Goal: Task Accomplishment & Management: Use online tool/utility

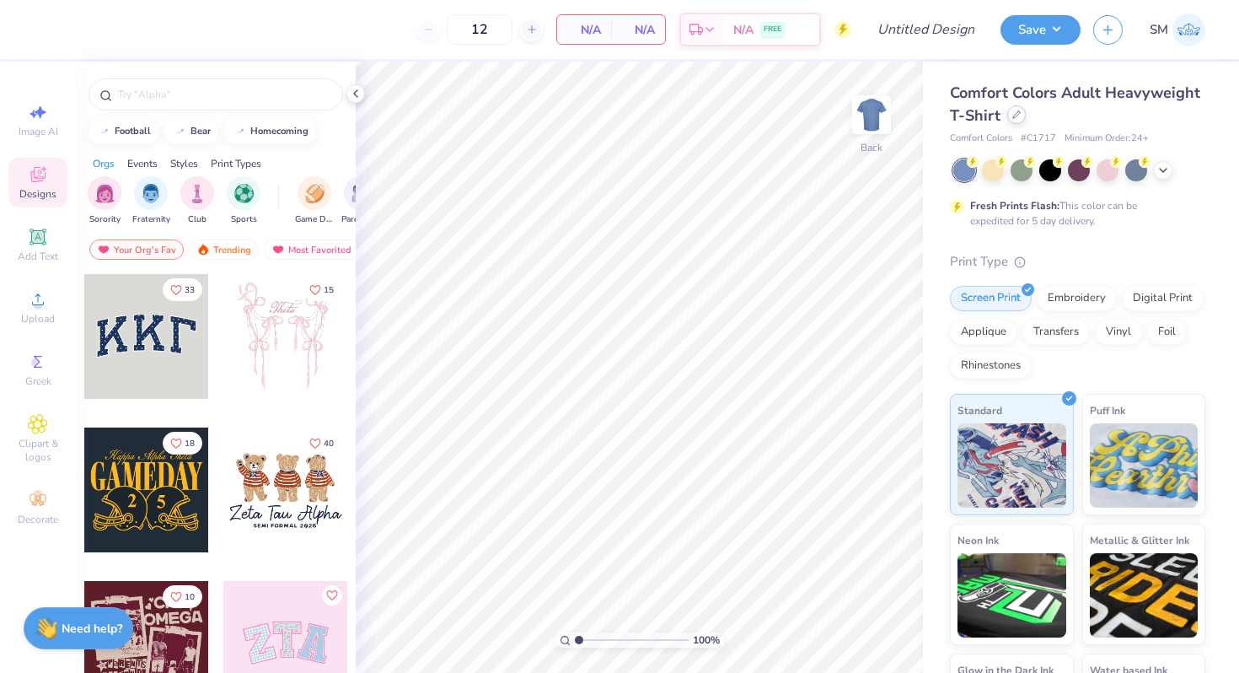
click at [1016, 120] on div at bounding box center [1016, 114] width 19 height 19
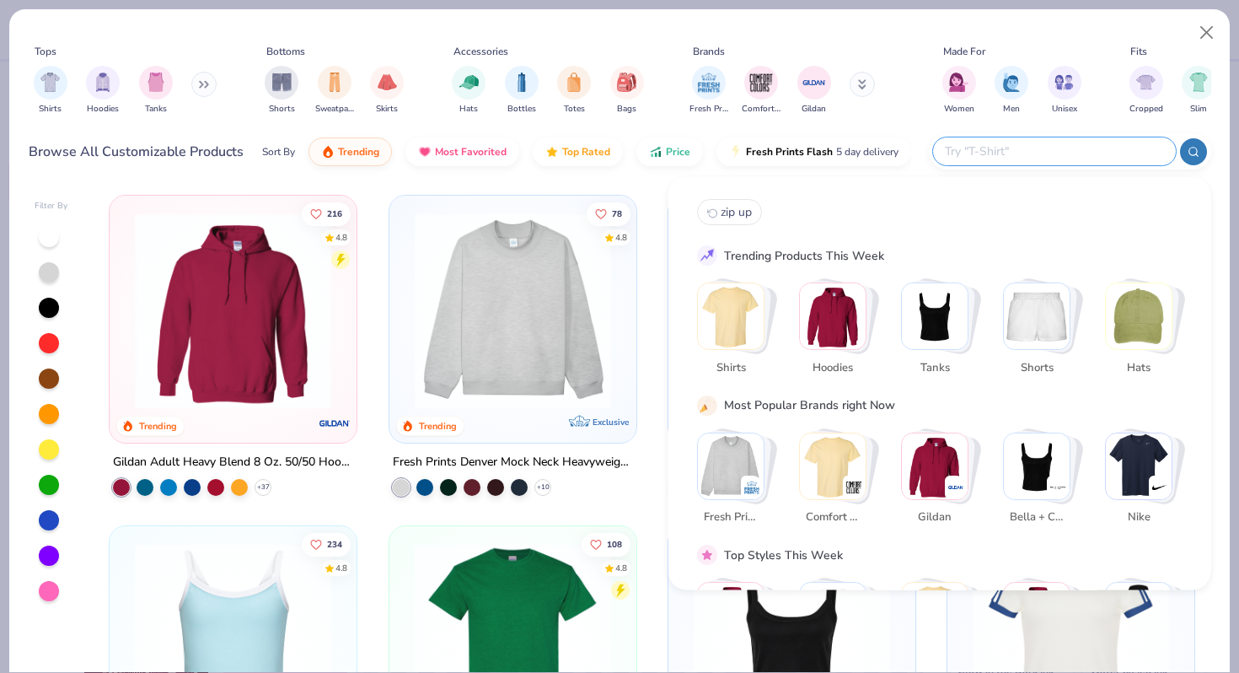
click at [1046, 144] on input "text" at bounding box center [1053, 151] width 221 height 19
paste input "Gildan Adult Heavy Cotton T-Shirt"
type input "Gildan Adult Heavy Cotton T-Shirt"
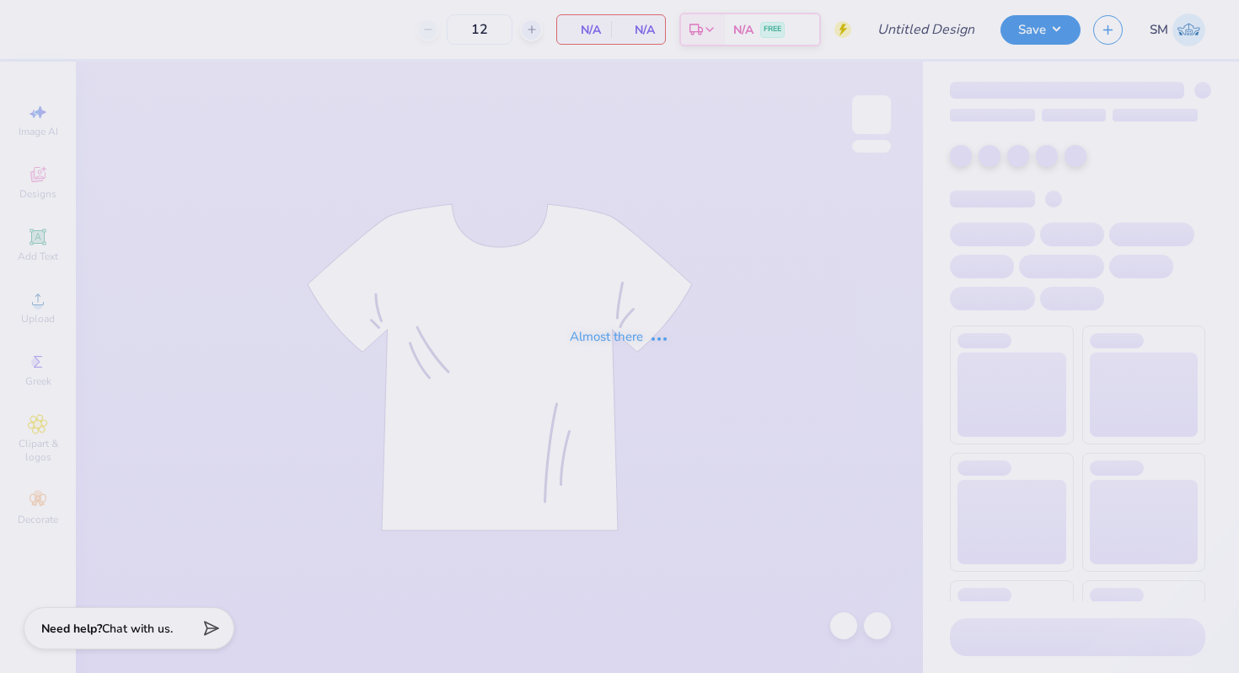
type input "IFC"
type input "54"
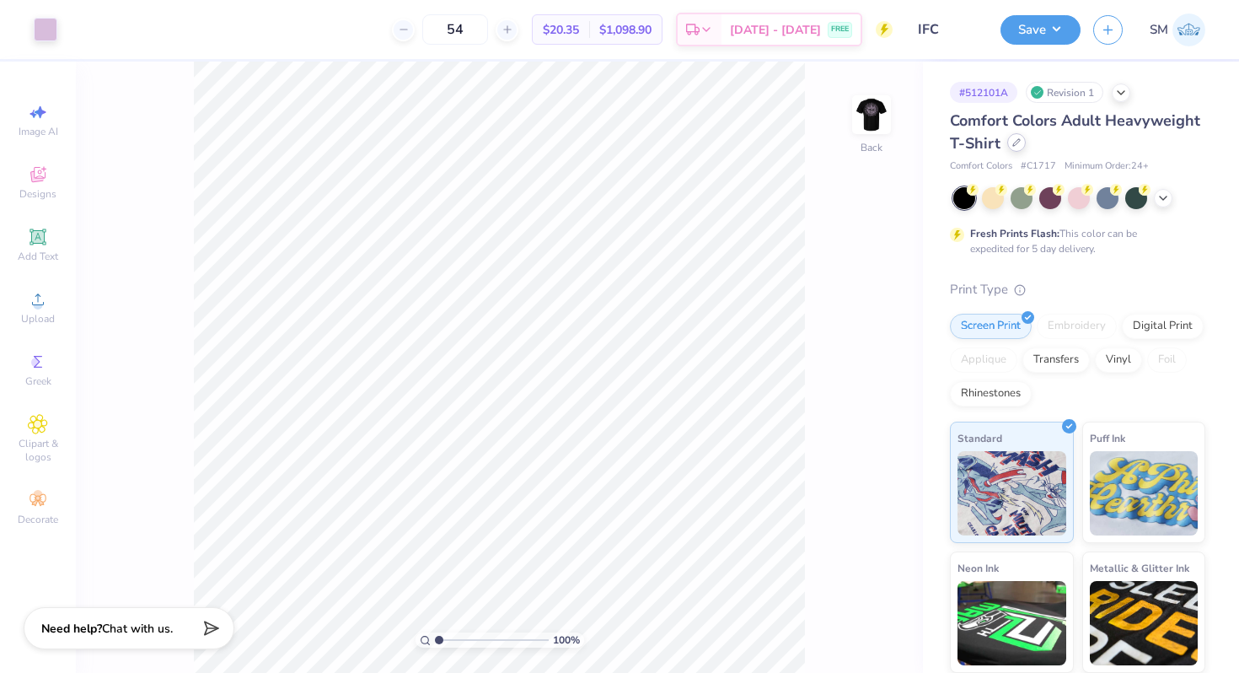
click at [1015, 148] on div at bounding box center [1016, 142] width 19 height 19
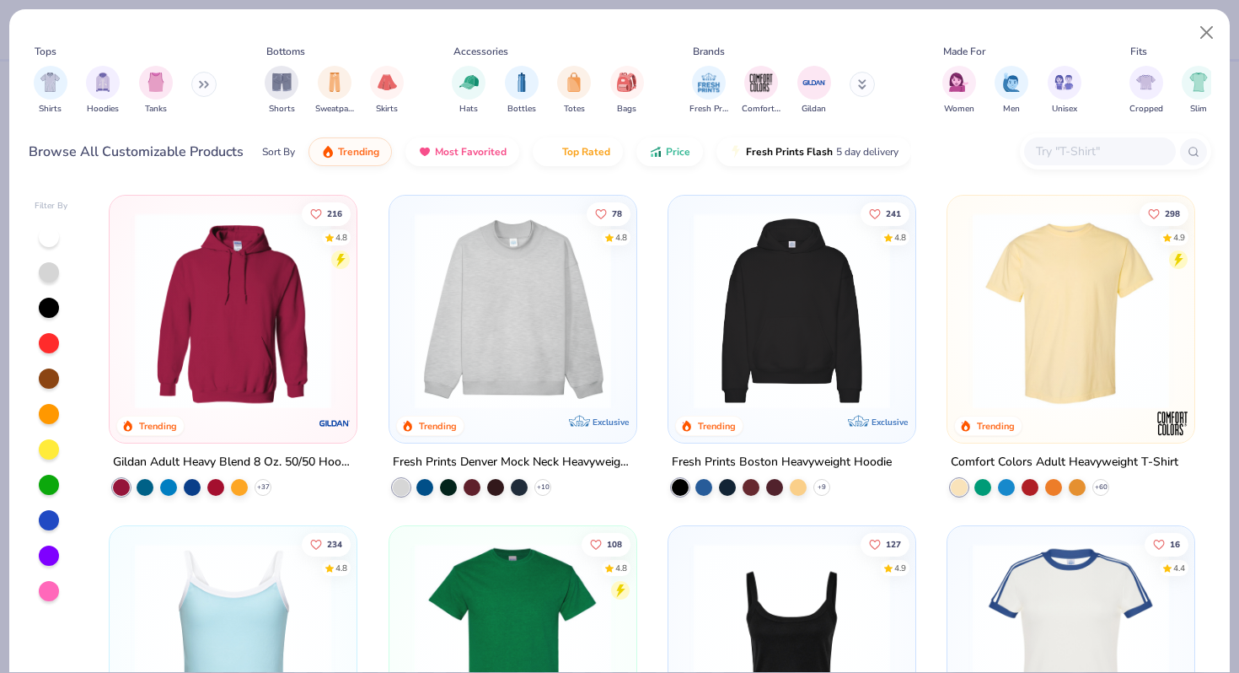
click at [1075, 152] on input "text" at bounding box center [1099, 151] width 130 height 19
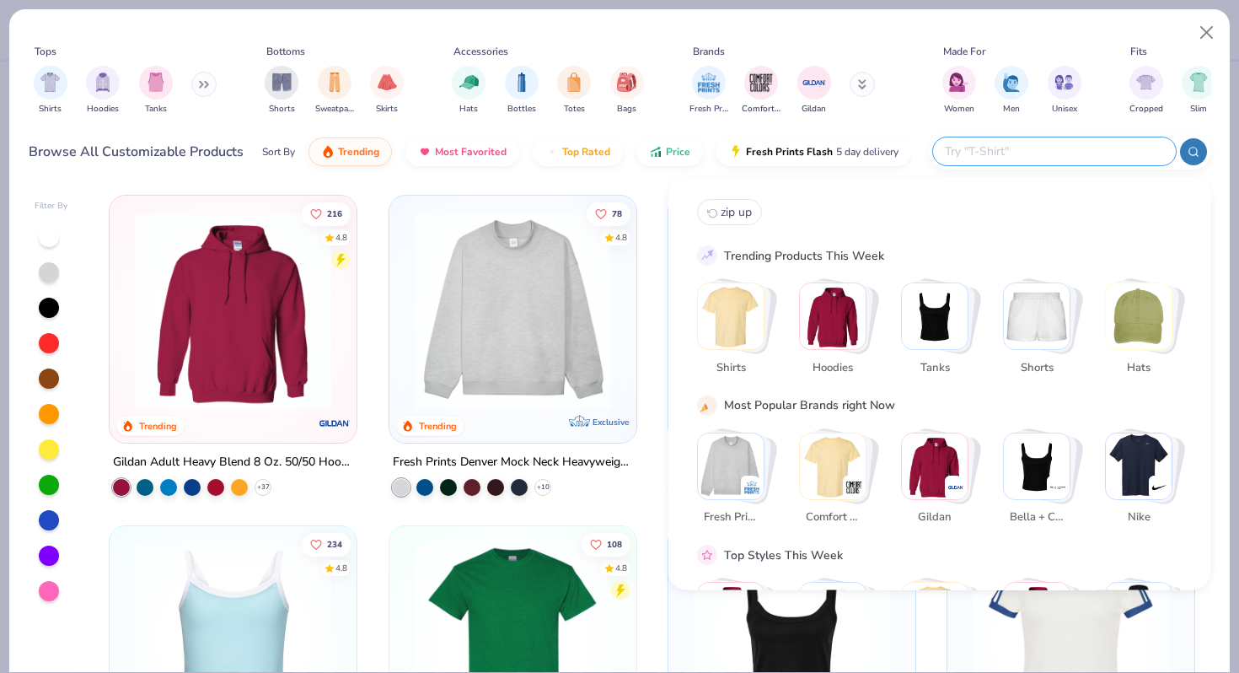
paste input "Gildan Adult Heavy Cotton T-Shirt"
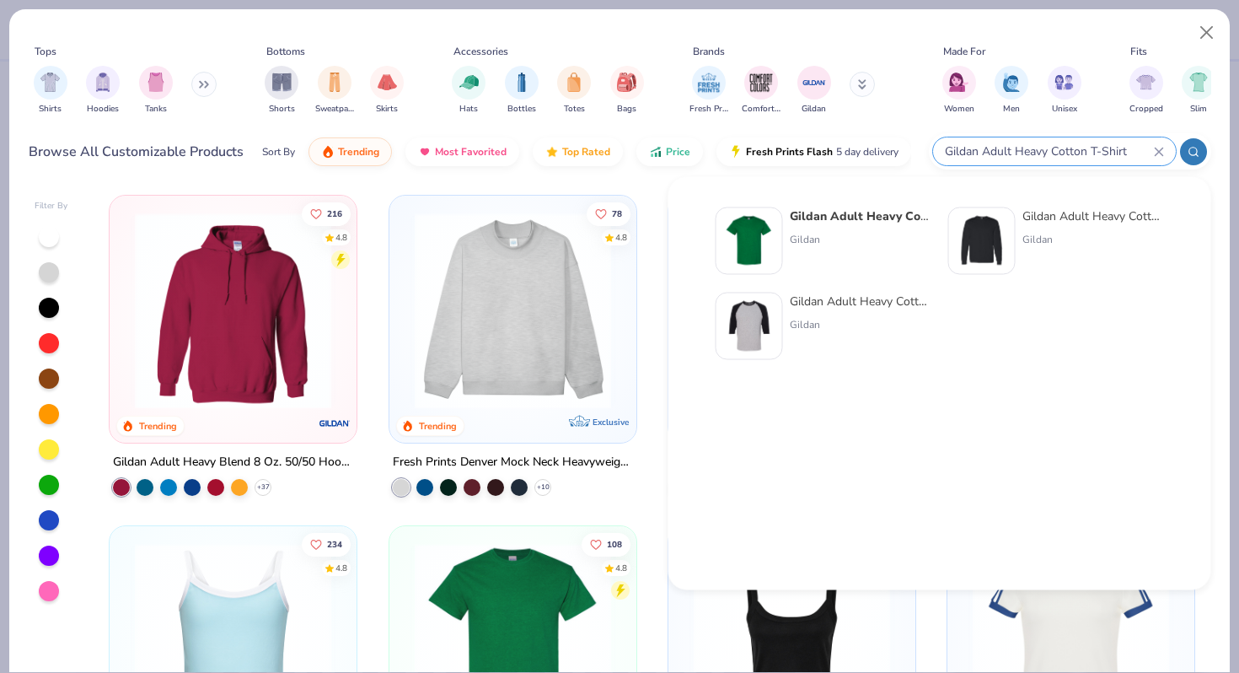
type input "Gildan Adult Heavy Cotton T-Shirt"
click at [855, 224] on div "Gildan Adult Heavy Cotton T-Shirt Gildan" at bounding box center [861, 240] width 142 height 67
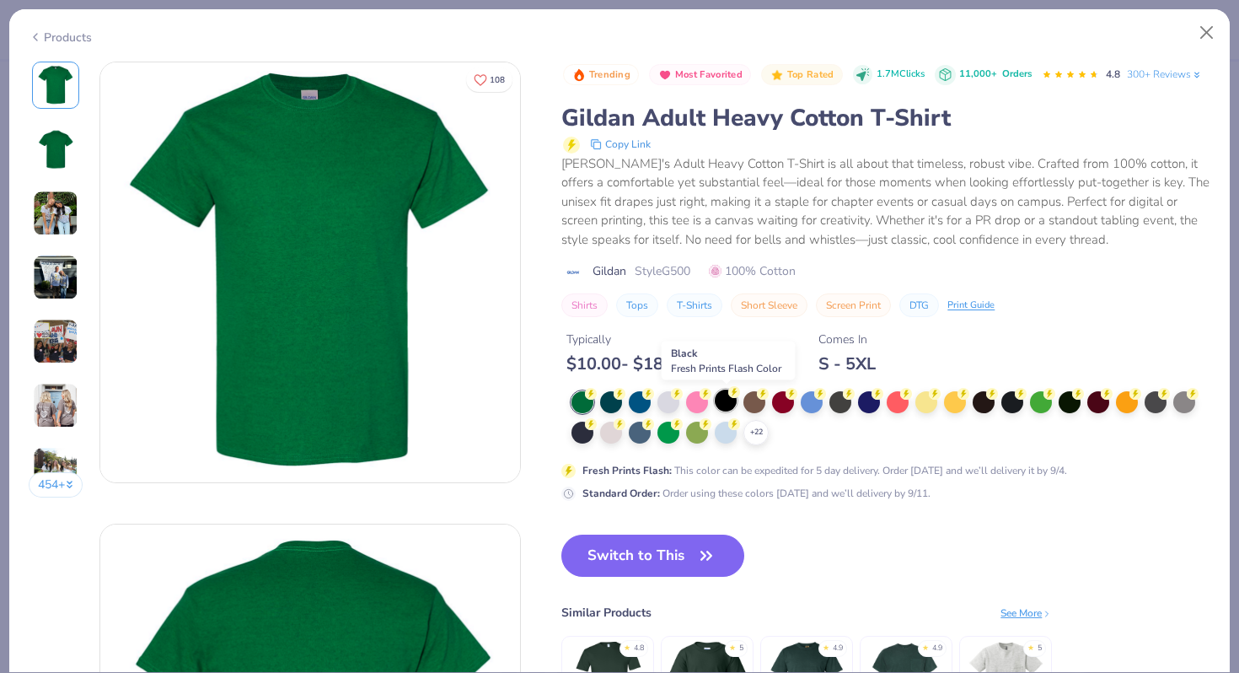
click at [730, 403] on div at bounding box center [726, 400] width 22 height 22
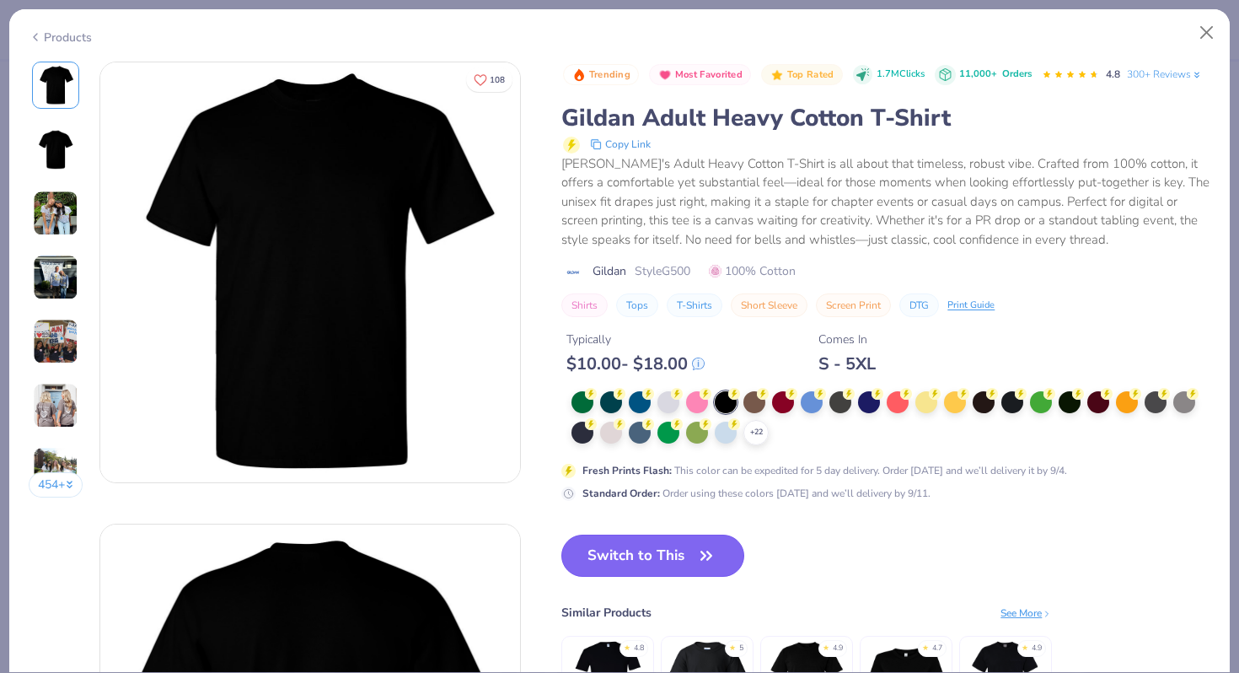
click at [621, 552] on button "Switch to This" at bounding box center [652, 555] width 183 height 42
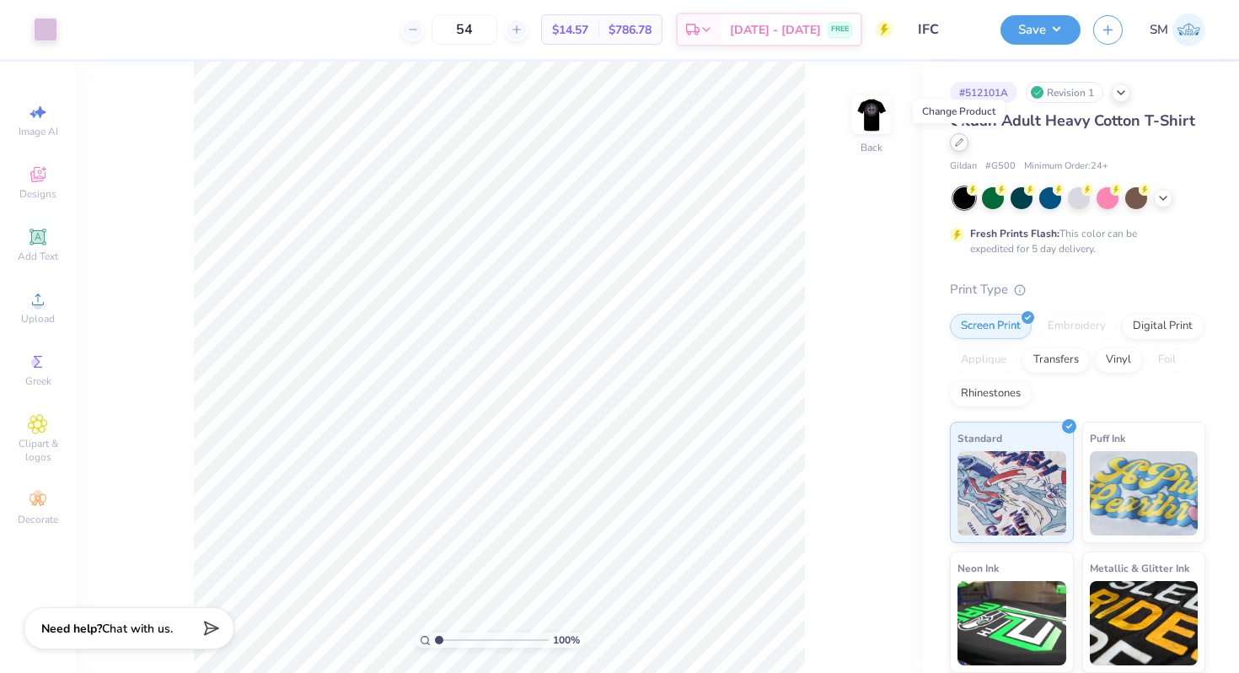
click at [962, 146] on icon at bounding box center [959, 142] width 8 height 8
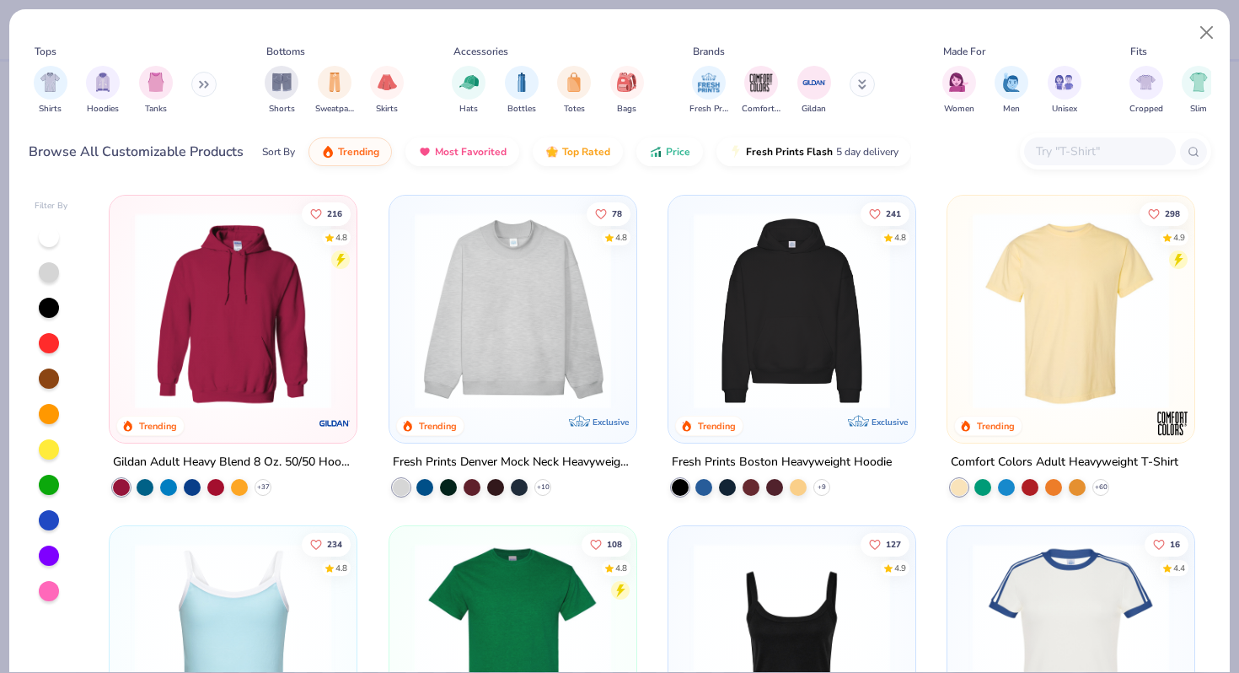
click at [1048, 153] on input "text" at bounding box center [1099, 151] width 130 height 19
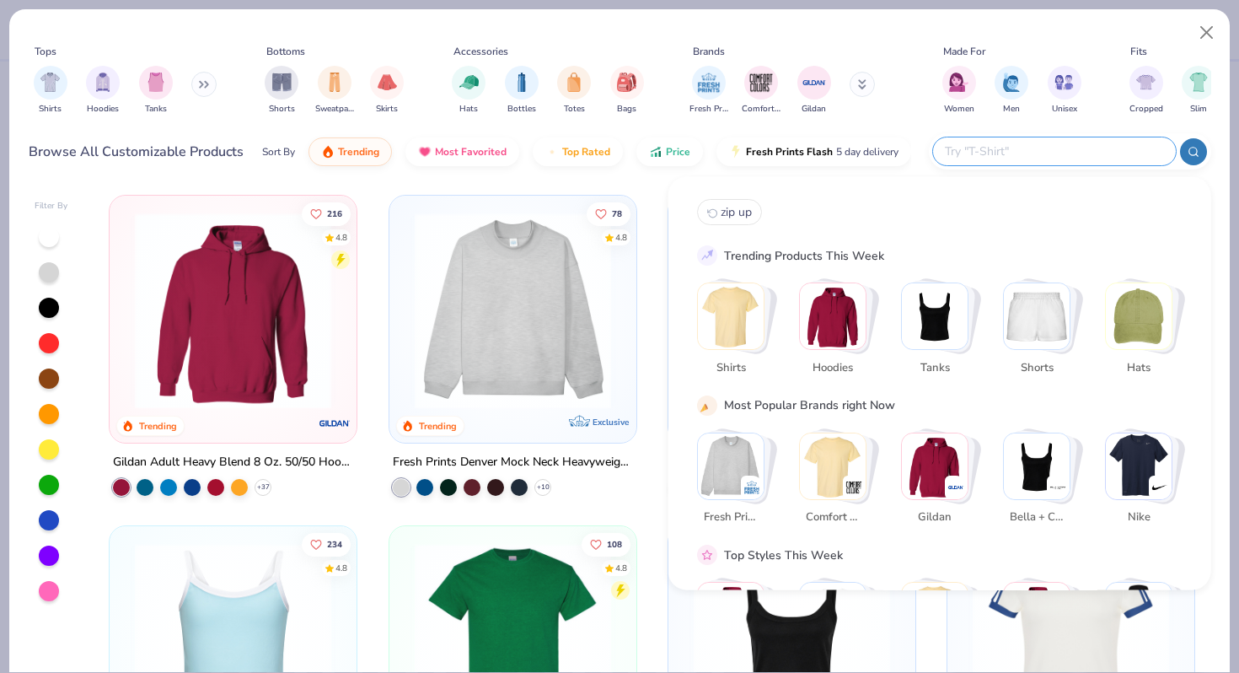
paste input "Gildan Adult Heavy Cotton T-Shirt"
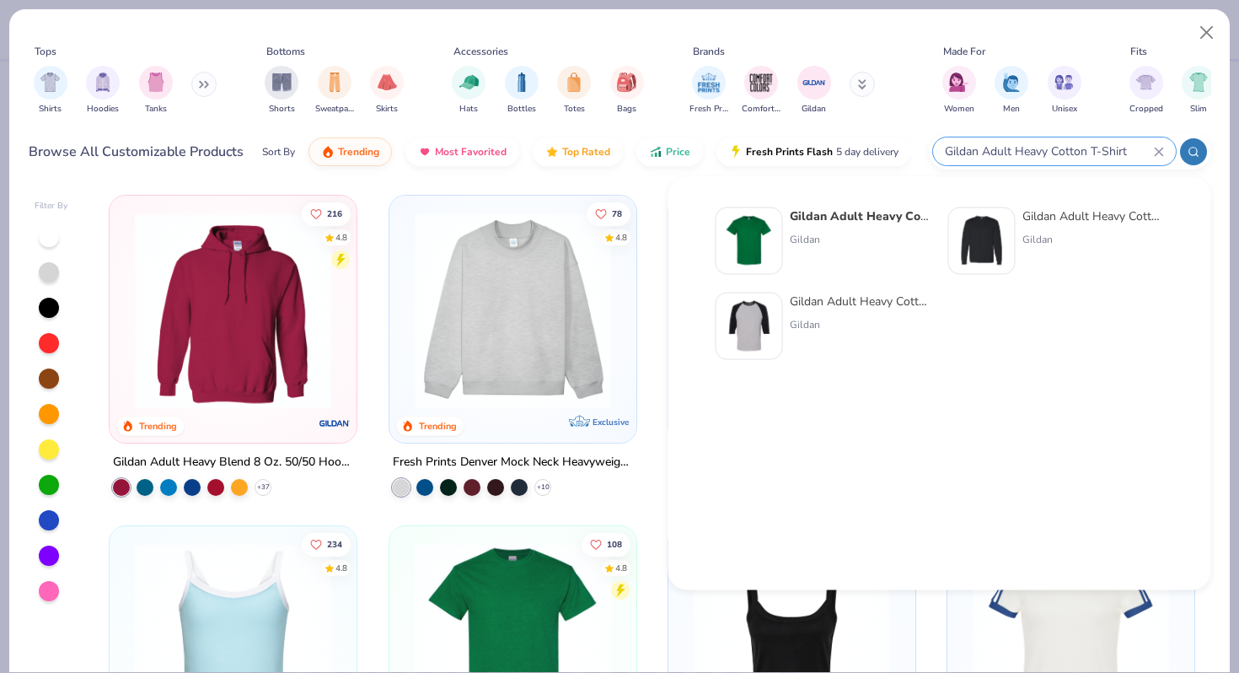
type input "Gildan Adult Heavy Cotton T-Shirt"
click at [841, 205] on div "Gildan Adult Heavy Cotton T-Shirt Gildan Gildan Adult Heavy Cotton 5.3 Oz. Long…" at bounding box center [939, 285] width 485 height 173
click at [854, 212] on strong "Gildan Adult Heavy Cotton T-Shirt" at bounding box center [888, 216] width 196 height 16
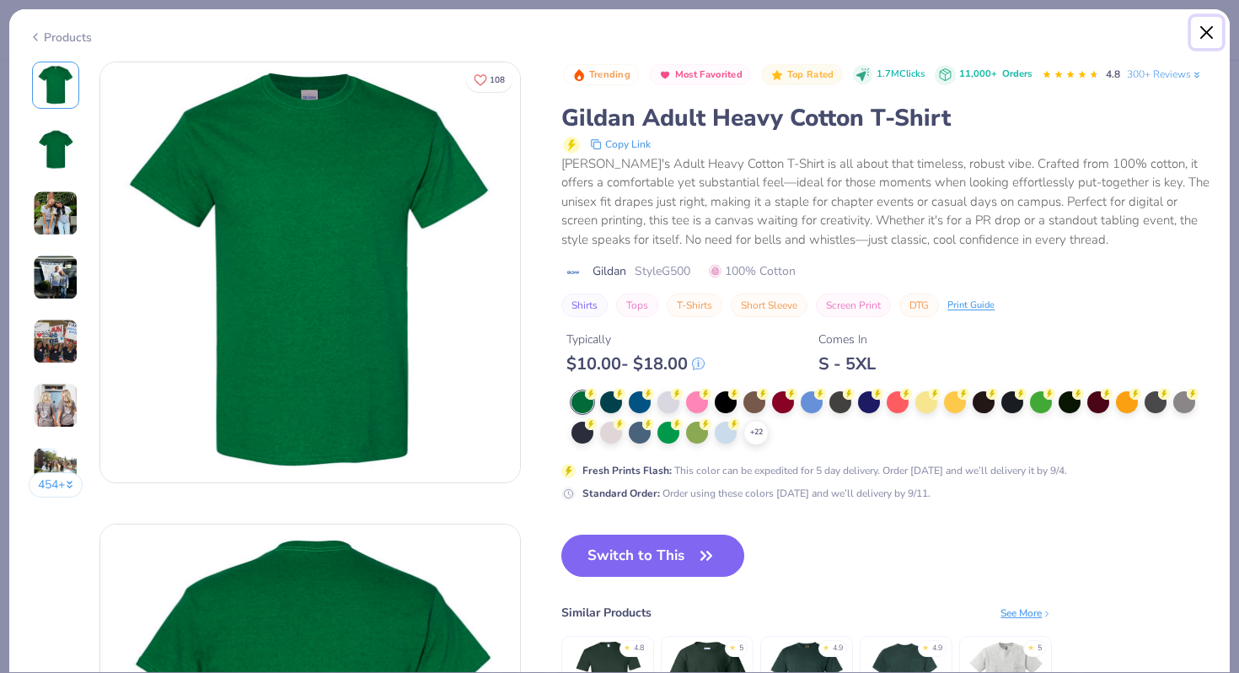
click at [1202, 30] on button "Close" at bounding box center [1207, 33] width 32 height 32
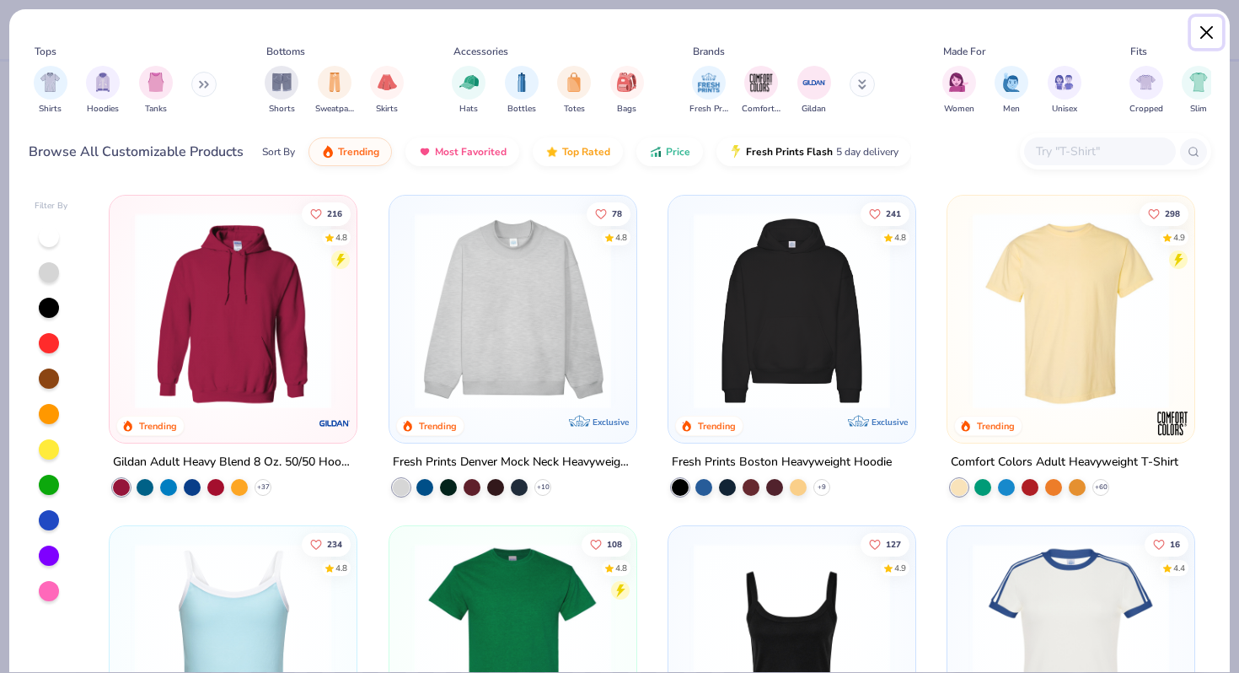
click at [1211, 33] on button "Close" at bounding box center [1207, 33] width 32 height 32
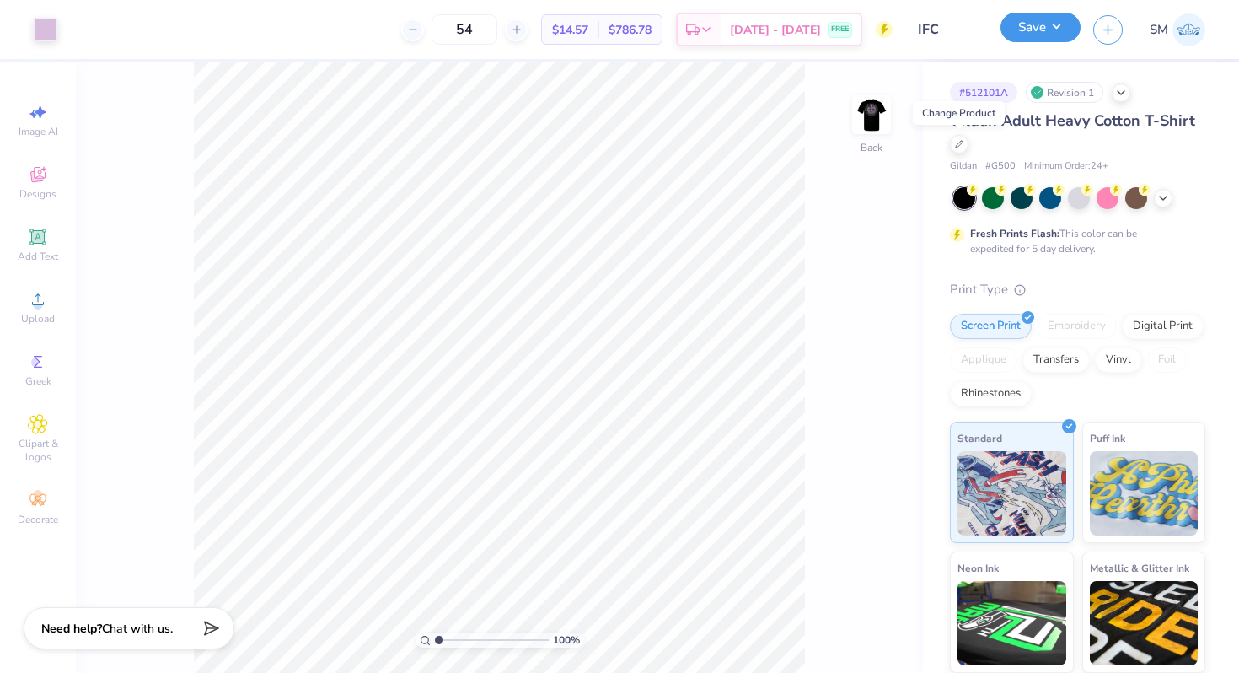
click at [1029, 42] on div "Save" at bounding box center [1040, 29] width 80 height 29
click at [1043, 39] on button "Save" at bounding box center [1040, 27] width 80 height 29
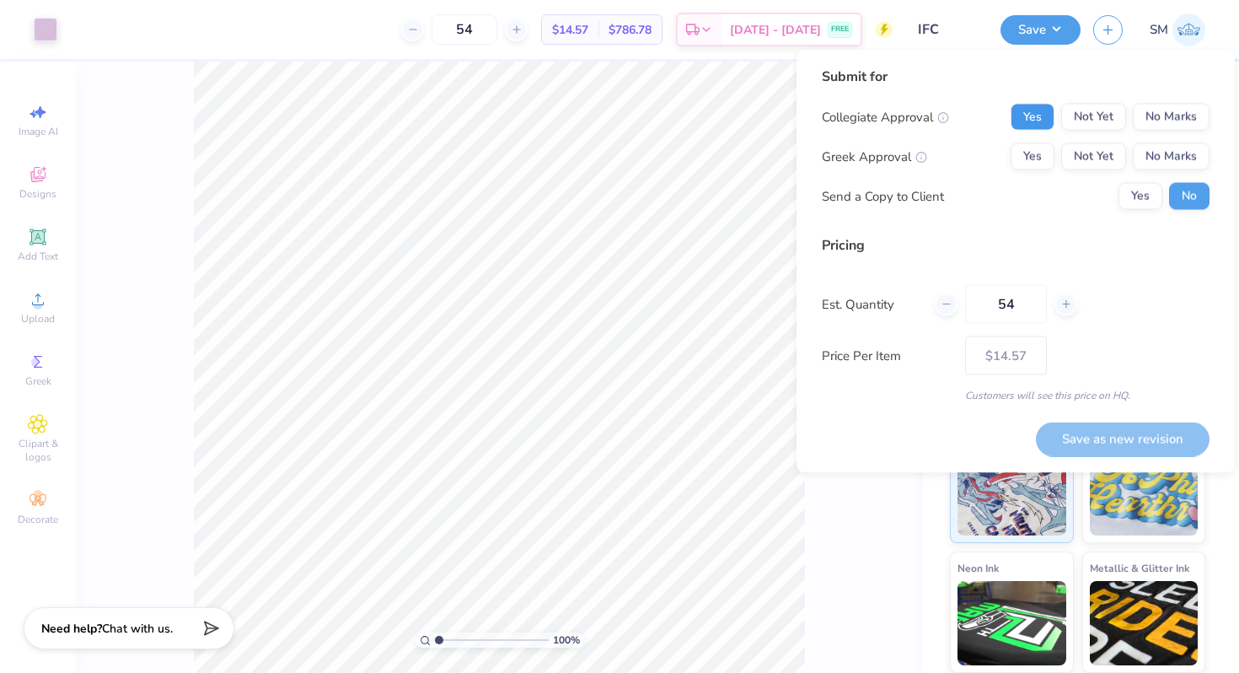
click at [1040, 114] on button "Yes" at bounding box center [1032, 117] width 44 height 27
click at [1042, 150] on button "Yes" at bounding box center [1032, 156] width 44 height 27
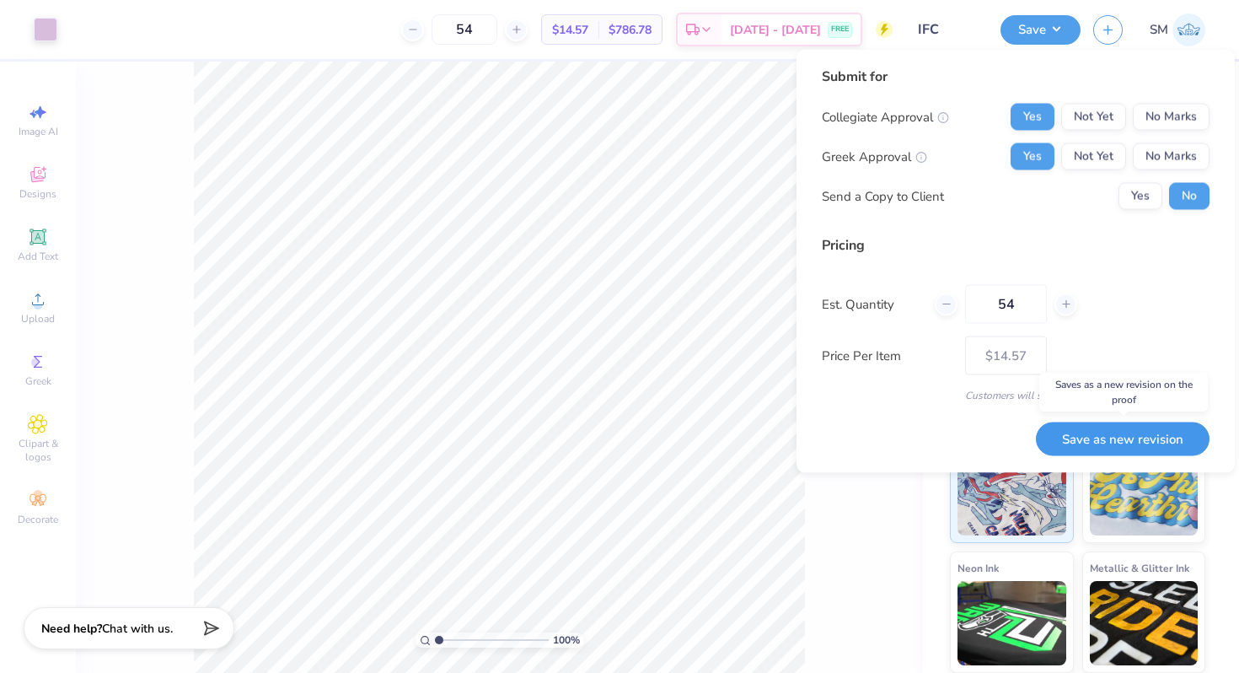
click at [1078, 438] on button "Save as new revision" at bounding box center [1123, 438] width 174 height 35
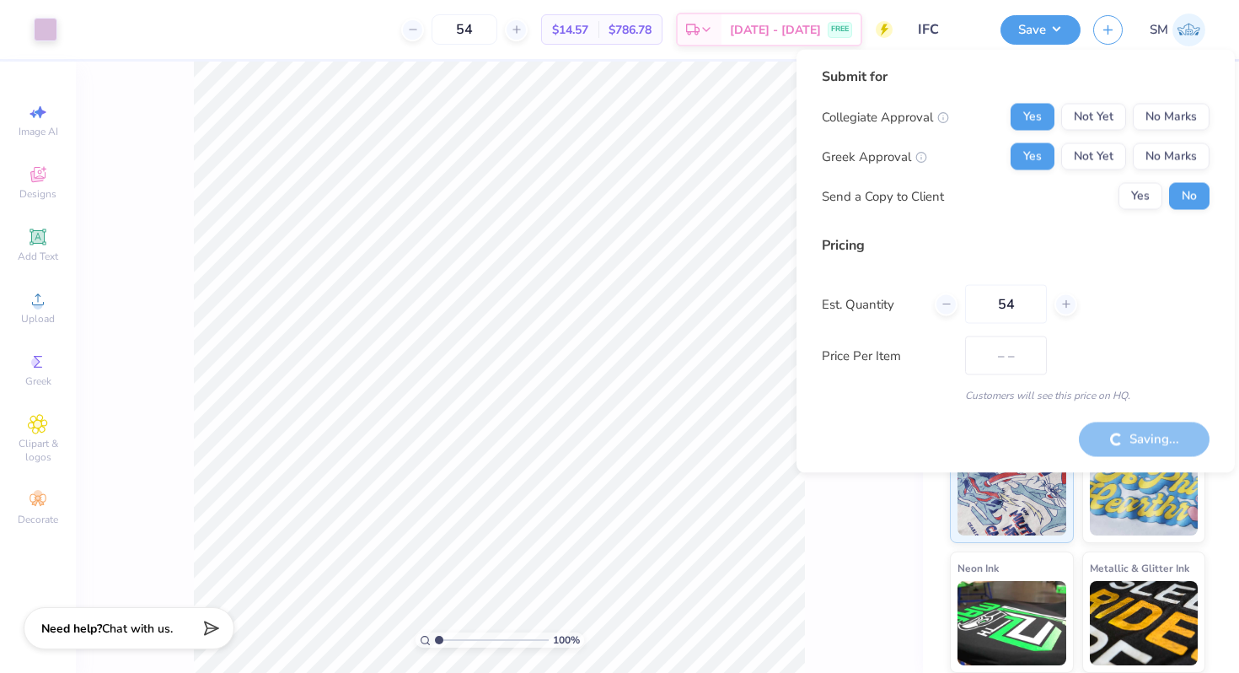
type input "$14.57"
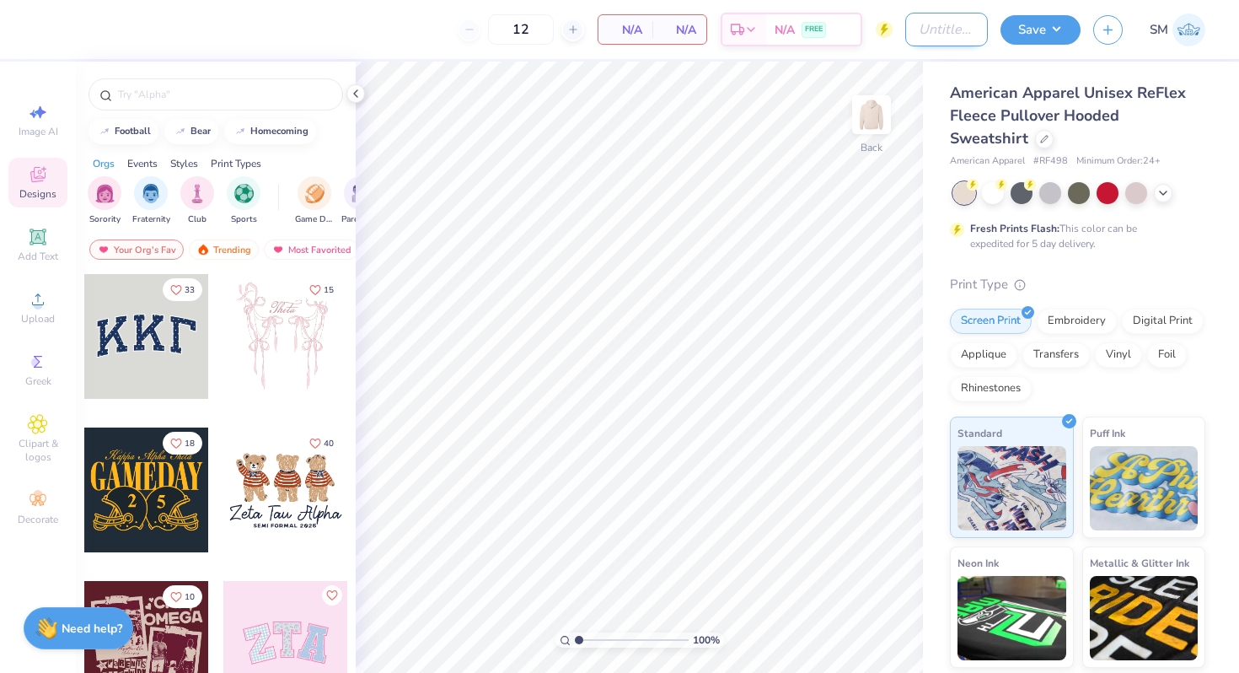
click at [912, 24] on input "Design Title" at bounding box center [946, 30] width 83 height 34
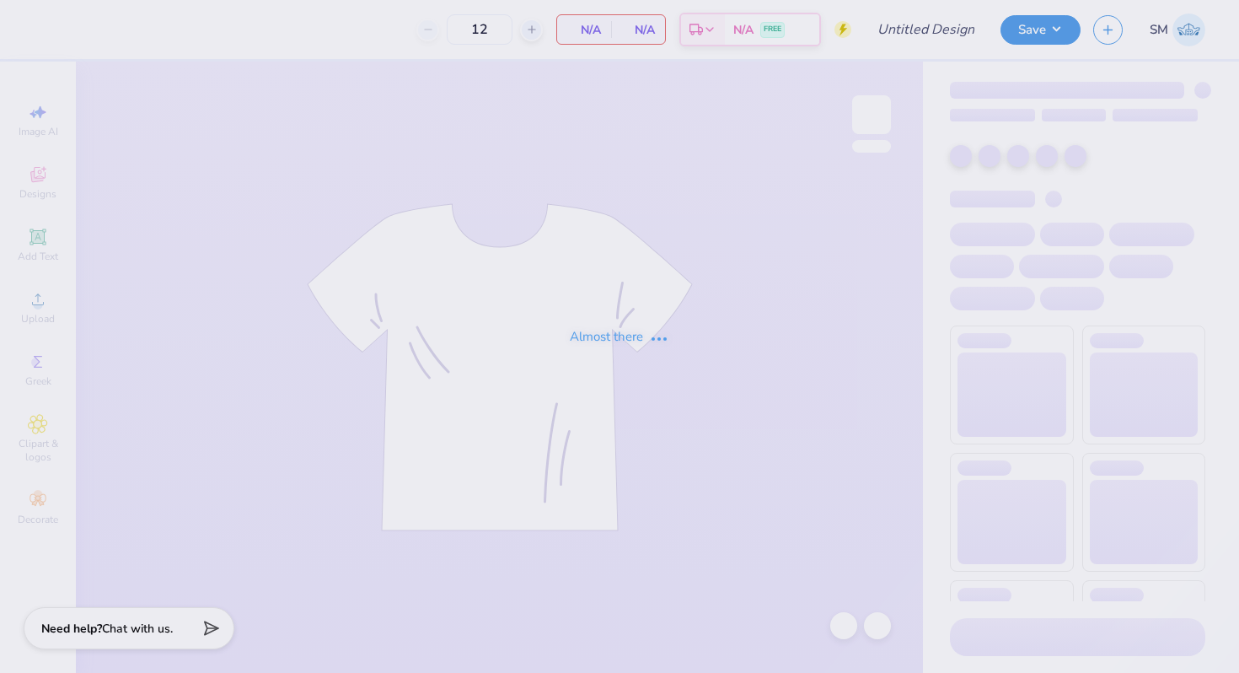
type input "ASB 6"
type input "53"
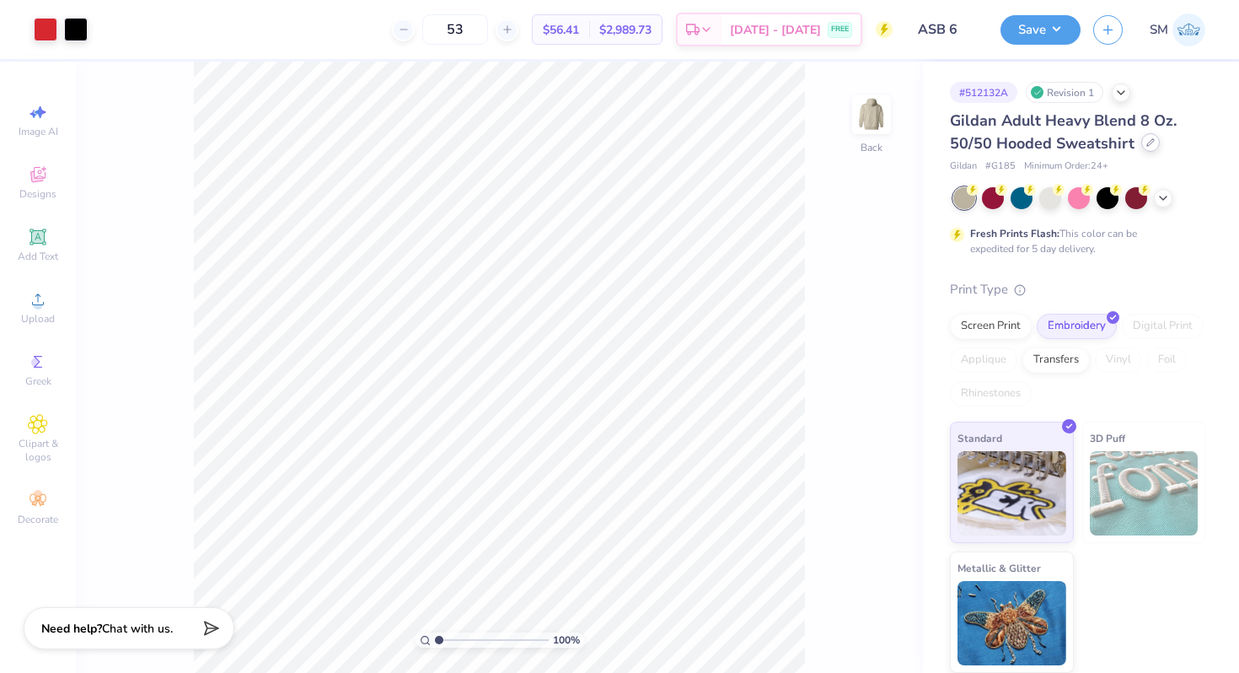
click at [1146, 147] on div at bounding box center [1150, 142] width 19 height 19
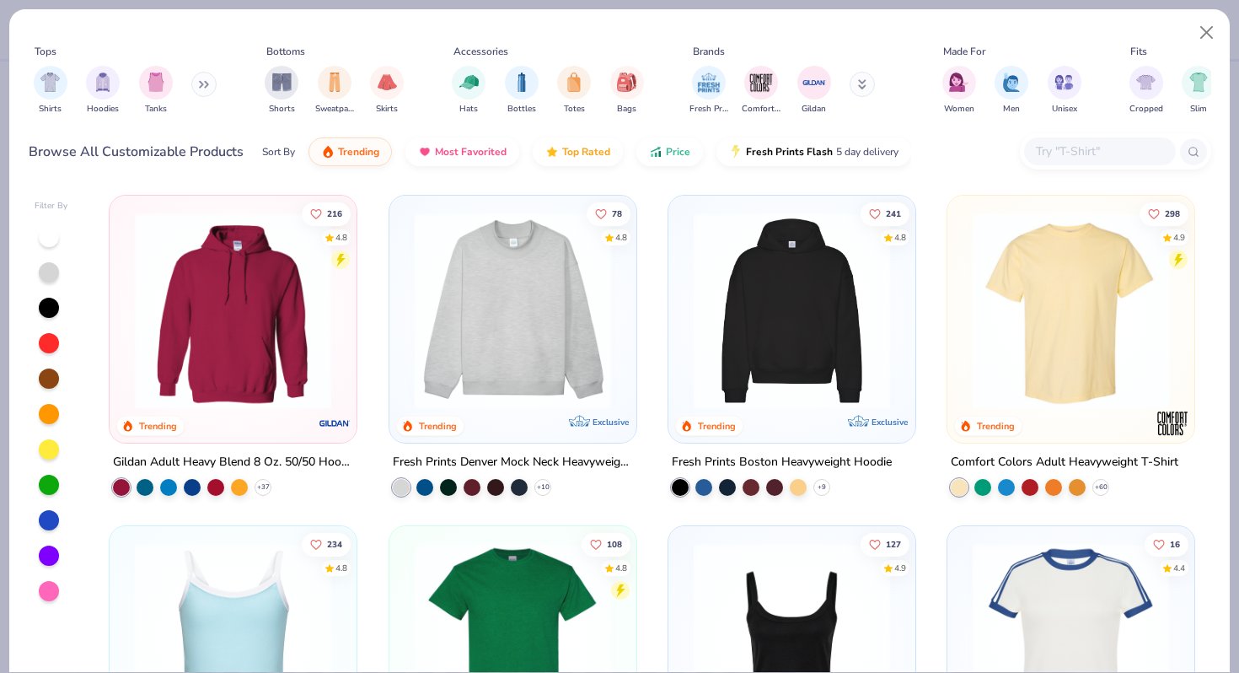
click at [1064, 147] on input "text" at bounding box center [1099, 151] width 130 height 19
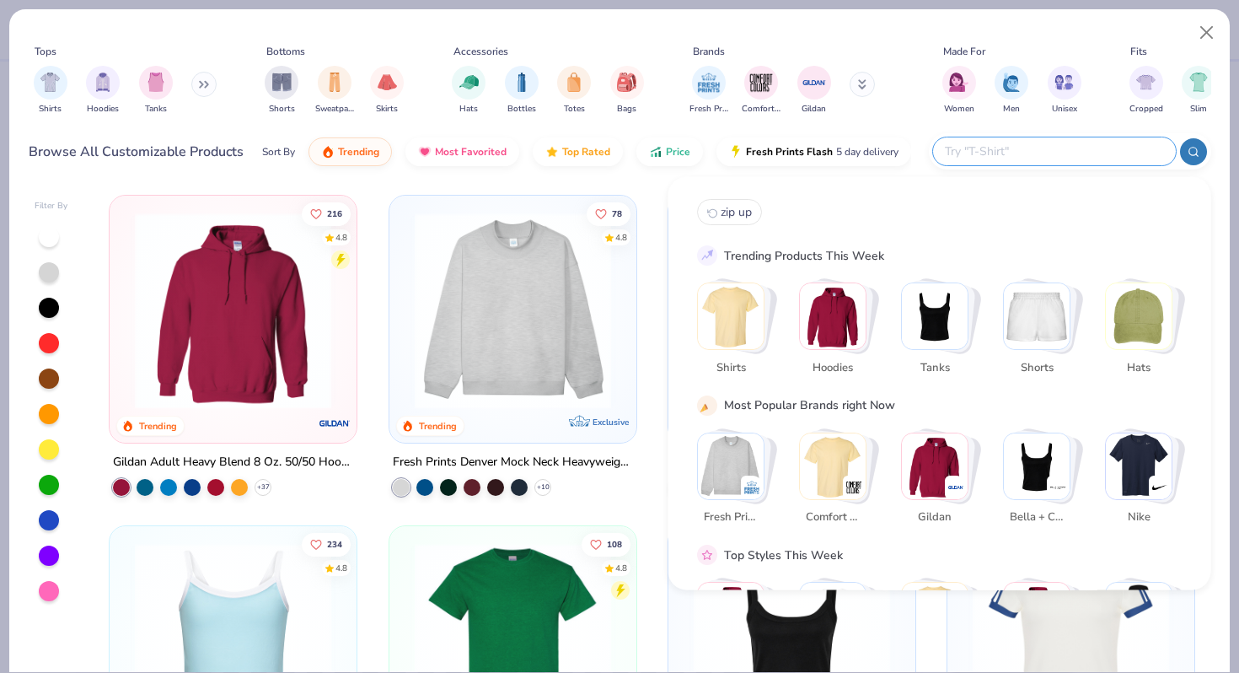
paste input "RF498"
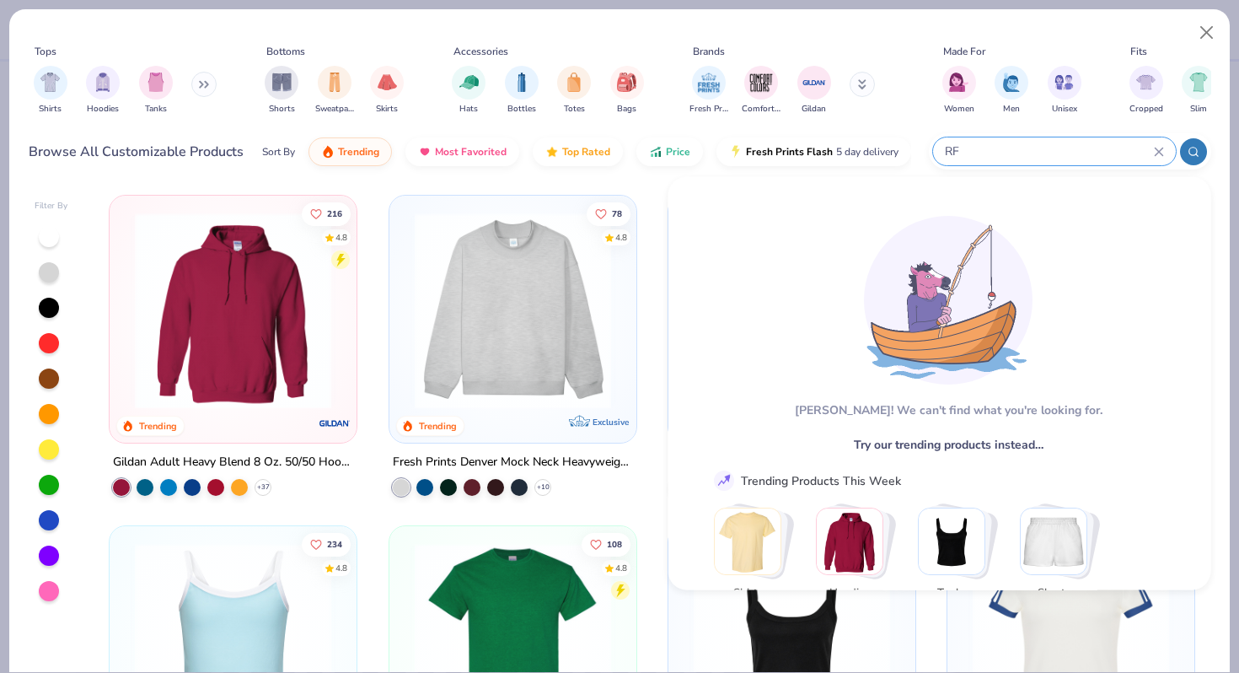
type input "R"
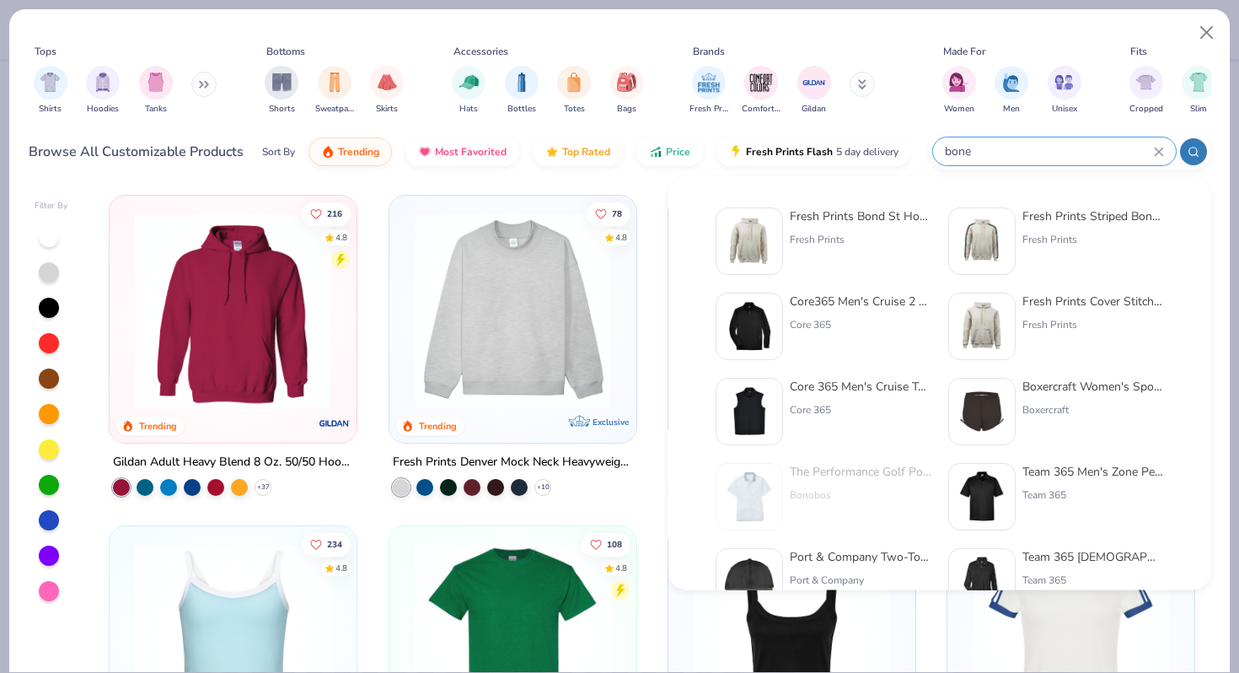
type input "bone"
drag, startPoint x: 975, startPoint y: 146, endPoint x: 903, endPoint y: 146, distance: 72.5
click at [903, 146] on div "Browse All Customizable Products Sort By Trending Most Favorited Top Rated Pric…" at bounding box center [620, 151] width 1182 height 47
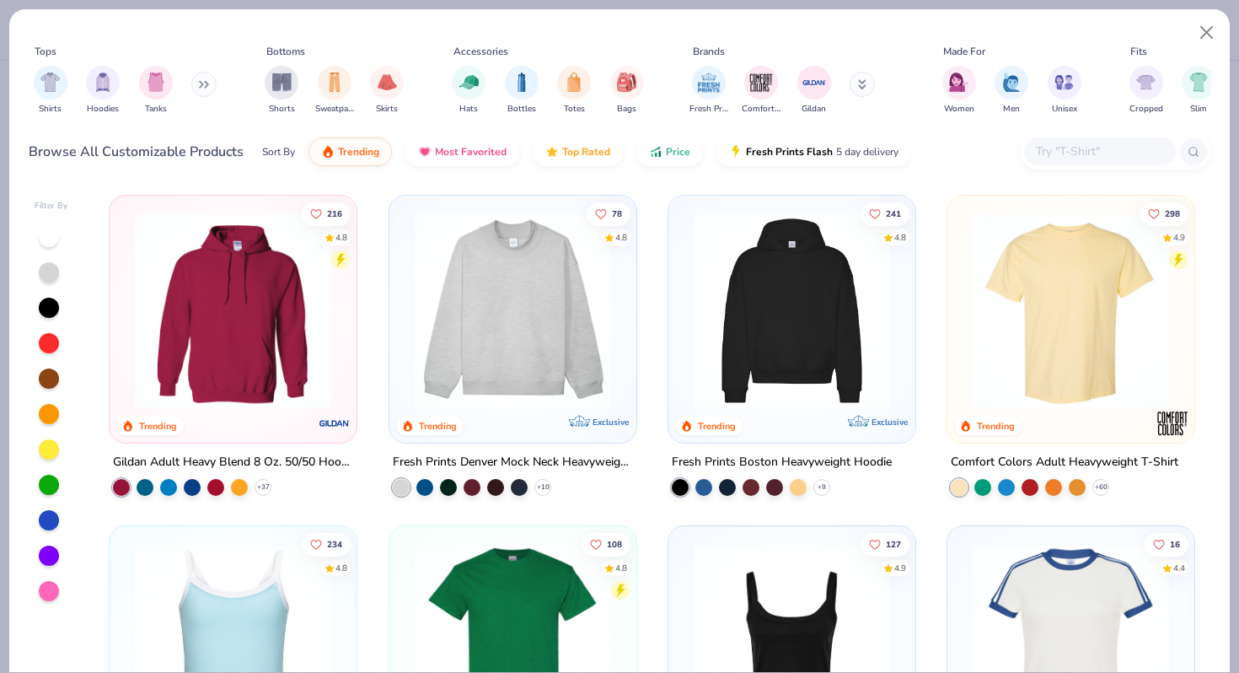
click at [1107, 143] on input "text" at bounding box center [1099, 151] width 130 height 19
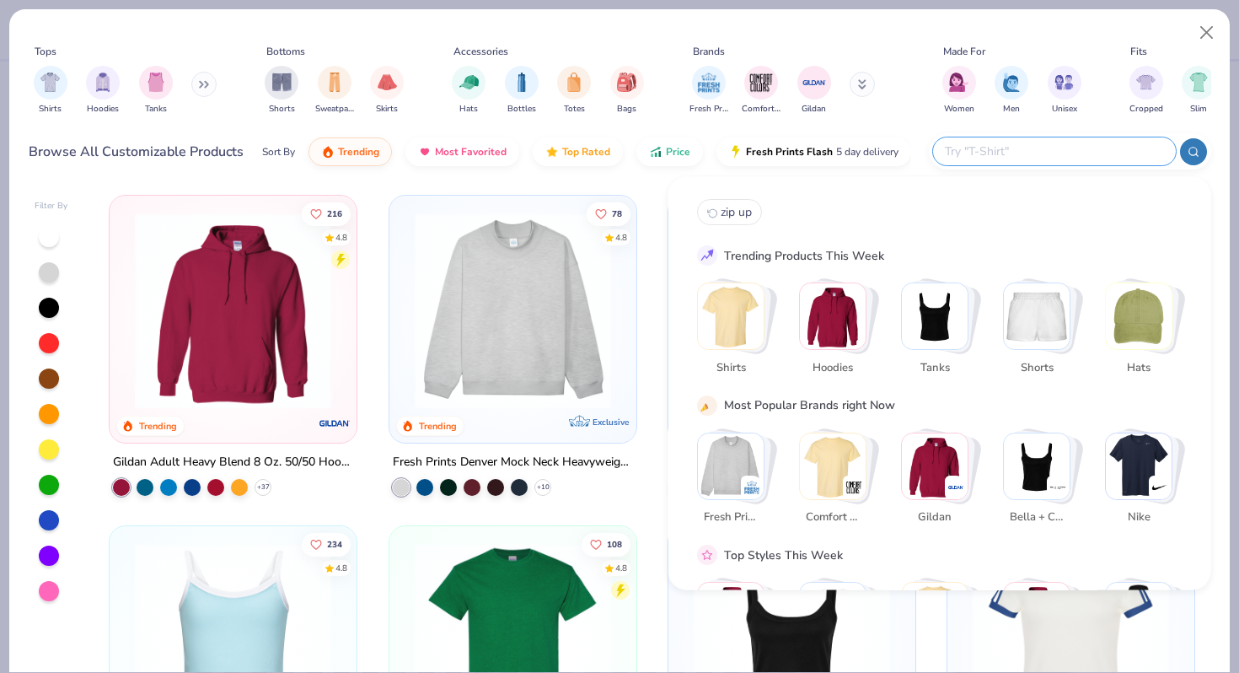
paste input "RF498"
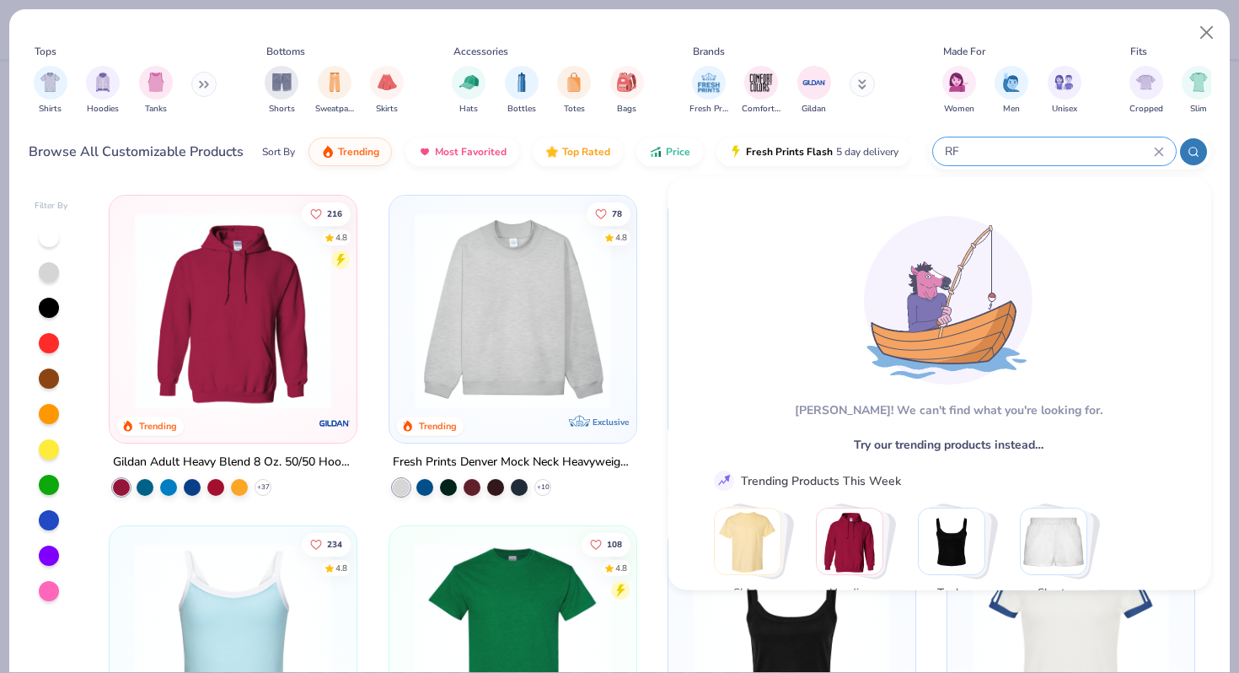
type input "R"
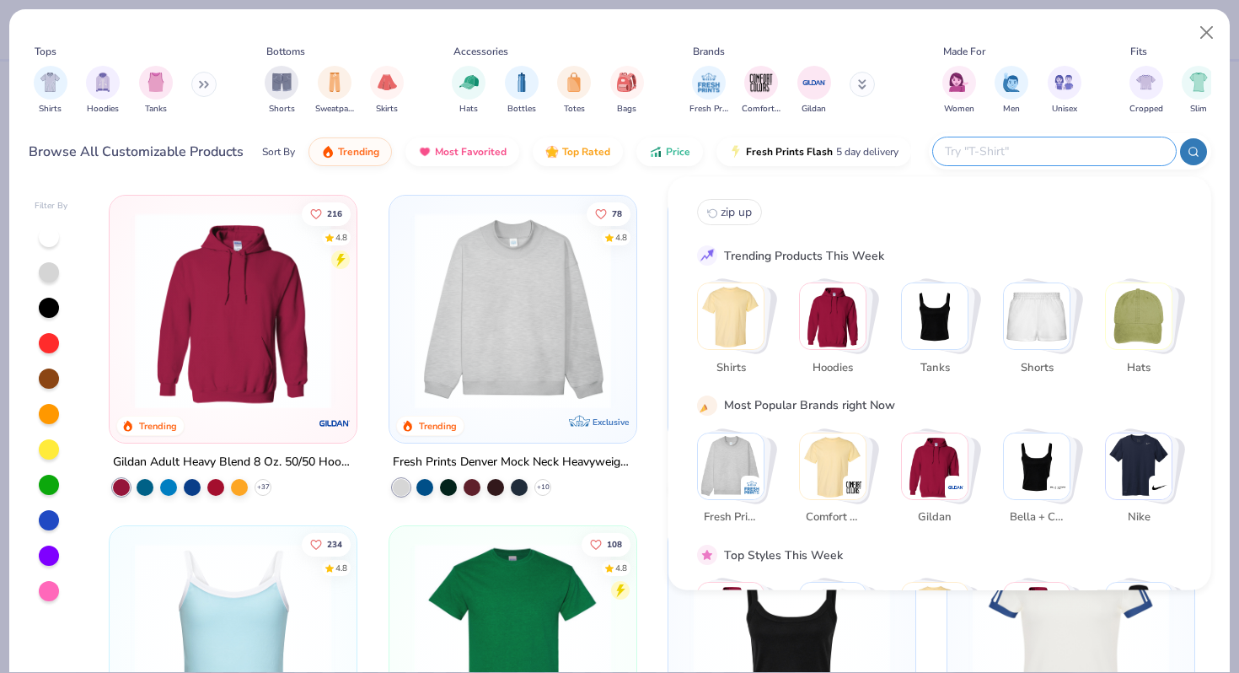
paste input "American Apparel Unisex ReFlex Fleece Pullover"
type input "American Apparel Unisex ReFlex Fleece Pullover"
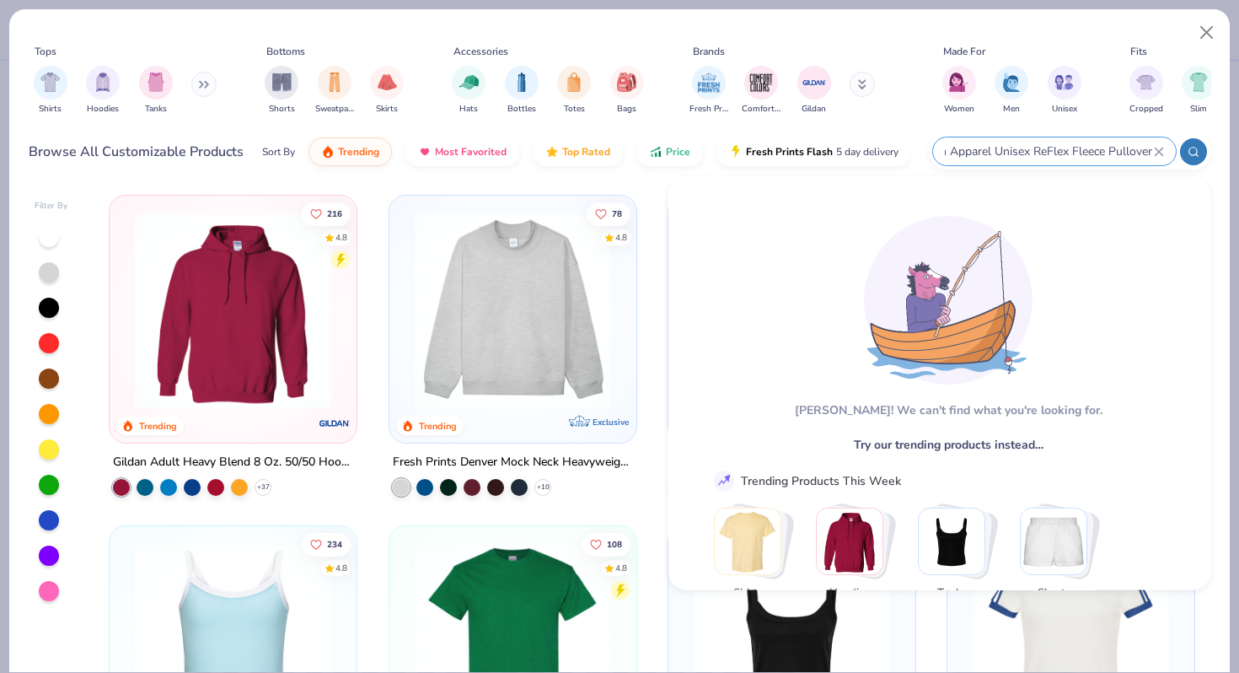
click at [1155, 155] on icon at bounding box center [1159, 152] width 10 height 10
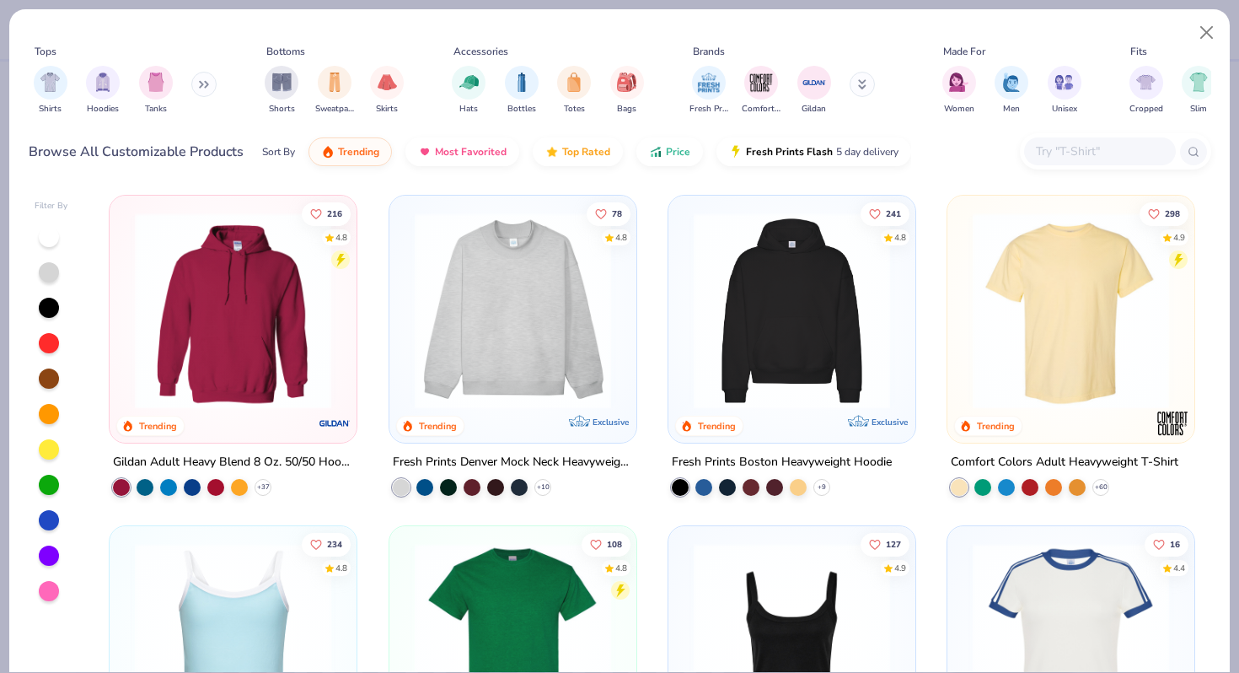
scroll to position [0, 0]
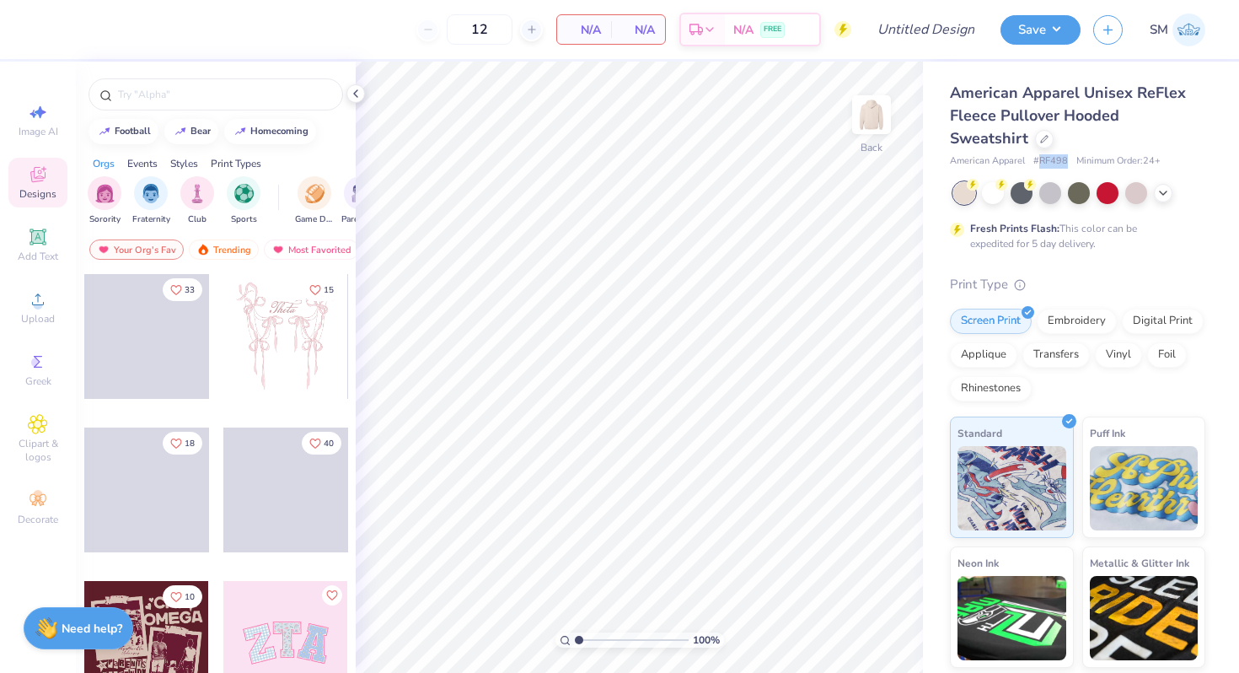
drag, startPoint x: 1038, startPoint y: 163, endPoint x: 1069, endPoint y: 163, distance: 31.2
click at [1069, 163] on div "American Apparel # RF498 Minimum Order: 24 +" at bounding box center [1077, 161] width 255 height 14
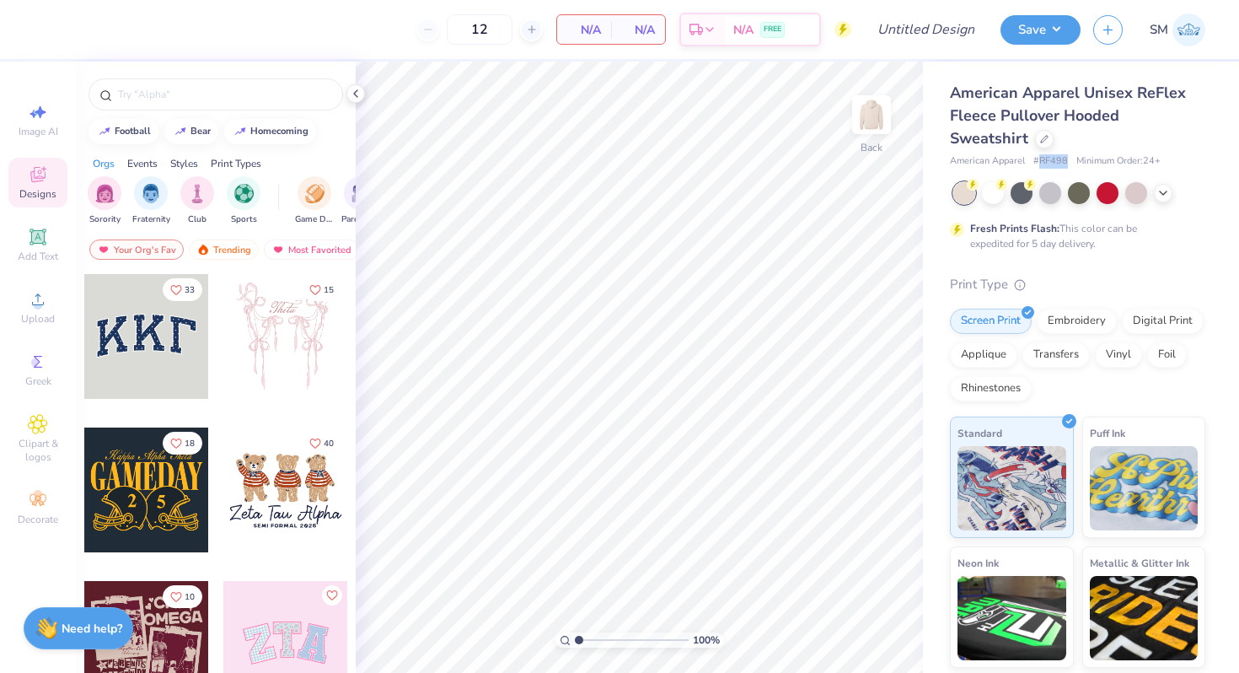
copy span "RF498"
drag, startPoint x: 952, startPoint y: 94, endPoint x: 1059, endPoint y: 121, distance: 109.6
click at [1059, 121] on span "American Apparel Unisex ReFlex Fleece Pullover Hooded Sweatshirt" at bounding box center [1068, 116] width 236 height 66
copy span "American Apparel Unisex ReFlex Fleece Pullover"
click at [917, 30] on input "Design Title" at bounding box center [946, 30] width 83 height 34
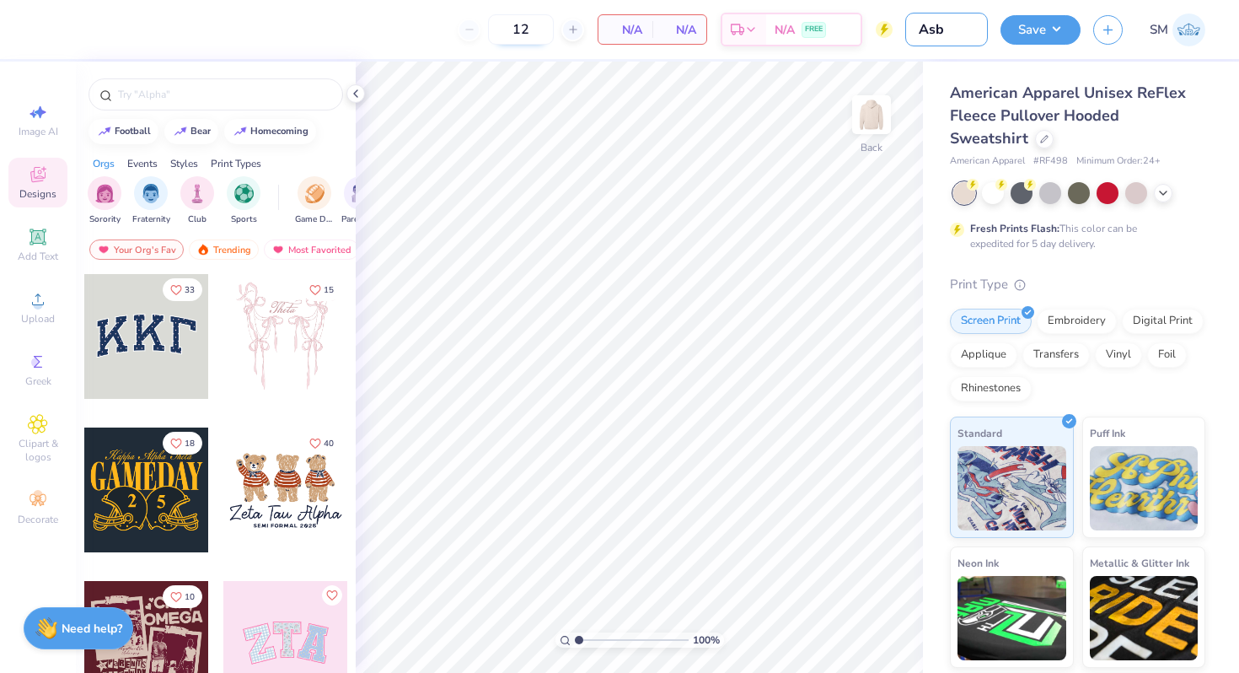
type input "Asb"
drag, startPoint x: 530, startPoint y: 35, endPoint x: 485, endPoint y: 35, distance: 45.5
click at [499, 35] on input "12" at bounding box center [521, 29] width 66 height 30
type input "53"
click at [359, 94] on icon at bounding box center [355, 93] width 13 height 13
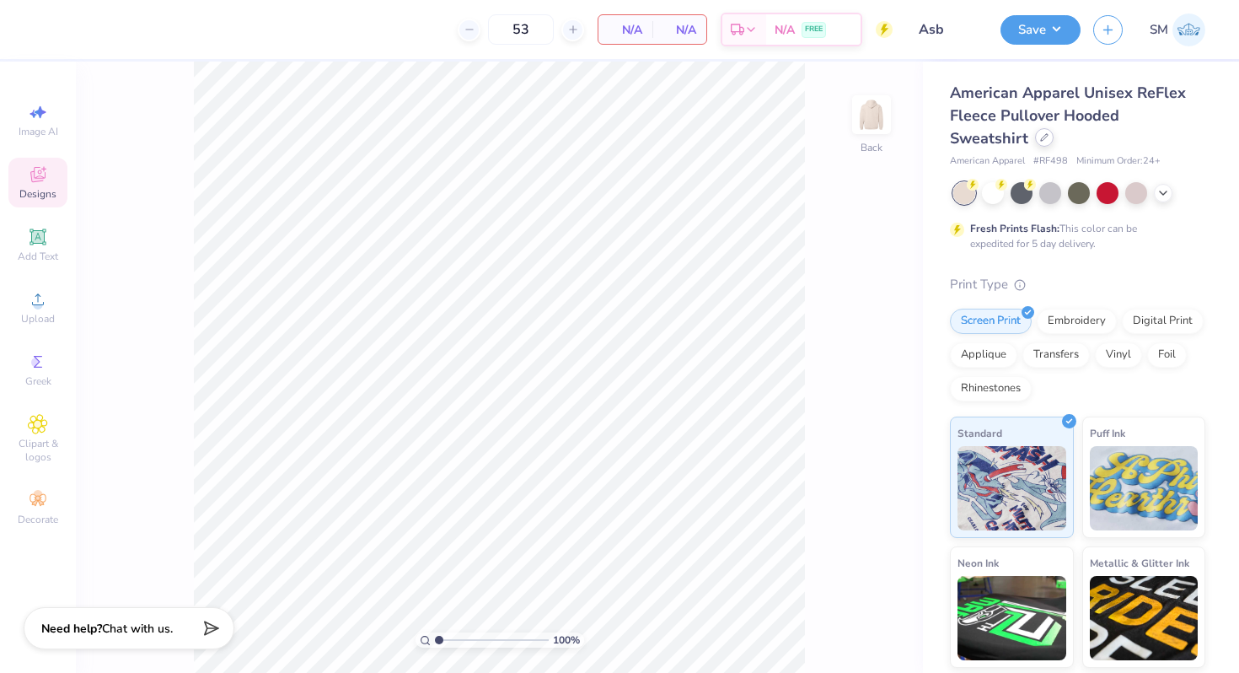
click at [1040, 140] on icon at bounding box center [1044, 137] width 8 height 8
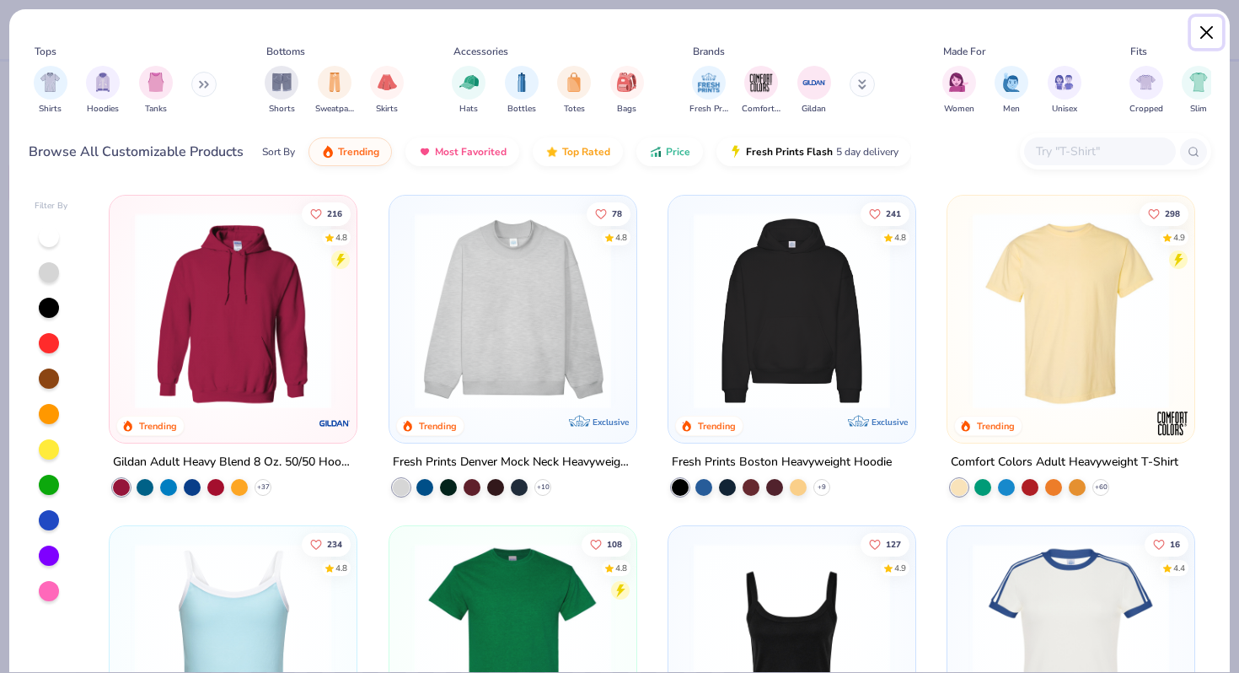
click at [1209, 34] on button "Close" at bounding box center [1207, 33] width 32 height 32
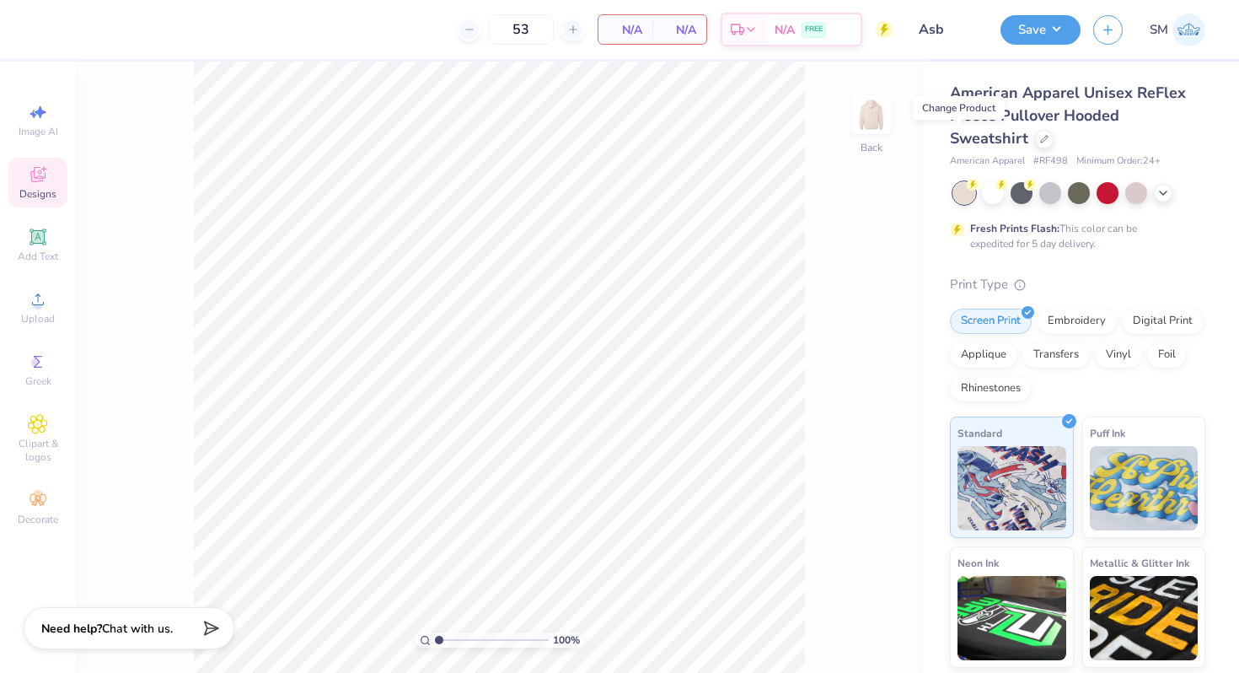
click at [1096, 144] on div "American Apparel Unisex ReFlex Fleece Pullover Hooded Sweatshirt" at bounding box center [1077, 116] width 255 height 68
click at [949, 33] on input "Asb" at bounding box center [946, 30] width 83 height 34
type input "Asb 6"
click at [28, 299] on icon at bounding box center [38, 299] width 20 height 20
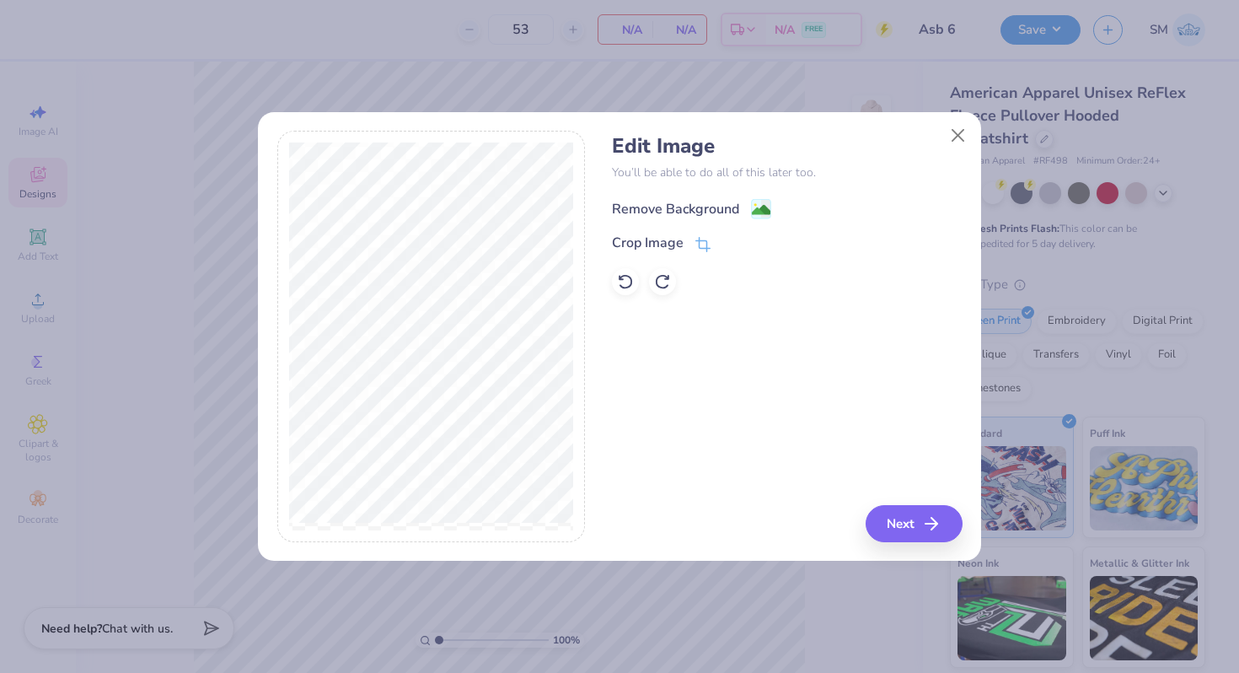
click at [763, 211] on image at bounding box center [761, 210] width 19 height 19
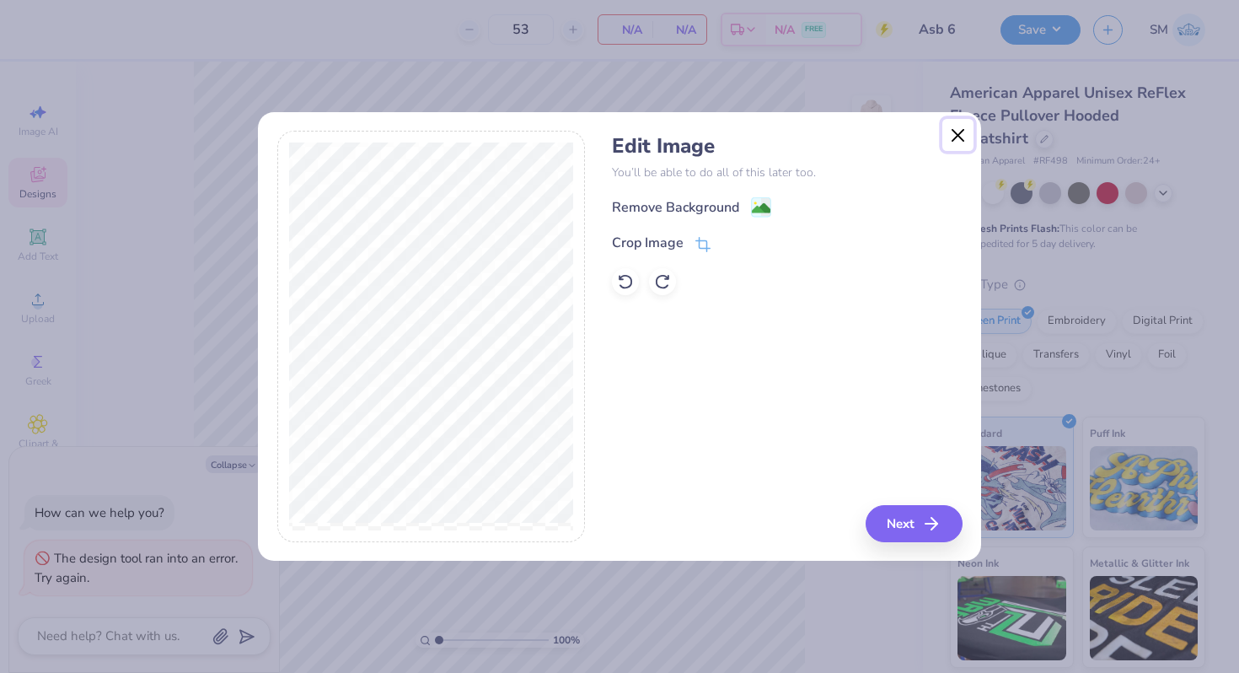
click at [967, 137] on button "Close" at bounding box center [958, 135] width 32 height 32
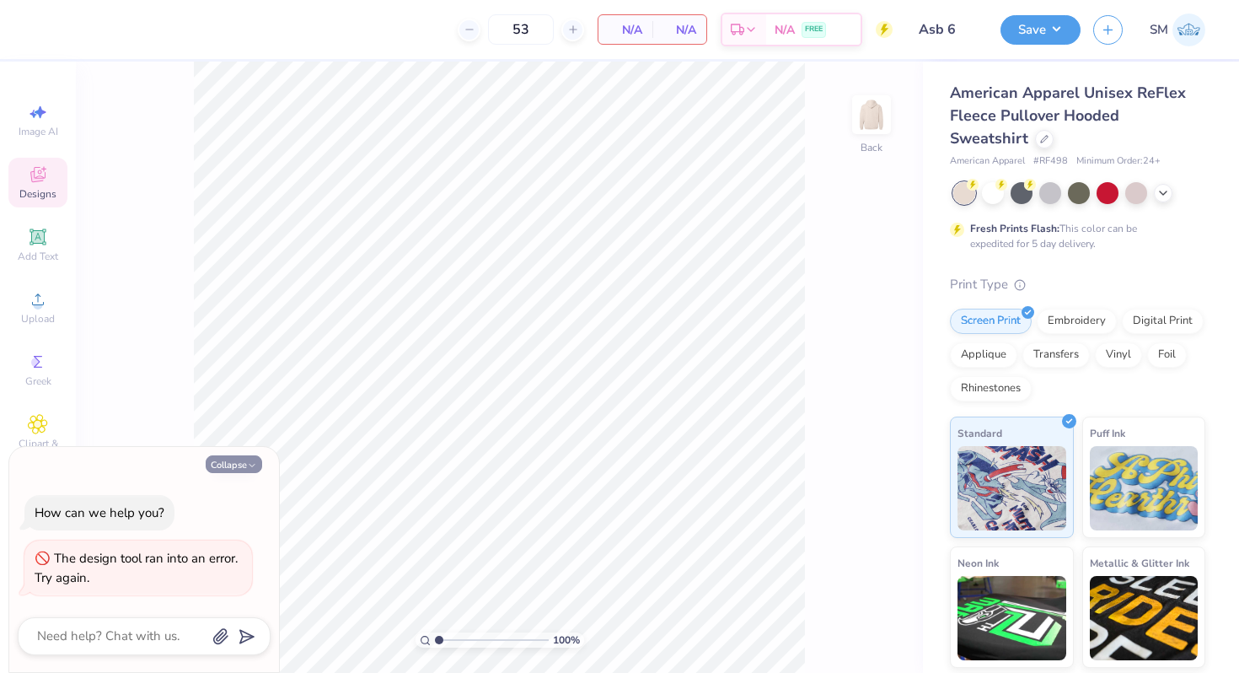
click at [230, 458] on button "Collapse" at bounding box center [234, 464] width 56 height 18
type textarea "x"
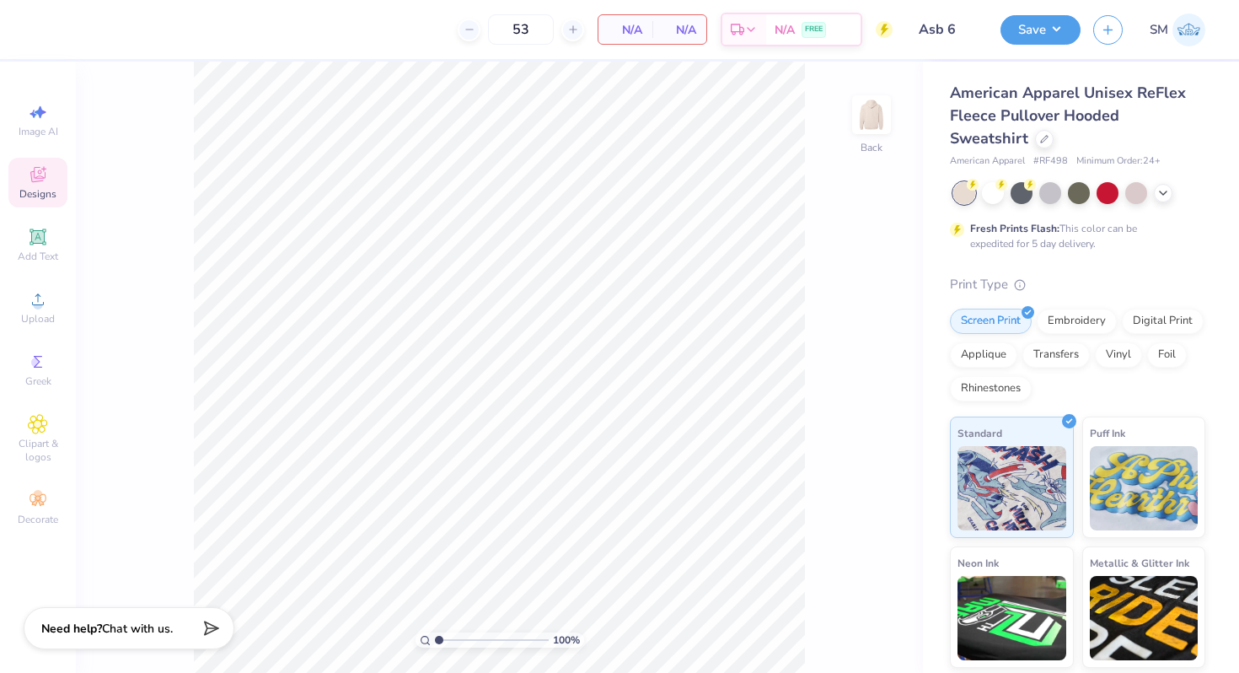
click at [69, 222] on div "Image AI Designs Add Text Upload Greek Clipart & logos Decorate" at bounding box center [38, 367] width 76 height 611
click at [38, 249] on span "Add Text" at bounding box center [38, 255] width 40 height 13
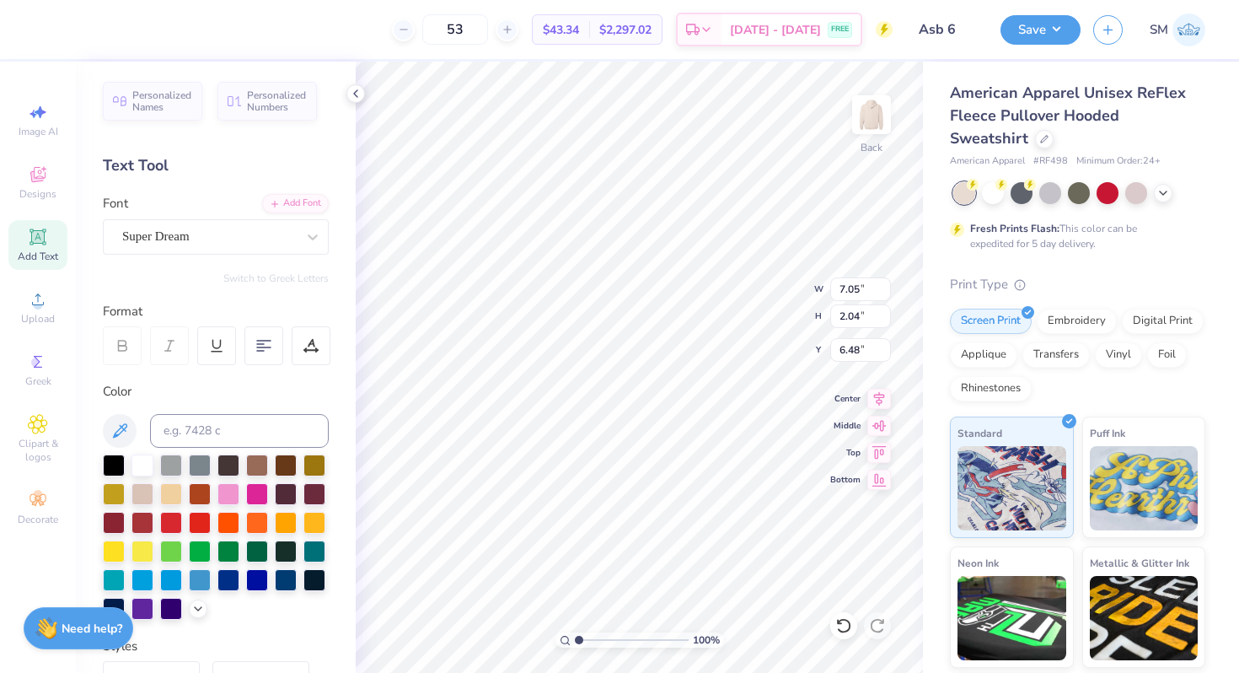
type textarea "Thi\ EXT"
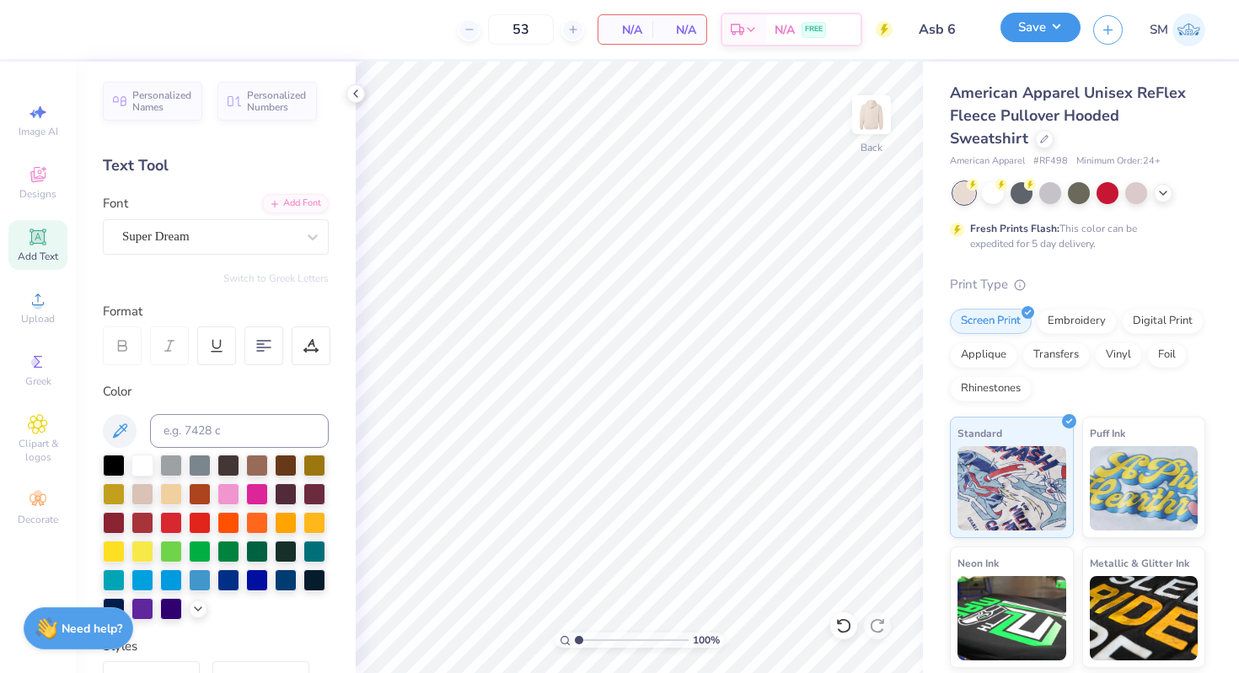
click at [1049, 28] on button "Save" at bounding box center [1040, 27] width 80 height 29
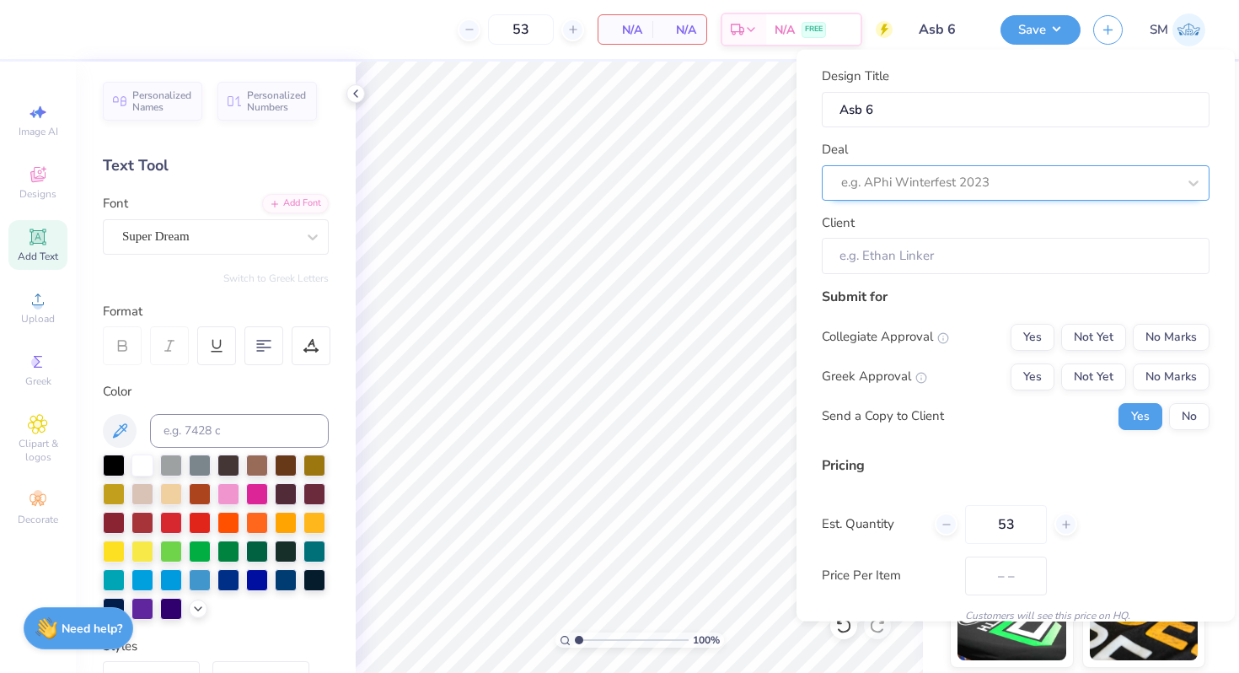
click at [935, 178] on div at bounding box center [1008, 182] width 335 height 23
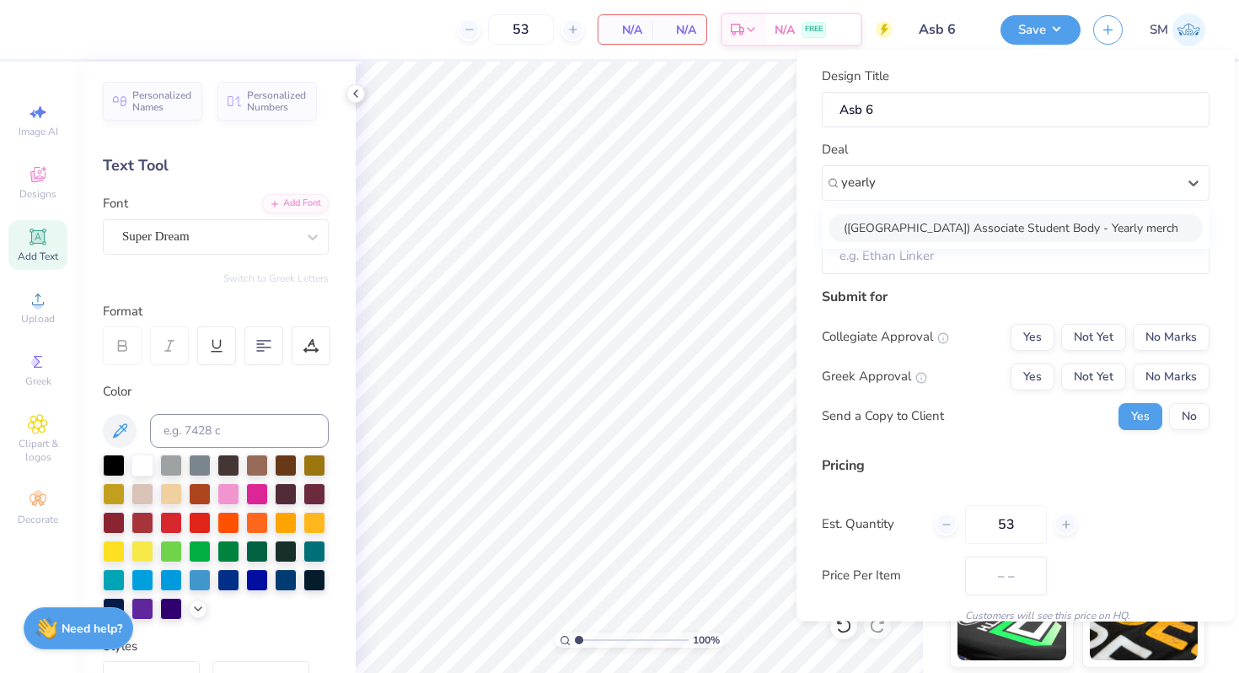
click at [899, 216] on div "(Palos Verdes High School) Associate Student Body - Yearly merch" at bounding box center [1015, 227] width 374 height 28
type input "yearly"
type input "Jama Maxfield"
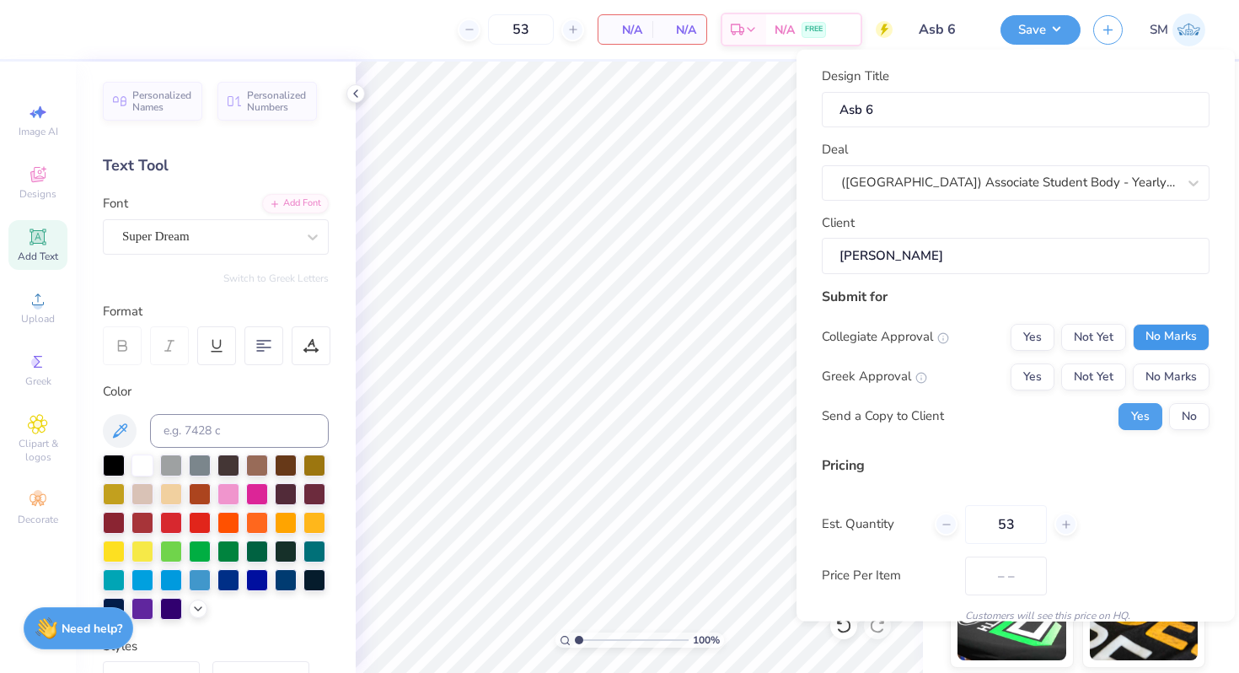
click at [1178, 340] on button "No Marks" at bounding box center [1171, 336] width 77 height 27
click at [1176, 363] on button "No Marks" at bounding box center [1171, 375] width 77 height 27
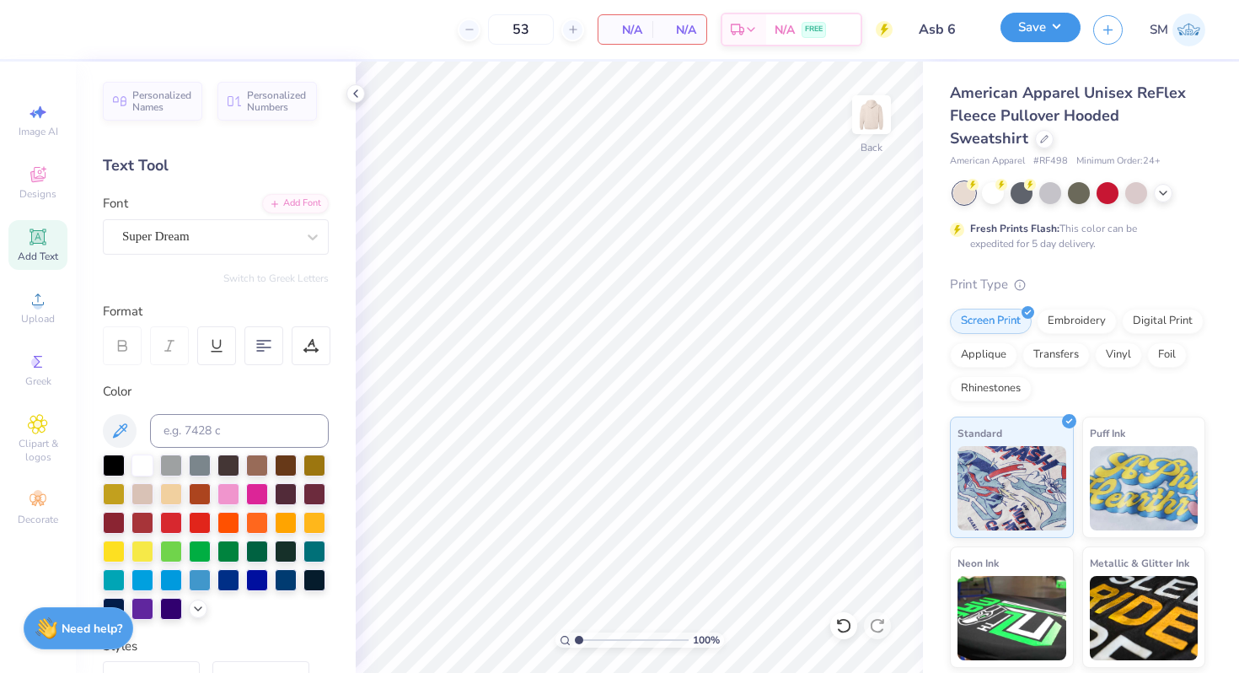
click at [1051, 31] on button "Save" at bounding box center [1040, 27] width 80 height 29
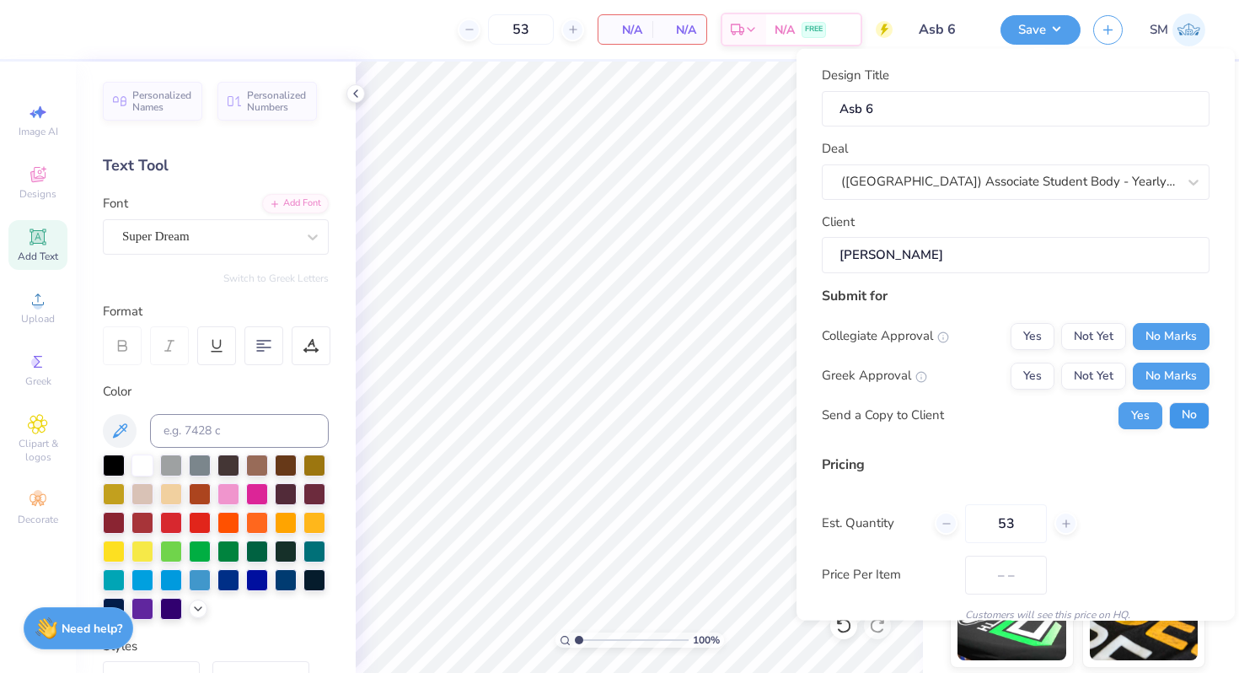
click at [1198, 407] on button "No" at bounding box center [1189, 414] width 40 height 27
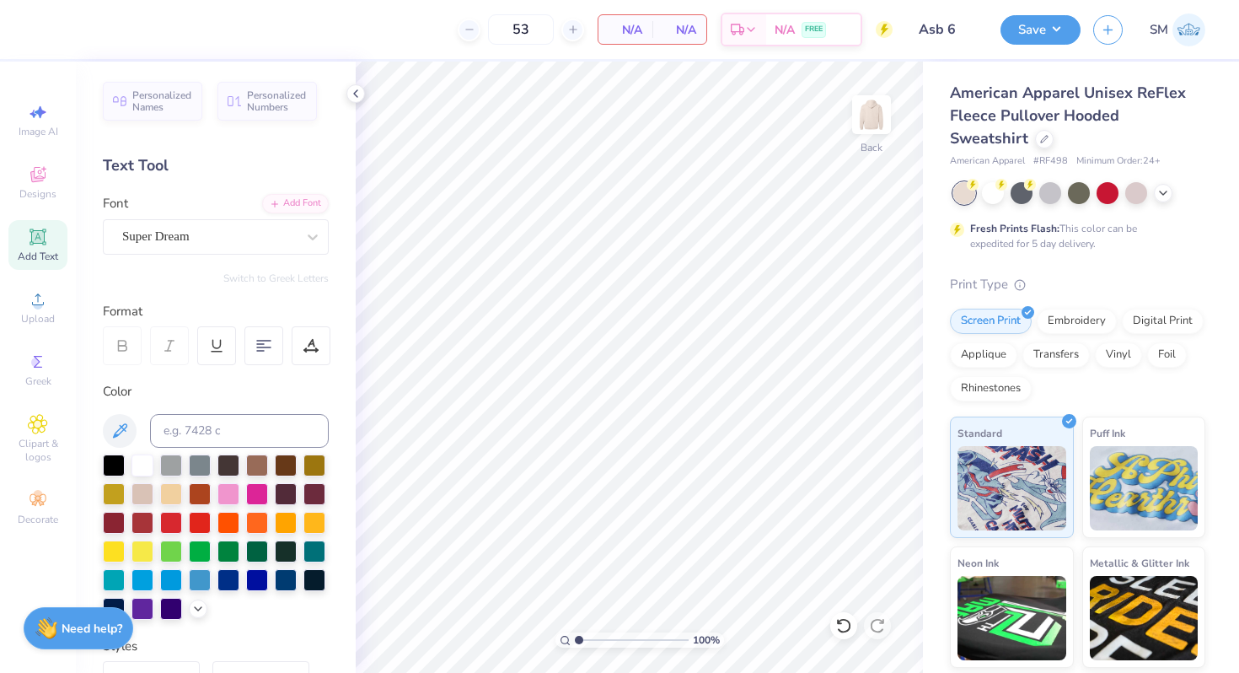
click at [40, 250] on span "Add Text" at bounding box center [38, 255] width 40 height 13
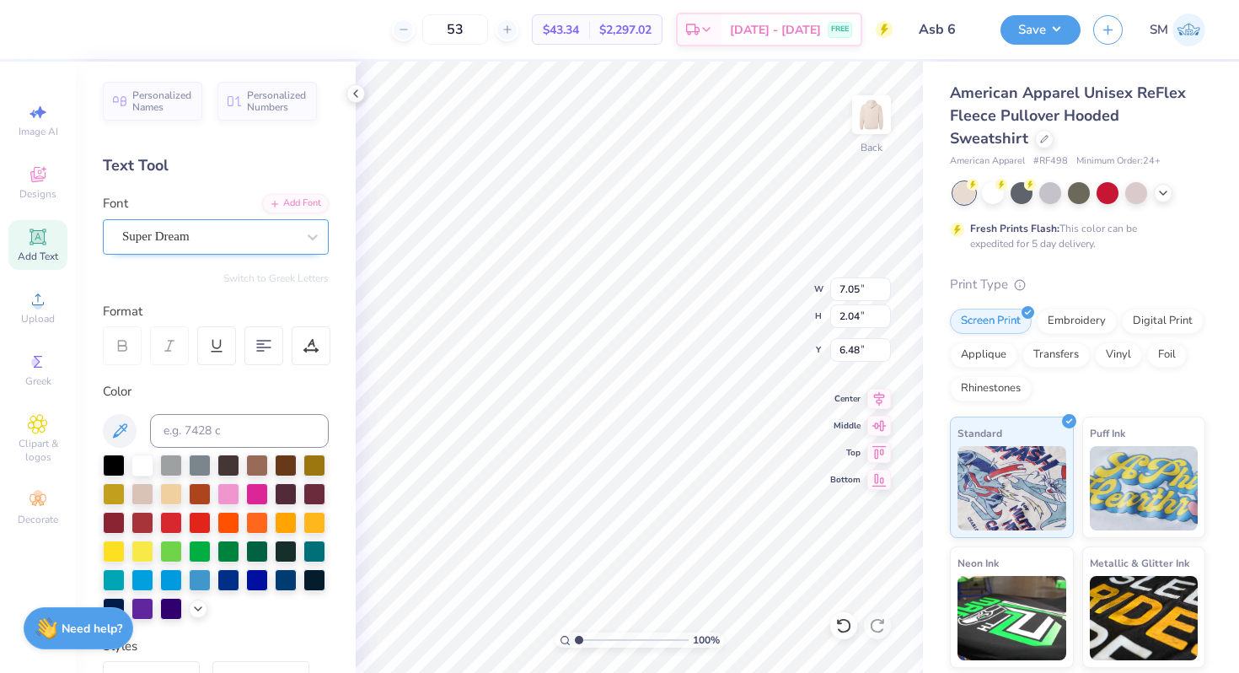
type textarea "A"
click at [240, 228] on div "Super Dream" at bounding box center [209, 236] width 177 height 26
type input "hwt"
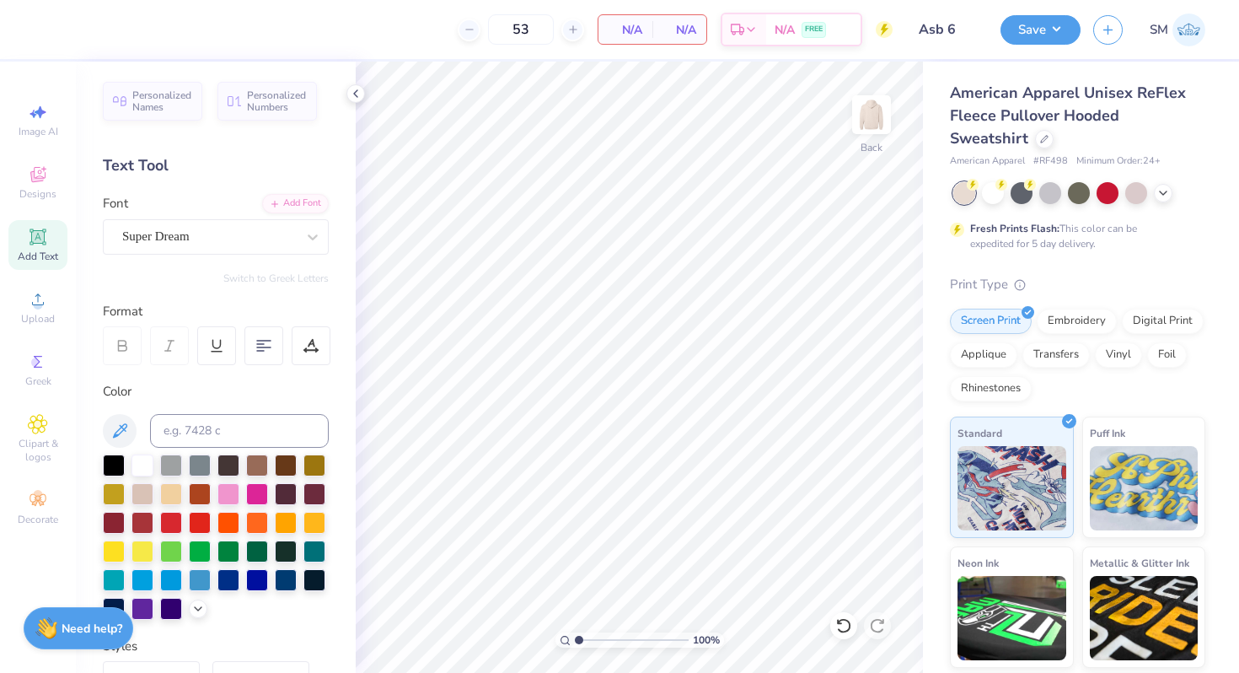
click at [1155, 201] on div at bounding box center [1079, 193] width 252 height 22
click at [1125, 201] on div at bounding box center [1136, 191] width 22 height 22
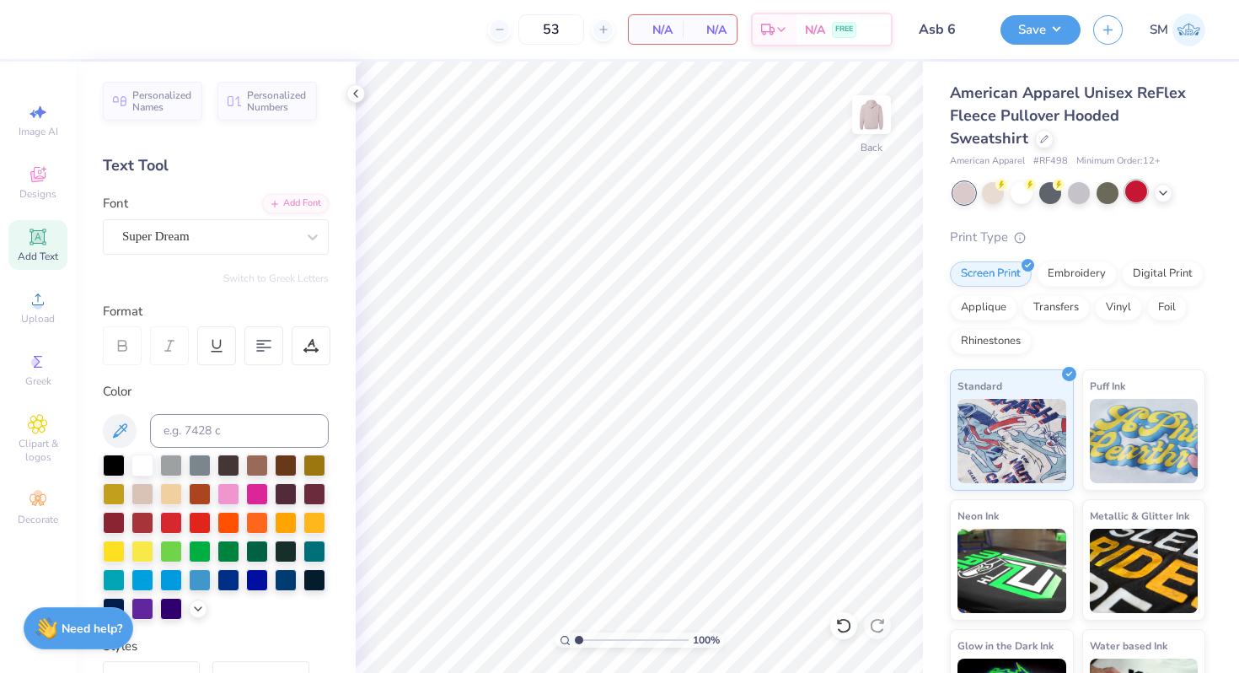
click at [1135, 196] on div at bounding box center [1136, 191] width 22 height 22
click at [1000, 196] on div at bounding box center [993, 191] width 22 height 22
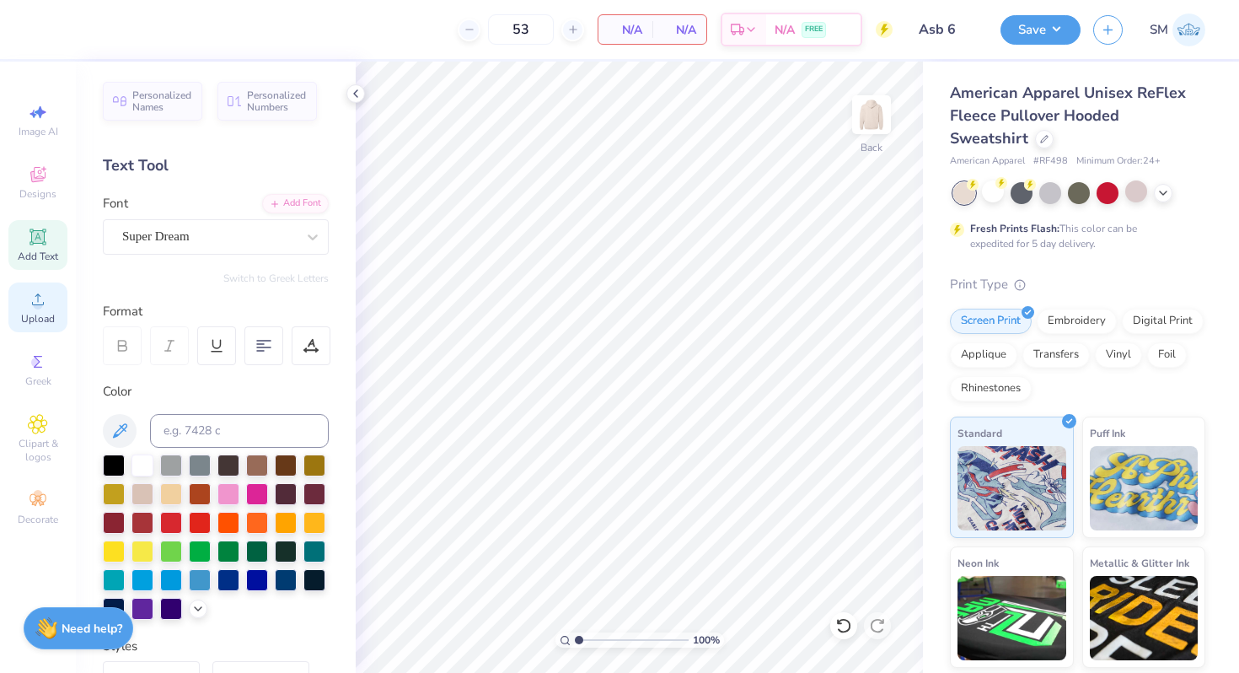
click at [30, 315] on span "Upload" at bounding box center [38, 318] width 34 height 13
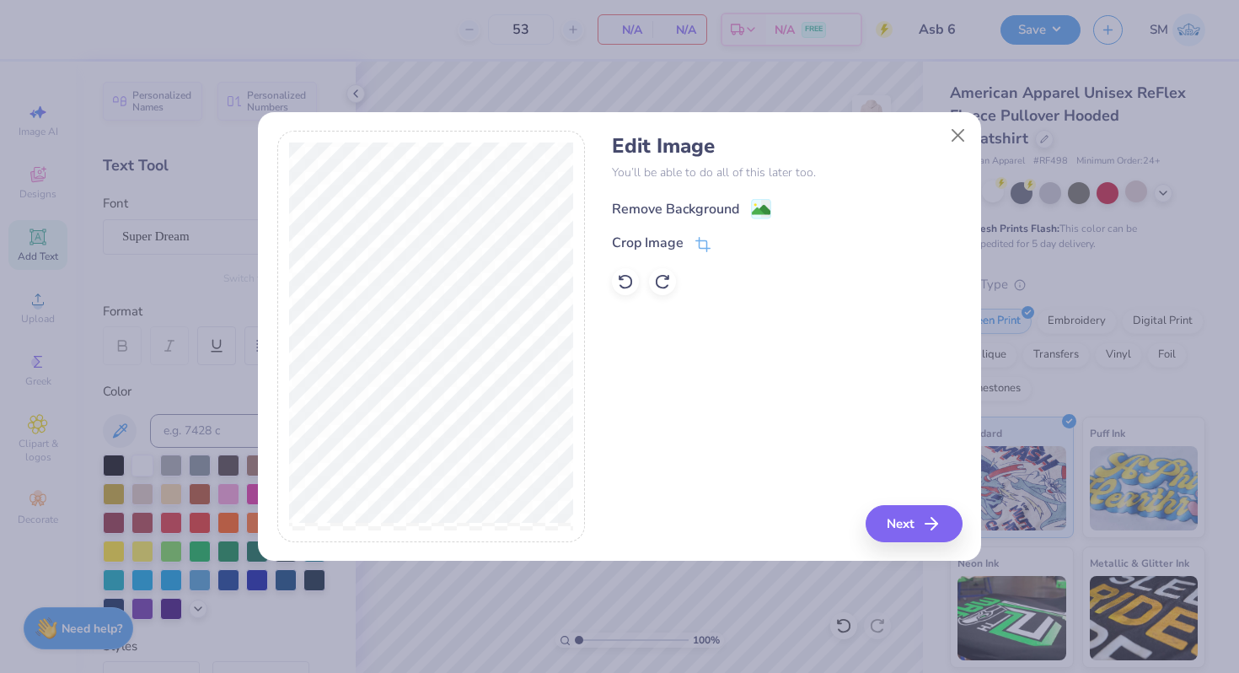
click at [759, 199] on g at bounding box center [762, 209] width 20 height 20
click at [939, 525] on polyline "button" at bounding box center [939, 523] width 6 height 12
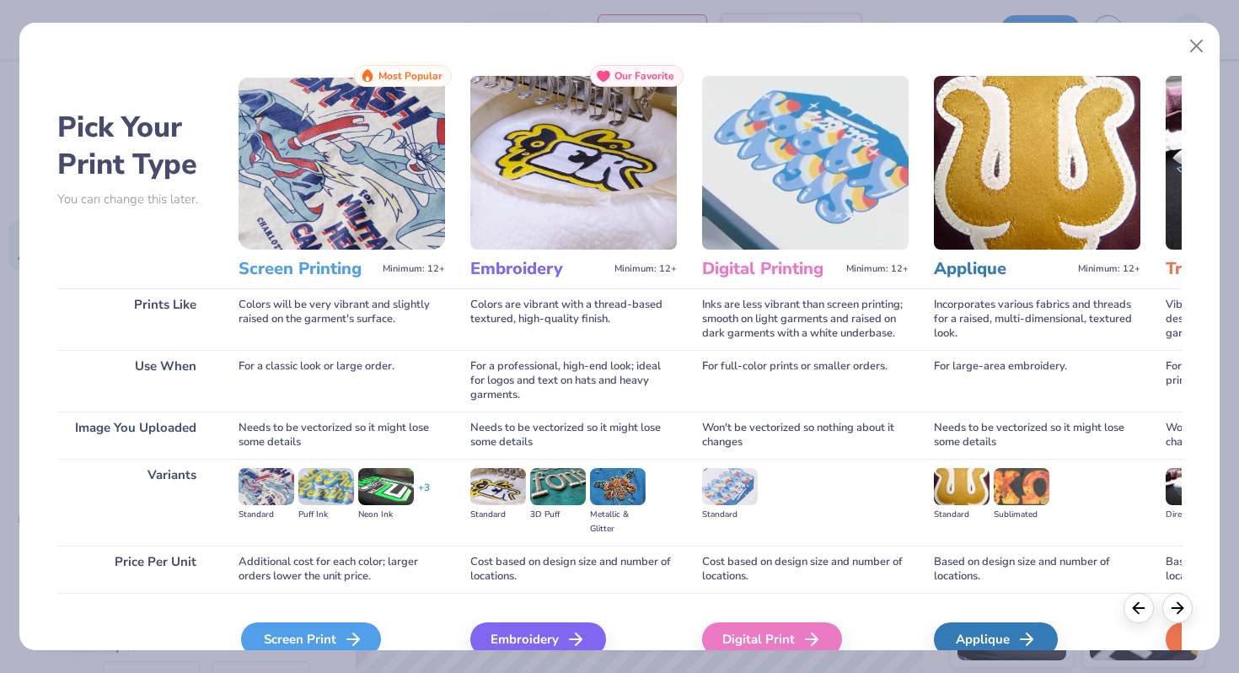
click at [277, 640] on div "Screen Print" at bounding box center [311, 639] width 140 height 34
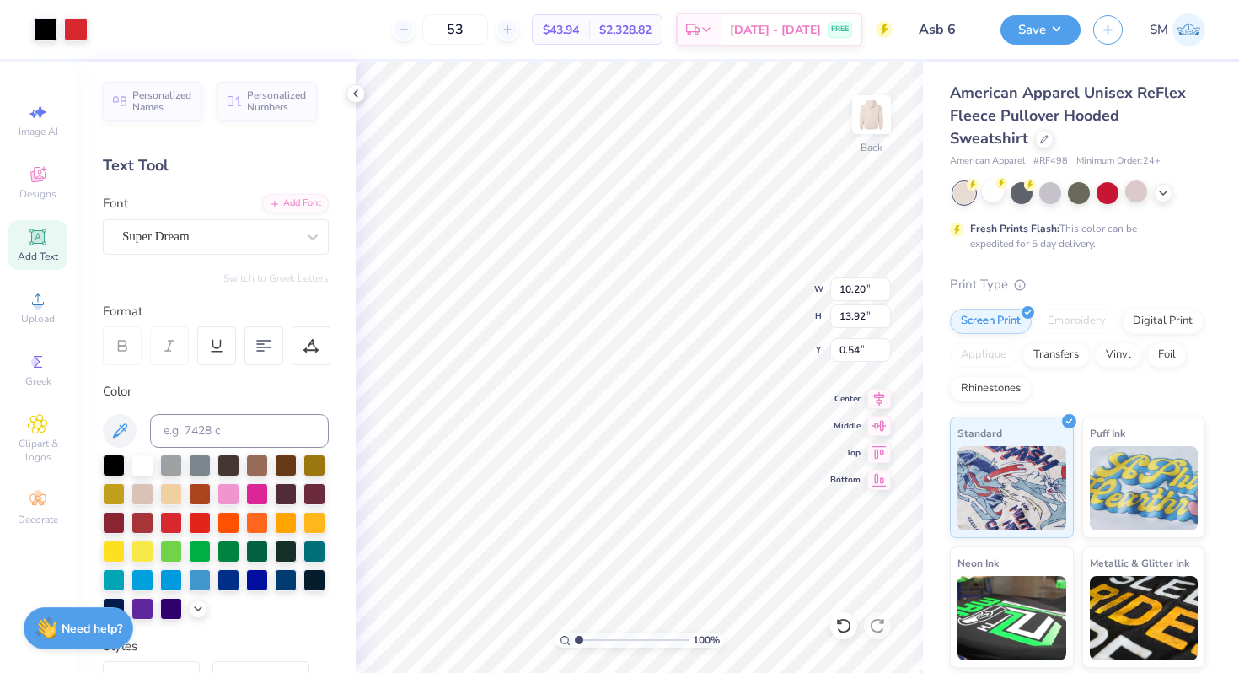
type input "5.13"
type input "7.01"
type input "3.00"
click at [39, 311] on div "Upload" at bounding box center [37, 307] width 59 height 50
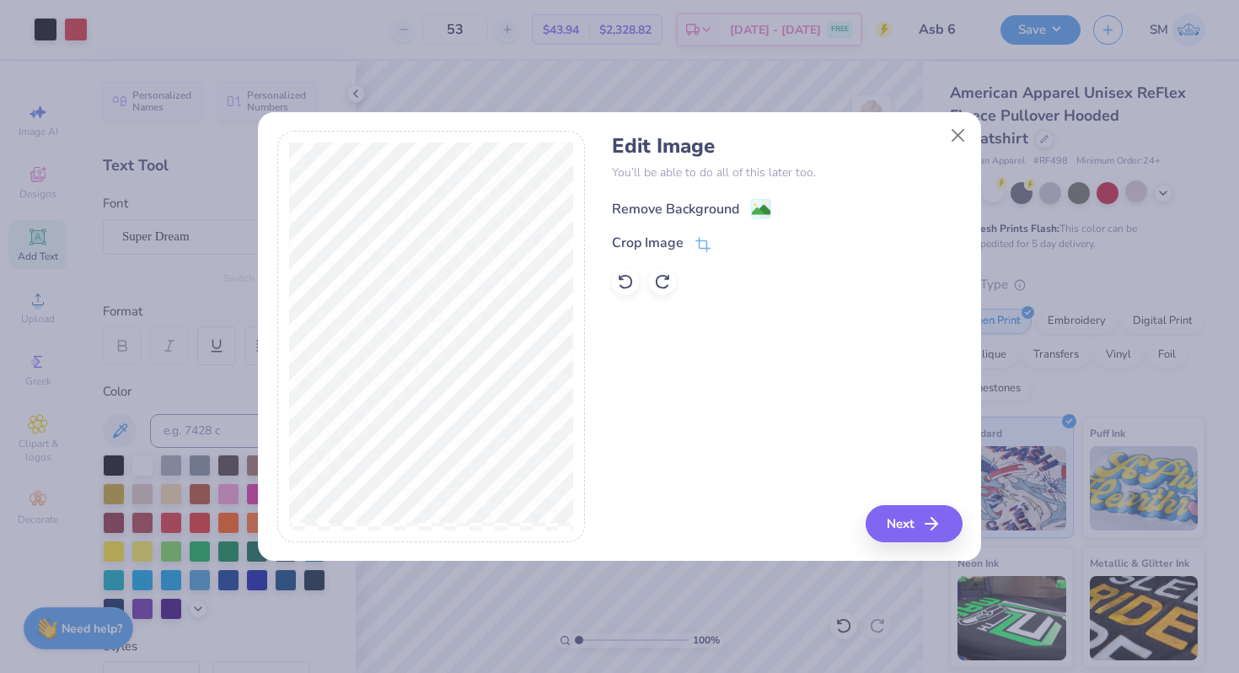
click at [763, 206] on image at bounding box center [761, 210] width 19 height 19
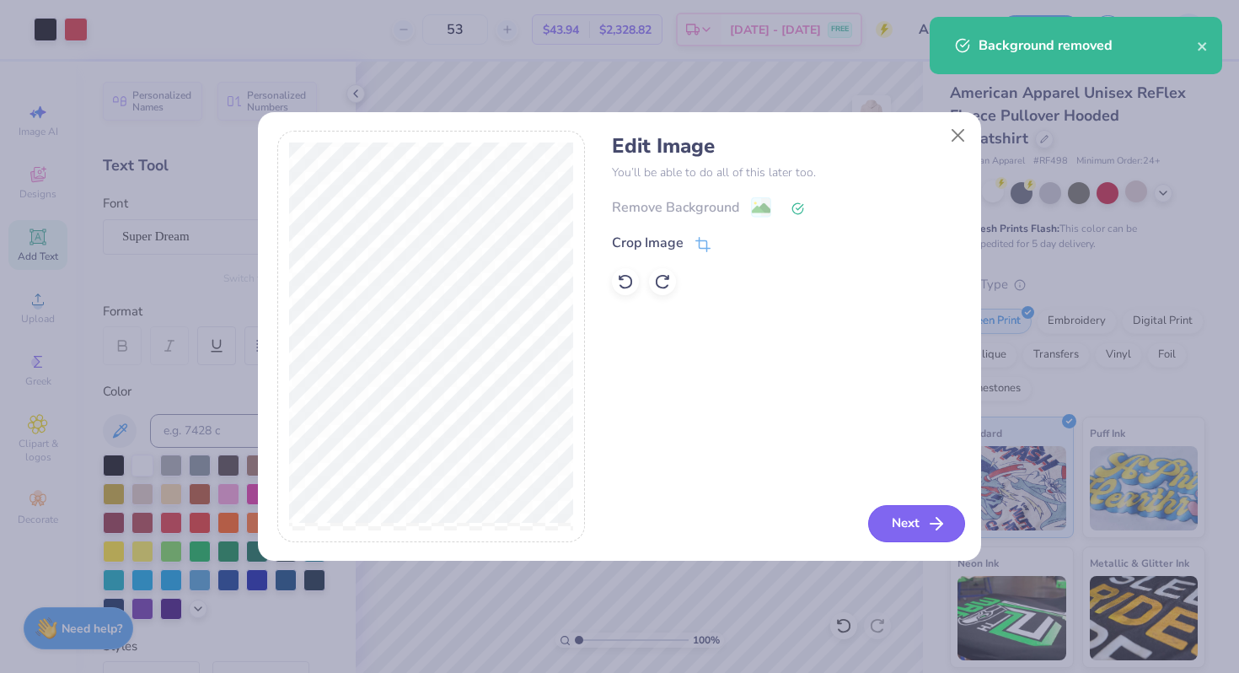
click at [891, 526] on button "Next" at bounding box center [916, 523] width 97 height 37
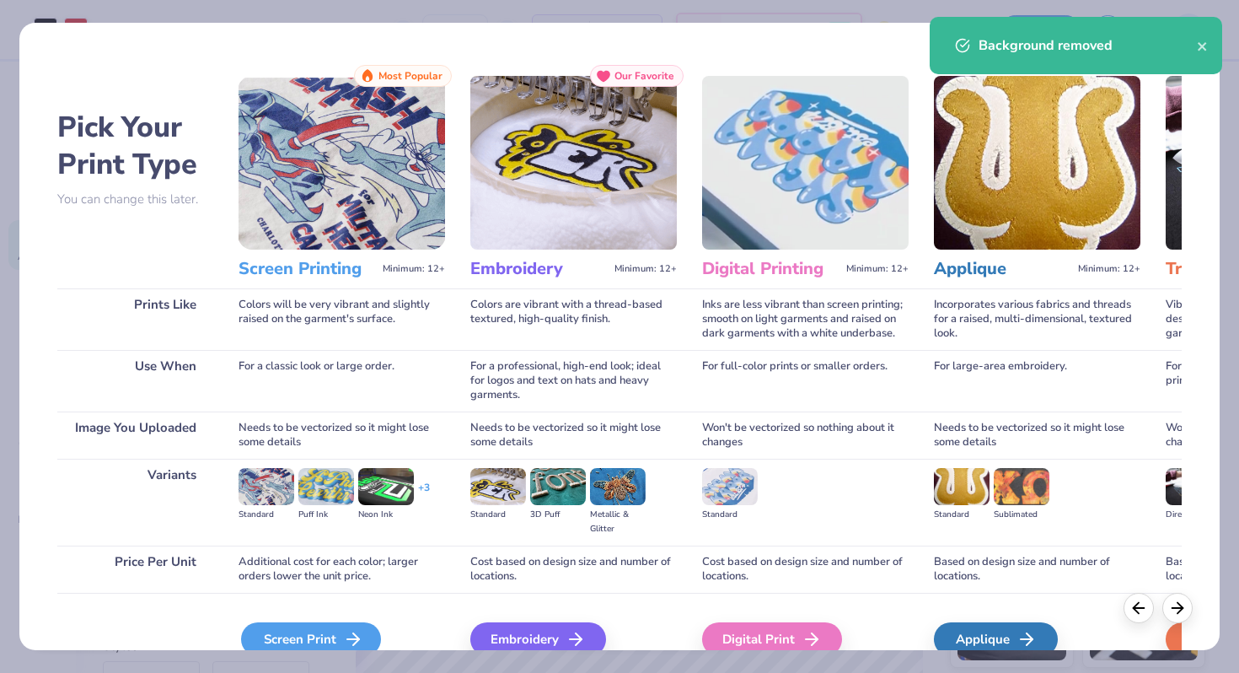
click at [288, 634] on div "Screen Print" at bounding box center [311, 639] width 140 height 34
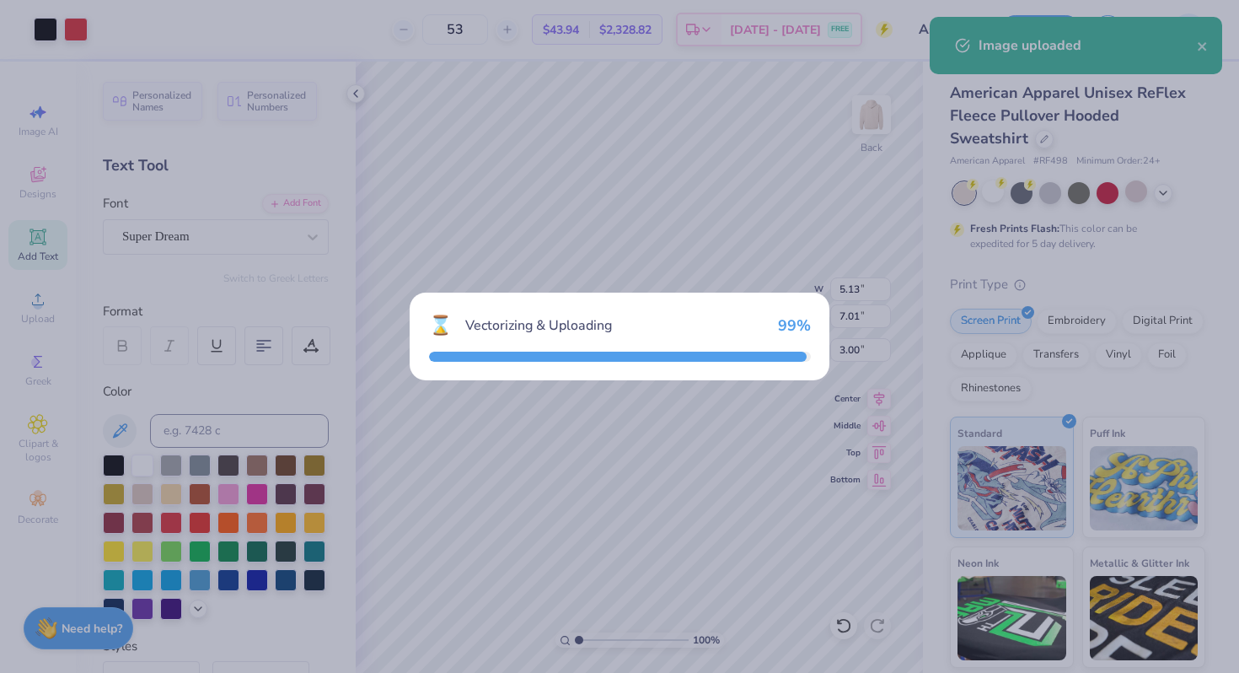
type input "15.00"
type input "6.80"
type input "4.10"
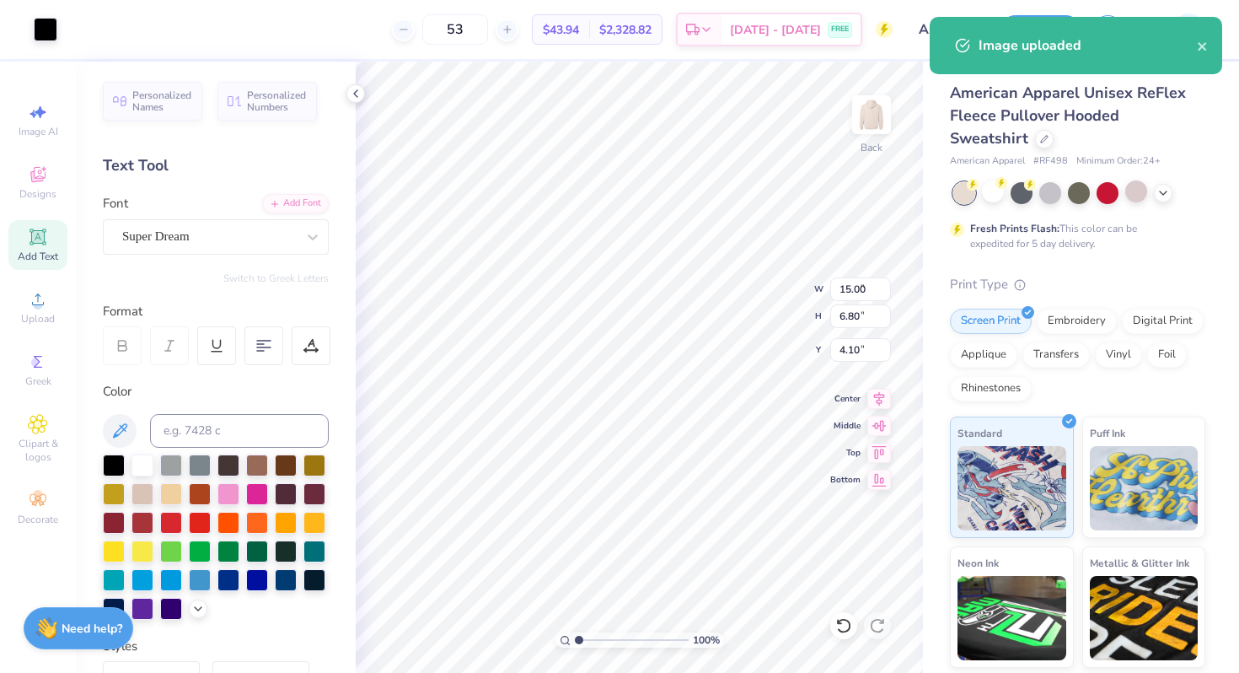
type input "6.48"
type input "2.94"
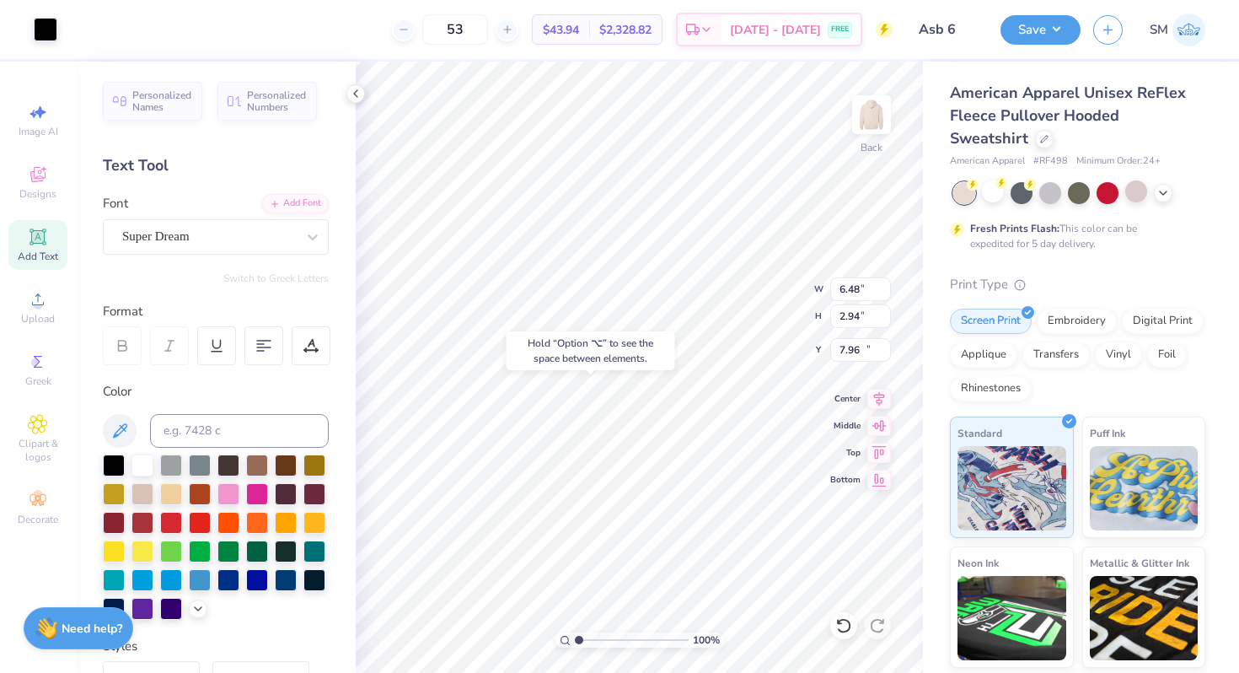
type input "11.56"
click at [659, 348] on div "Hold “Option ⌥” to see the space between elements." at bounding box center [591, 350] width 169 height 39
type input "5.13"
type input "7.01"
type input "3.00"
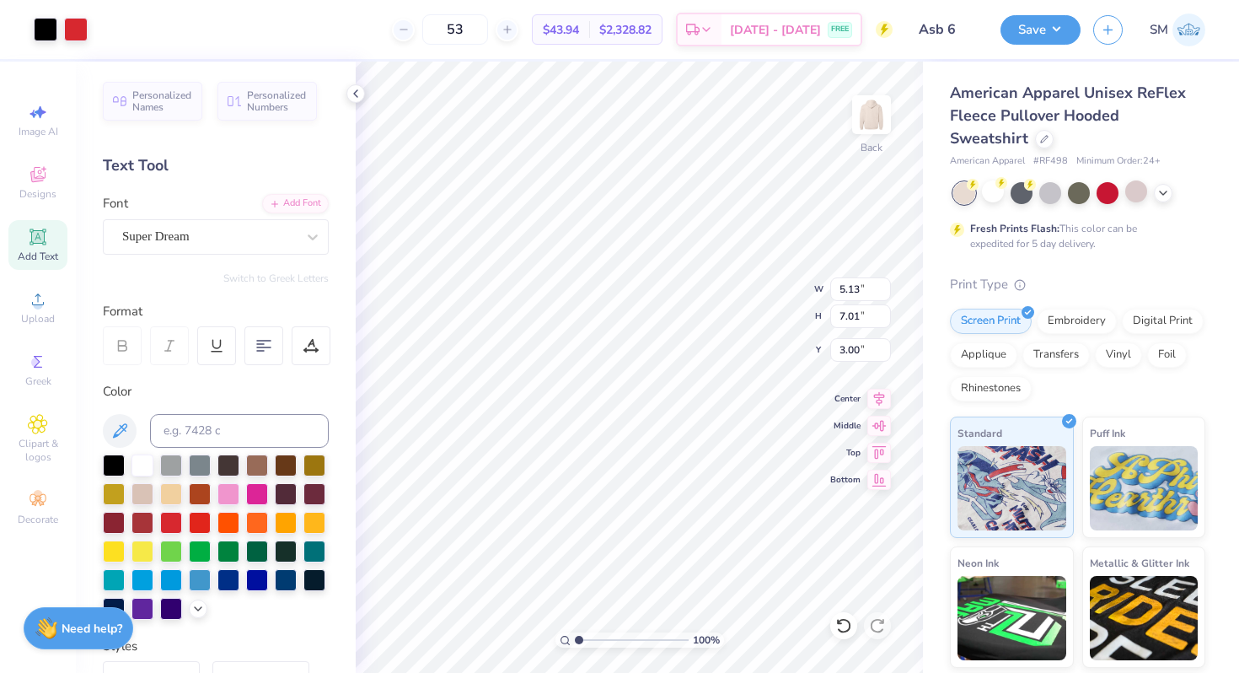
type input "5.79"
type input "7.91"
type input "3.00"
type input "5.45"
type input "2.47"
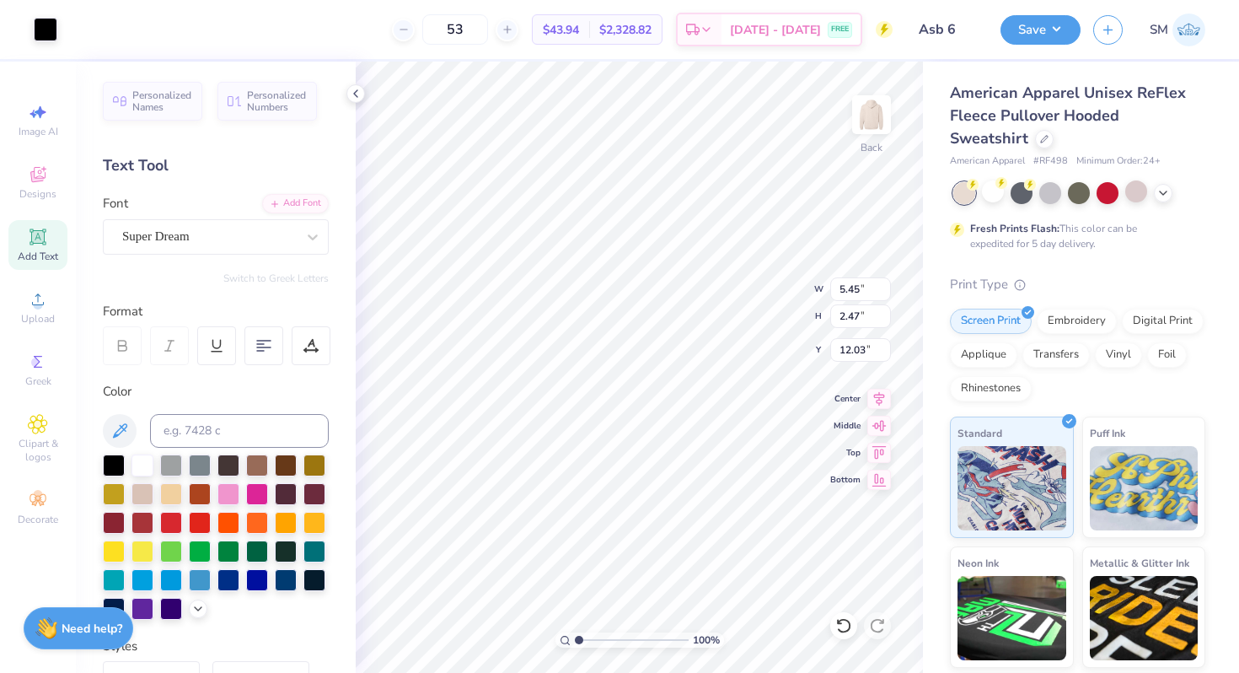
type input "10.91"
type input "4.32"
type input "1.96"
type input "11.42"
type input "4.52"
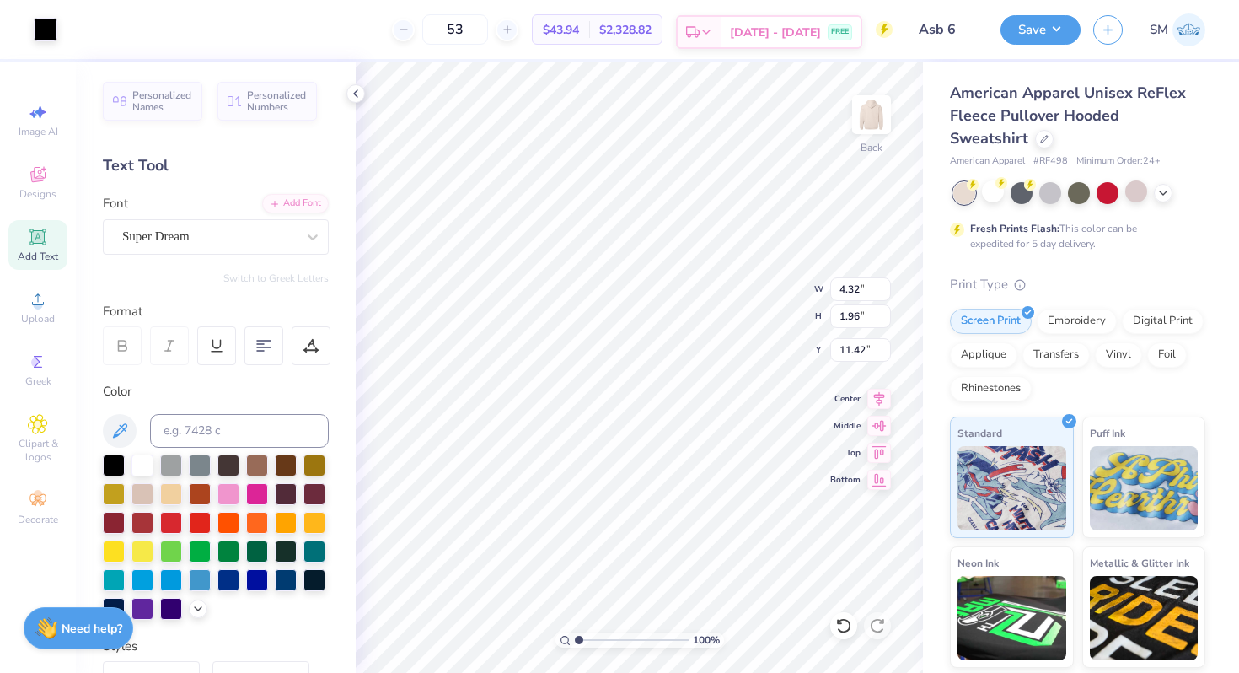
type input "2.05"
type input "11.33"
click at [1052, 25] on button "Save" at bounding box center [1040, 27] width 80 height 29
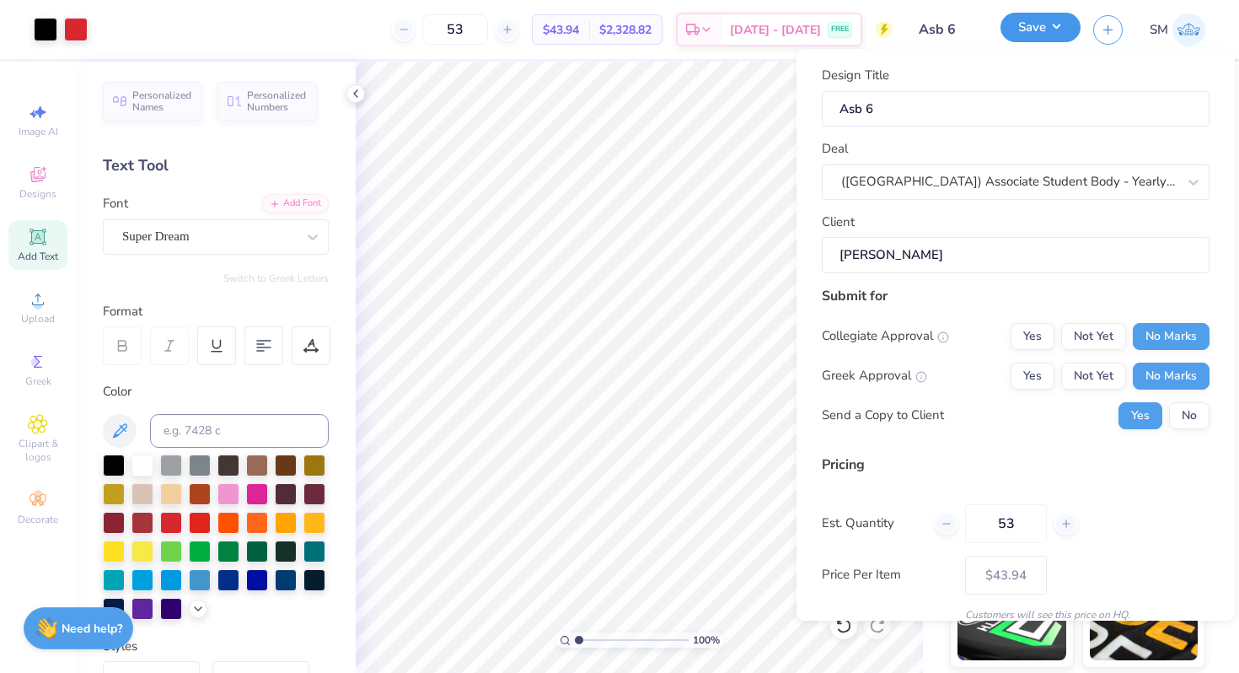
click at [1038, 24] on button "Save" at bounding box center [1040, 27] width 80 height 29
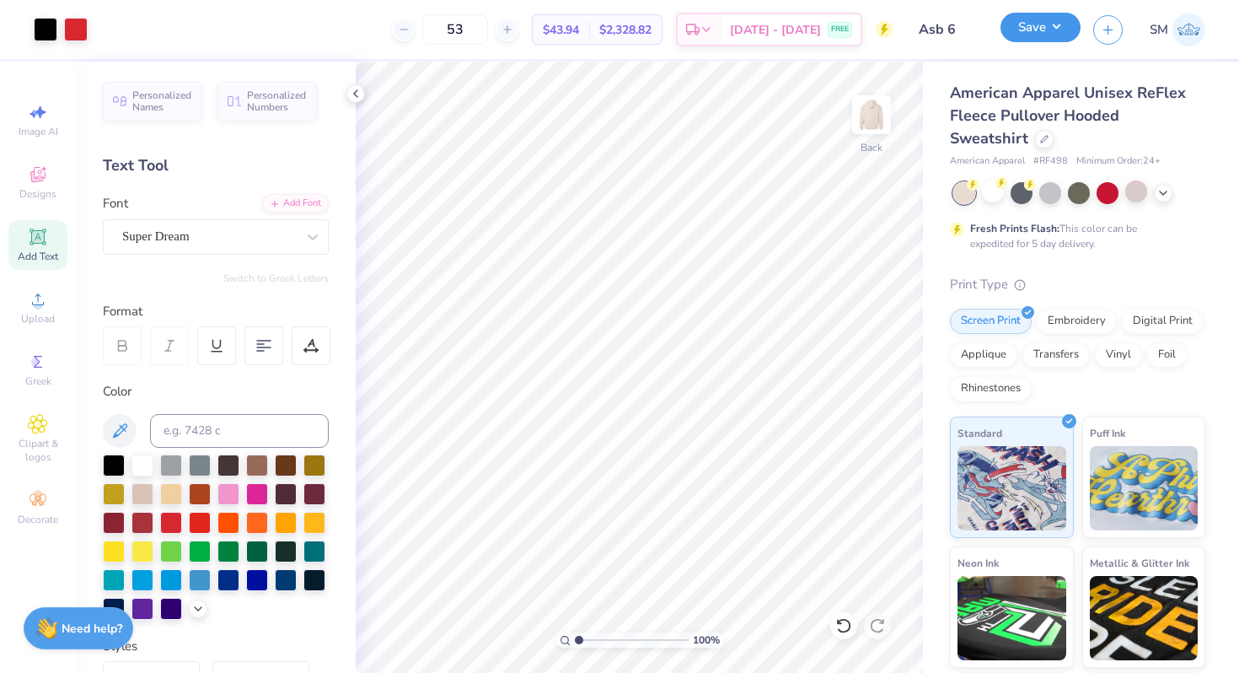
click at [1038, 24] on button "Save" at bounding box center [1040, 27] width 80 height 29
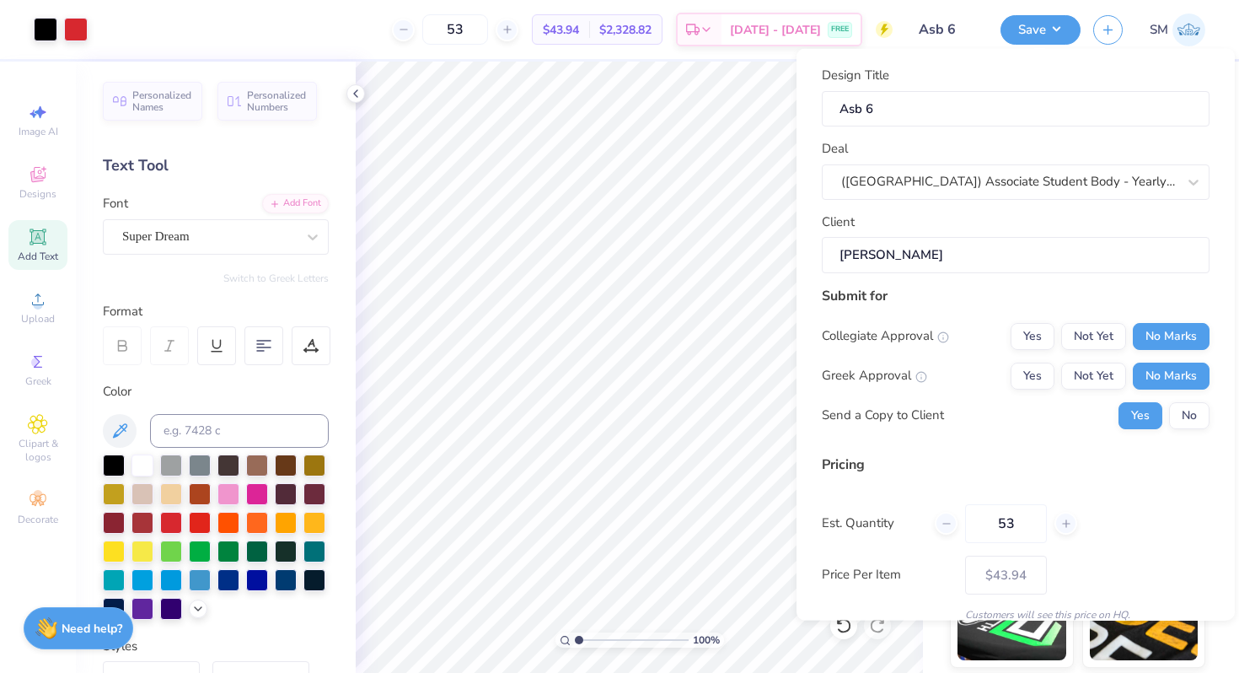
scroll to position [71, 0]
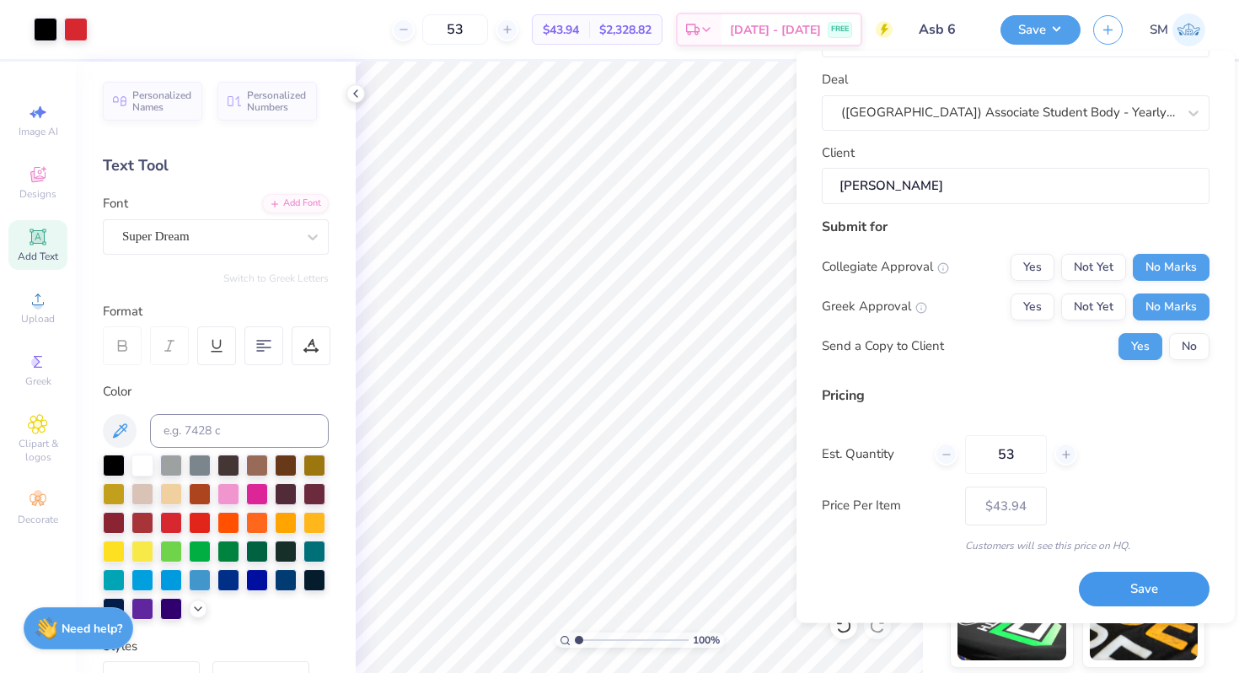
click at [1139, 596] on button "Save" at bounding box center [1144, 589] width 131 height 35
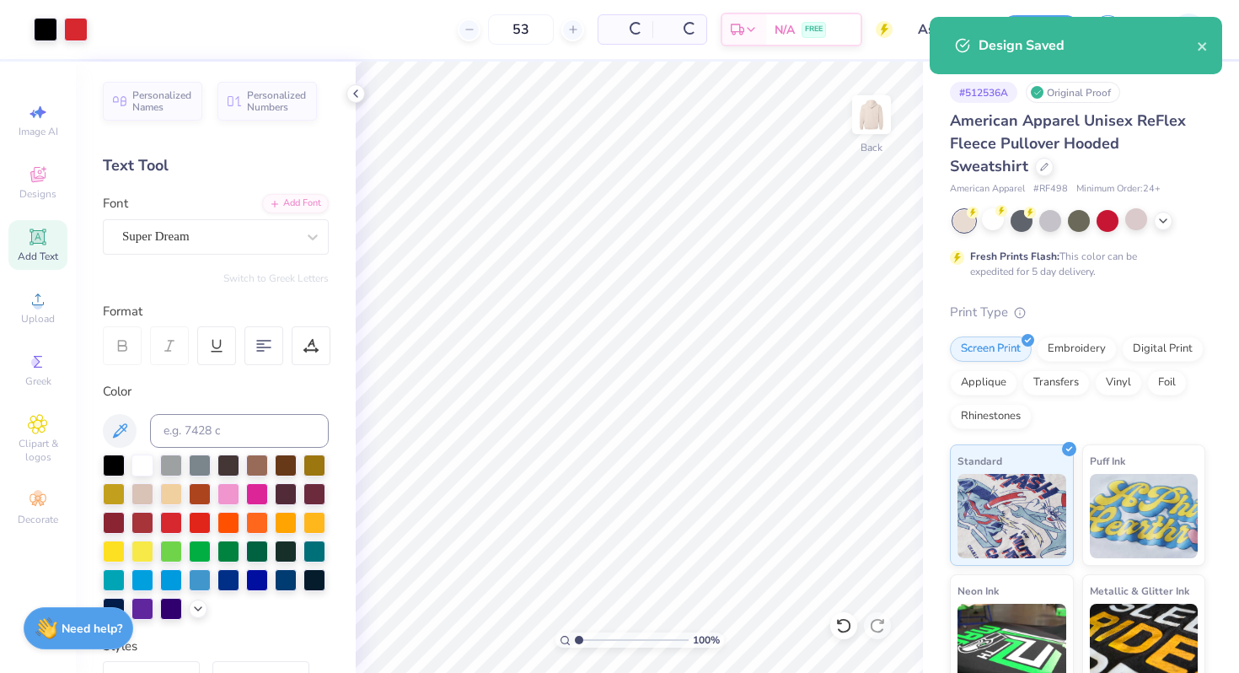
type input "$43.94"
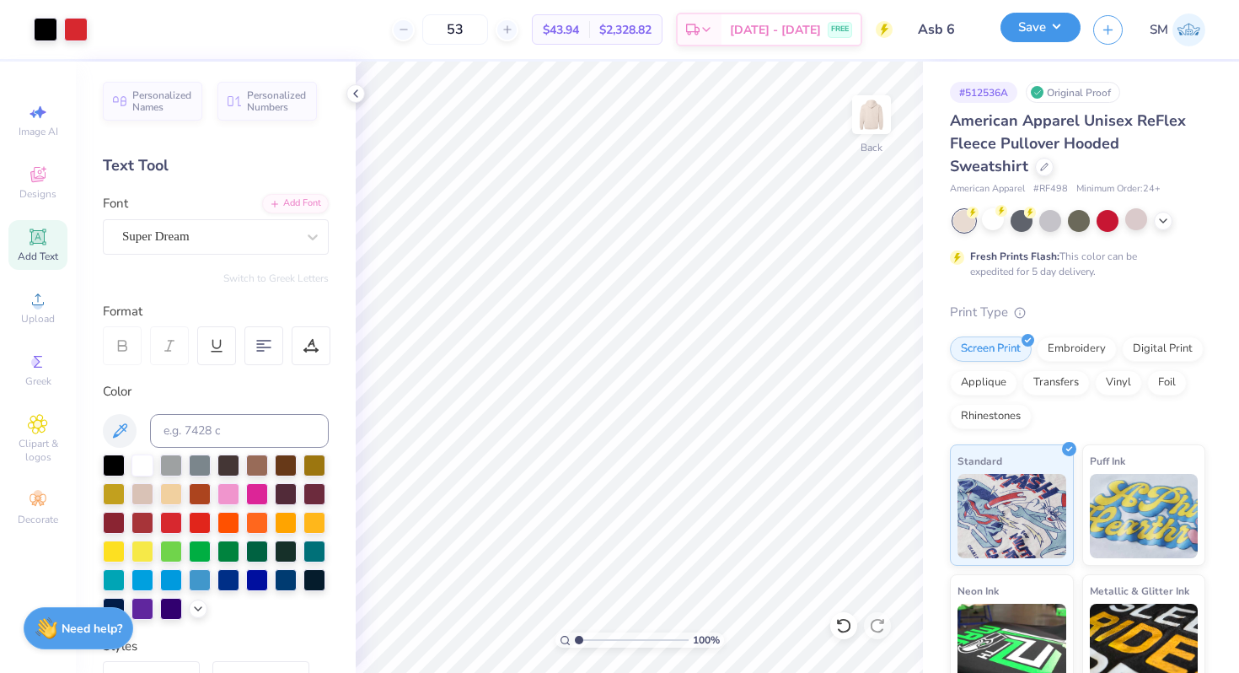
click at [1060, 31] on button "Save" at bounding box center [1040, 27] width 80 height 29
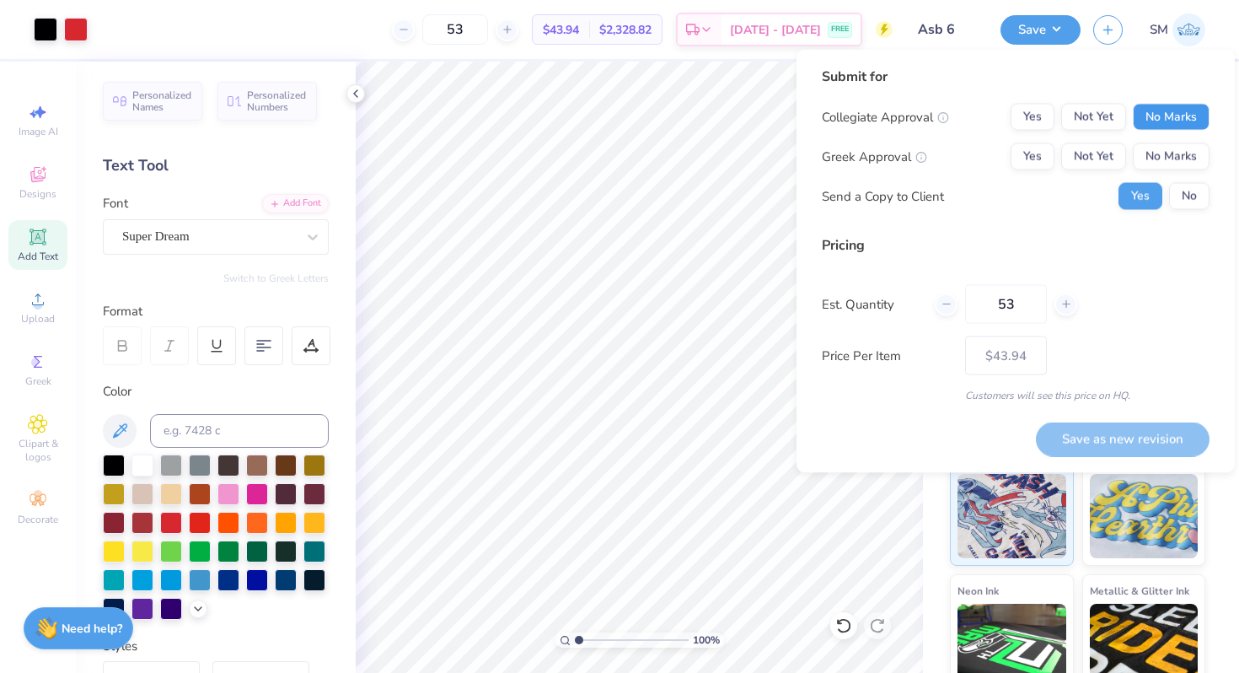
click at [1166, 112] on button "No Marks" at bounding box center [1171, 117] width 77 height 27
click at [1165, 150] on button "No Marks" at bounding box center [1171, 156] width 77 height 27
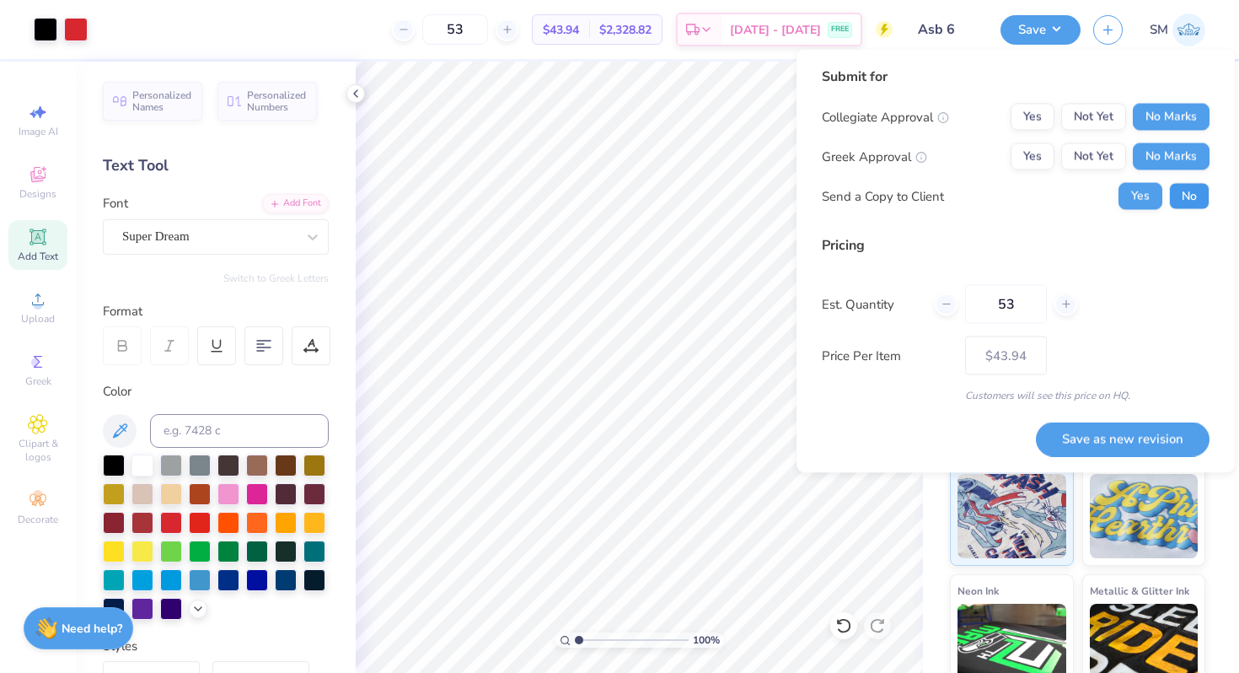
click at [1177, 199] on button "No" at bounding box center [1189, 196] width 40 height 27
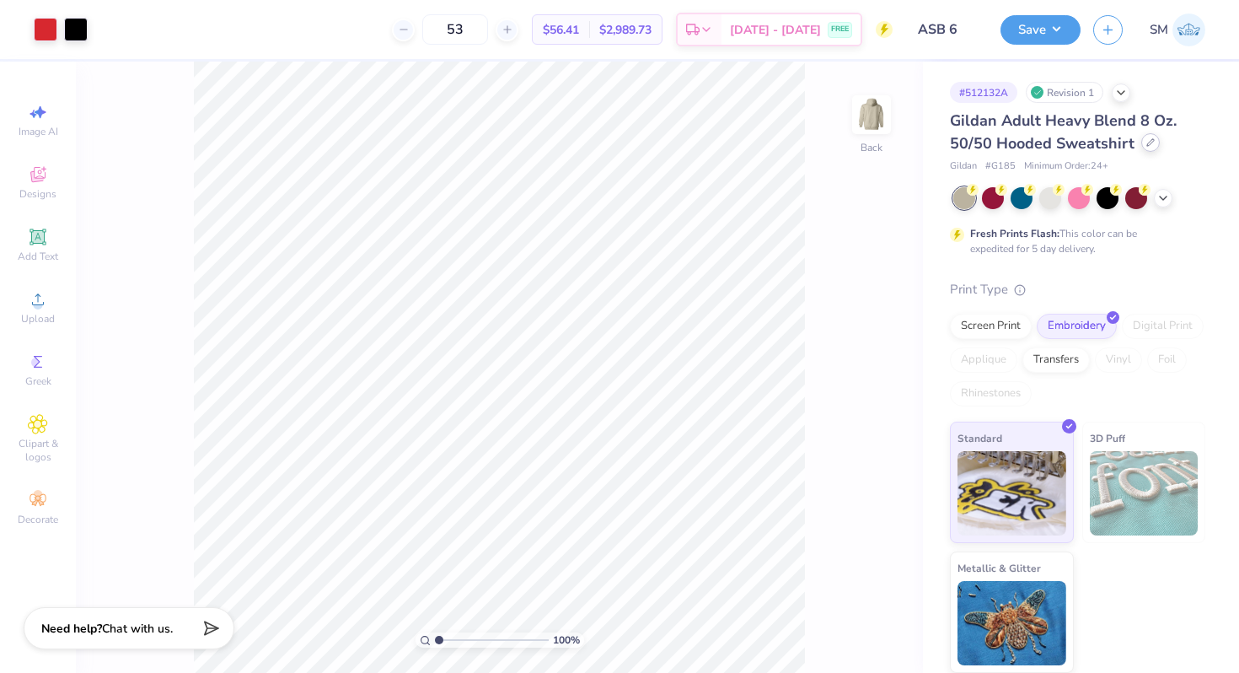
click at [1155, 140] on div at bounding box center [1150, 142] width 19 height 19
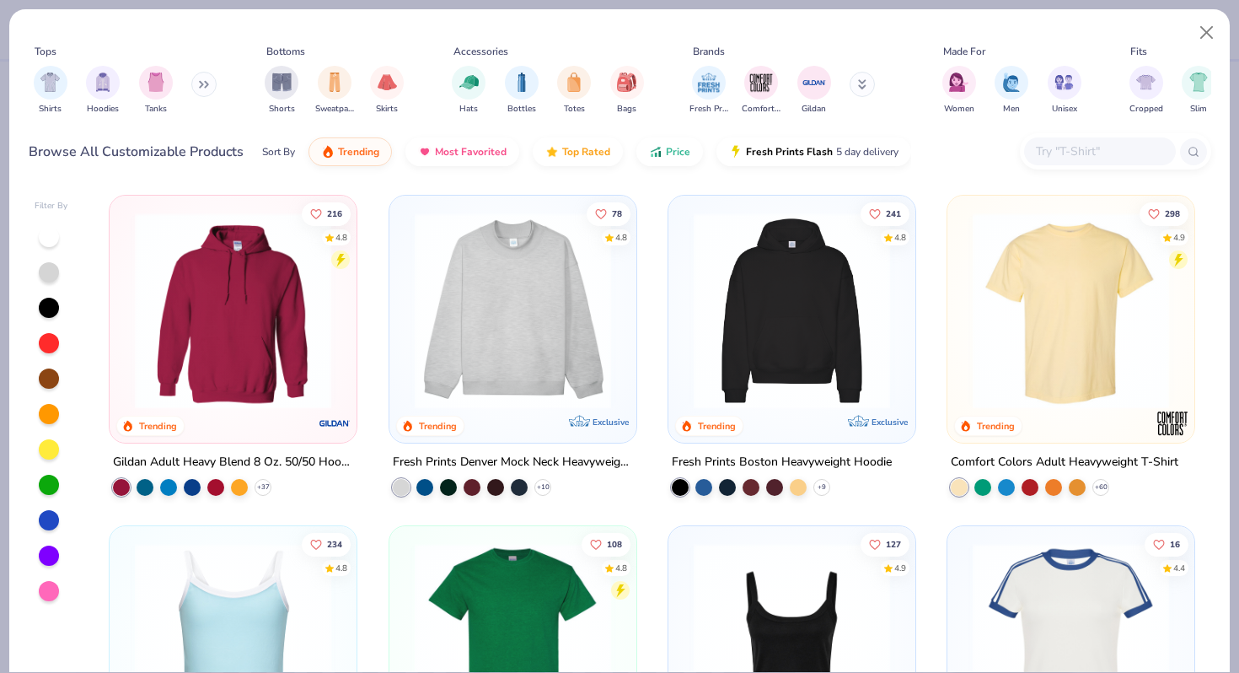
click at [868, 86] on button at bounding box center [862, 84] width 25 height 25
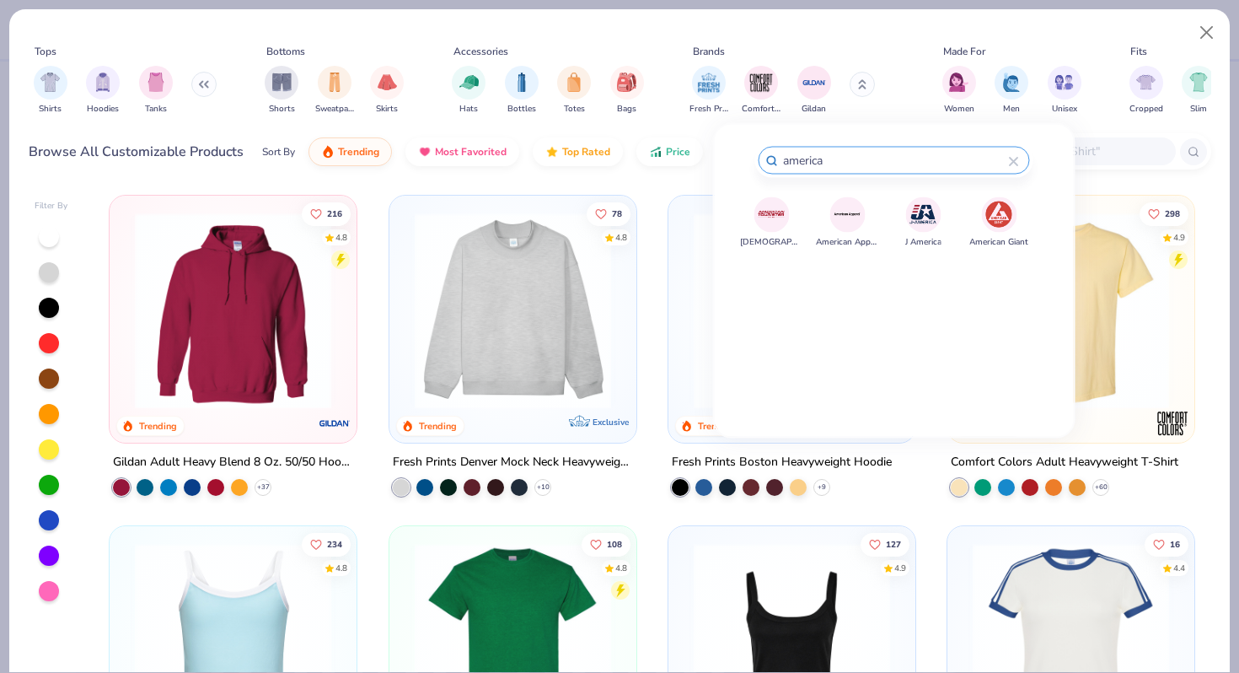
type input "america"
click at [845, 211] on img at bounding box center [847, 214] width 29 height 29
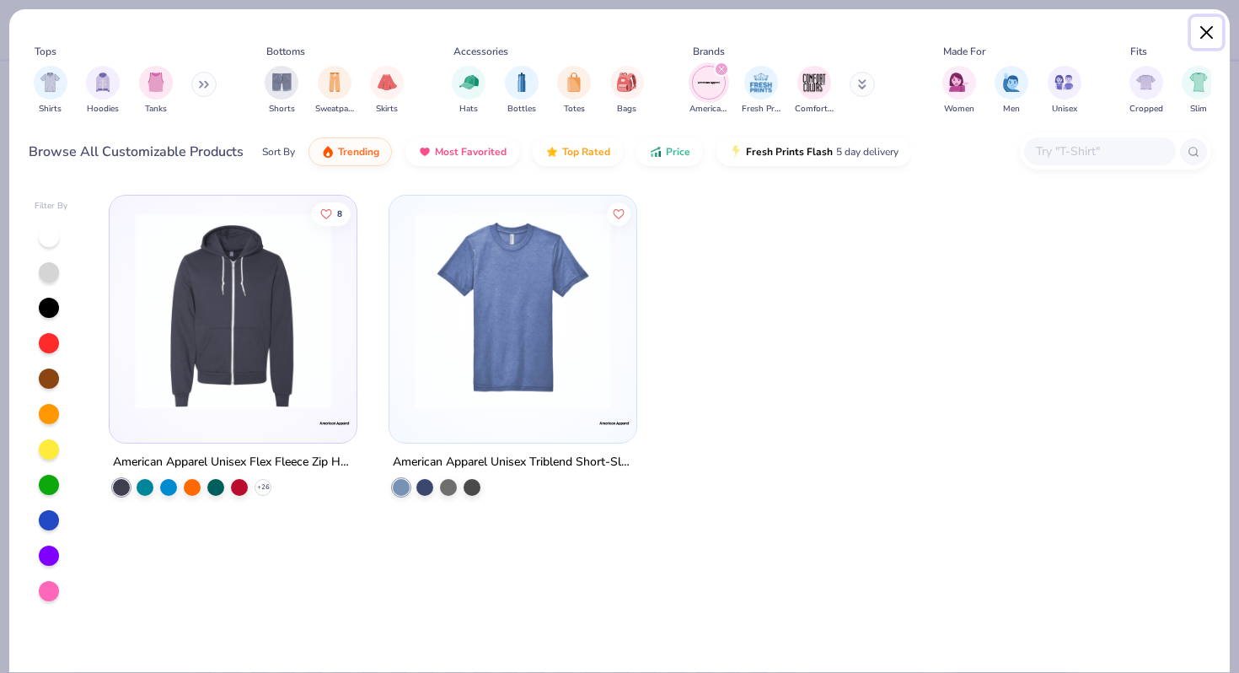
click at [1207, 38] on button "Close" at bounding box center [1207, 33] width 32 height 32
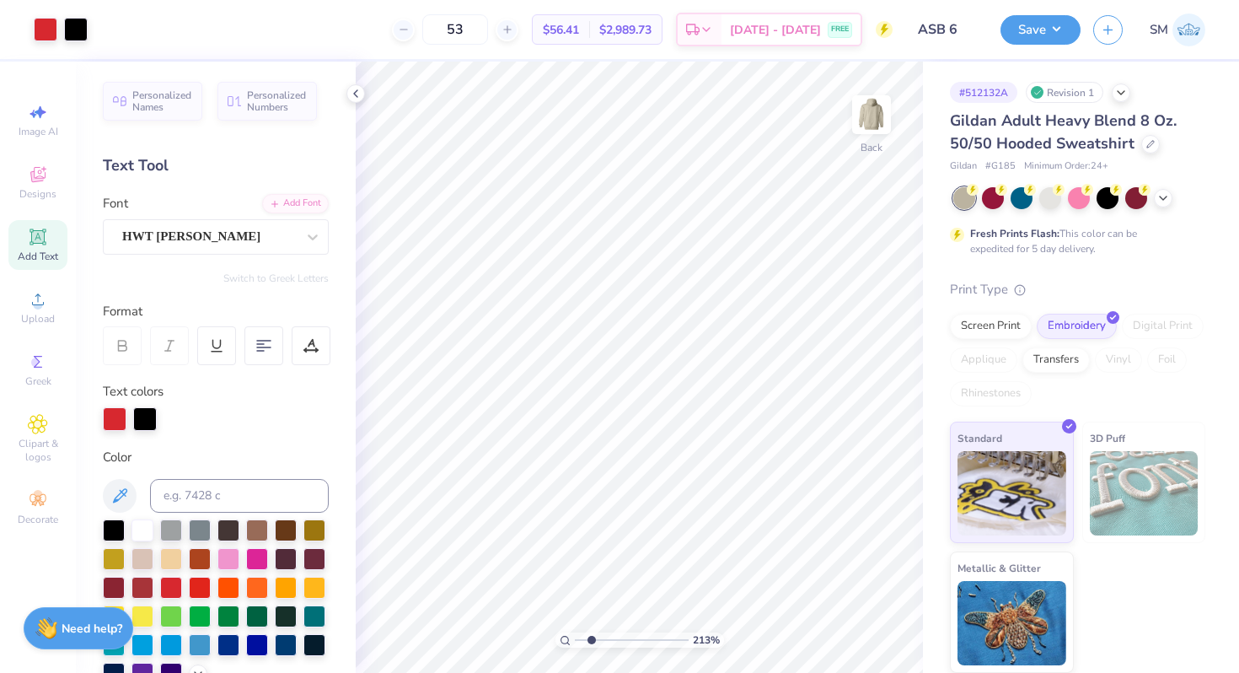
drag, startPoint x: 578, startPoint y: 634, endPoint x: 591, endPoint y: 634, distance: 12.6
click at [591, 634] on input "range" at bounding box center [632, 639] width 114 height 15
click at [845, 624] on icon at bounding box center [843, 625] width 17 height 17
drag, startPoint x: 593, startPoint y: 635, endPoint x: 549, endPoint y: 633, distance: 44.7
type input "1"
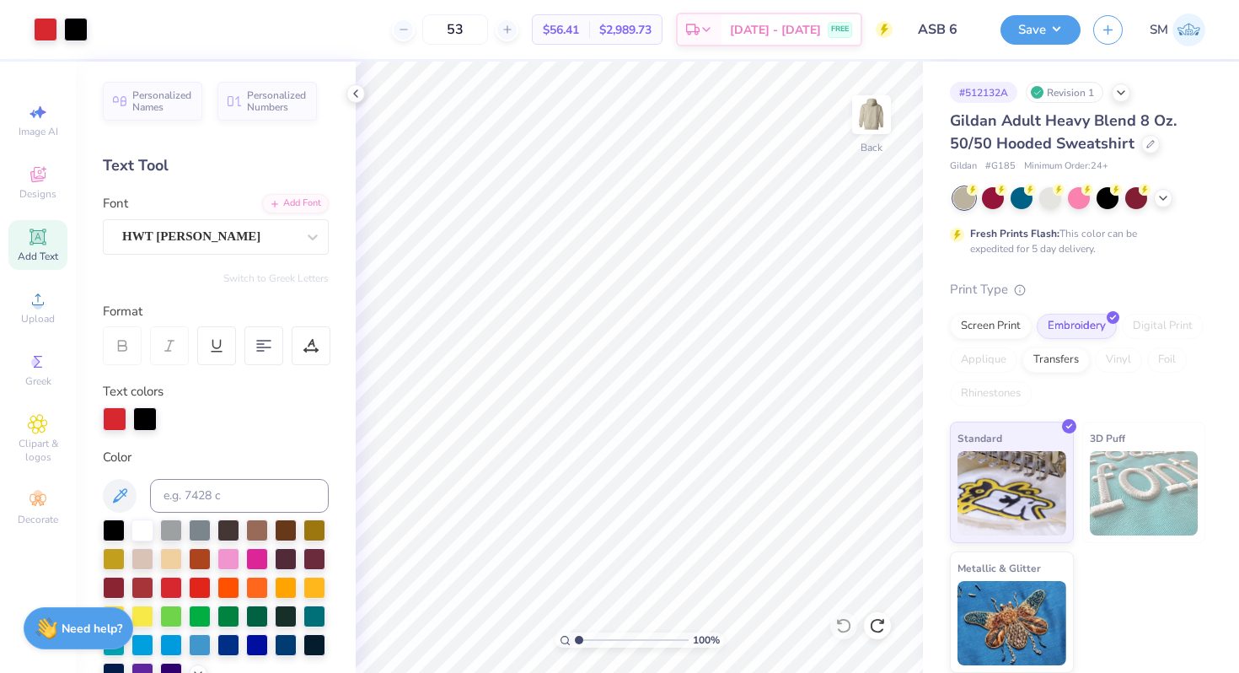
click at [575, 633] on input "range" at bounding box center [632, 639] width 114 height 15
type input "0.50"
drag, startPoint x: 579, startPoint y: 641, endPoint x: 605, endPoint y: 643, distance: 26.2
click at [605, 643] on input "range" at bounding box center [632, 639] width 114 height 15
drag, startPoint x: 567, startPoint y: 637, endPoint x: 557, endPoint y: 636, distance: 10.1
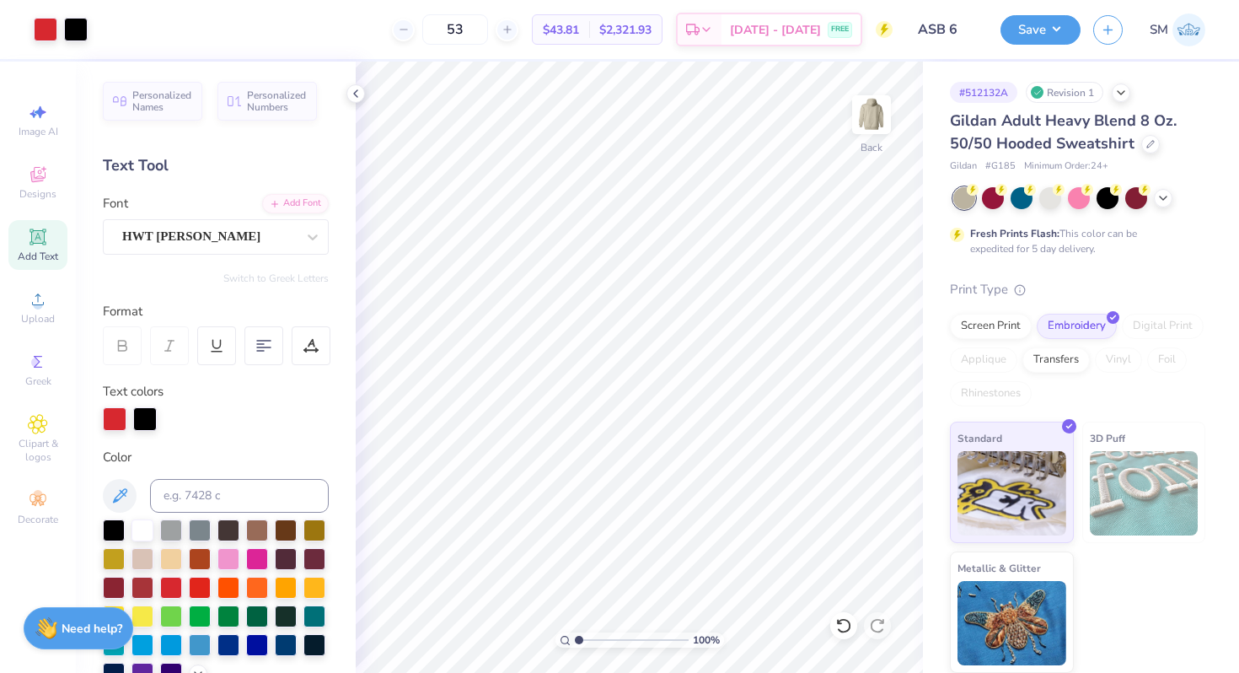
click at [575, 637] on input "range" at bounding box center [632, 639] width 114 height 15
click at [844, 622] on icon at bounding box center [843, 625] width 17 height 17
drag, startPoint x: 574, startPoint y: 637, endPoint x: 620, endPoint y: 639, distance: 46.4
click at [620, 640] on input "range" at bounding box center [632, 639] width 114 height 15
drag, startPoint x: 591, startPoint y: 639, endPoint x: 548, endPoint y: 639, distance: 43.0
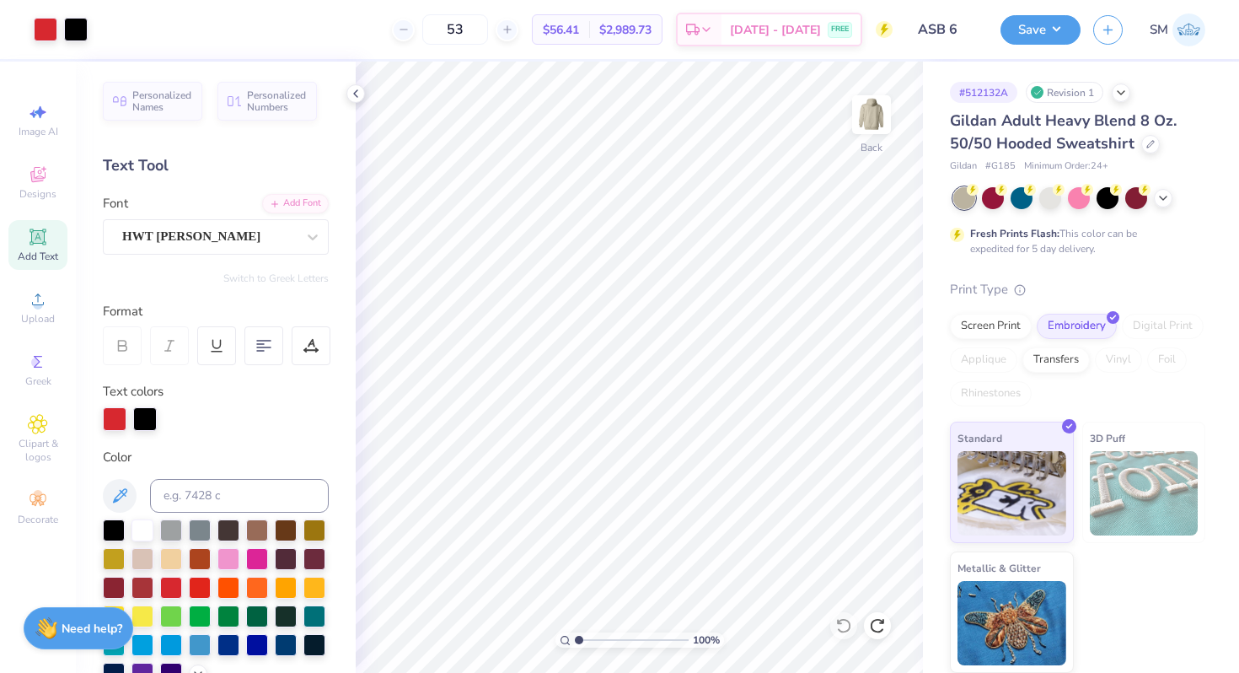
type input "1"
click at [575, 639] on input "range" at bounding box center [632, 639] width 114 height 15
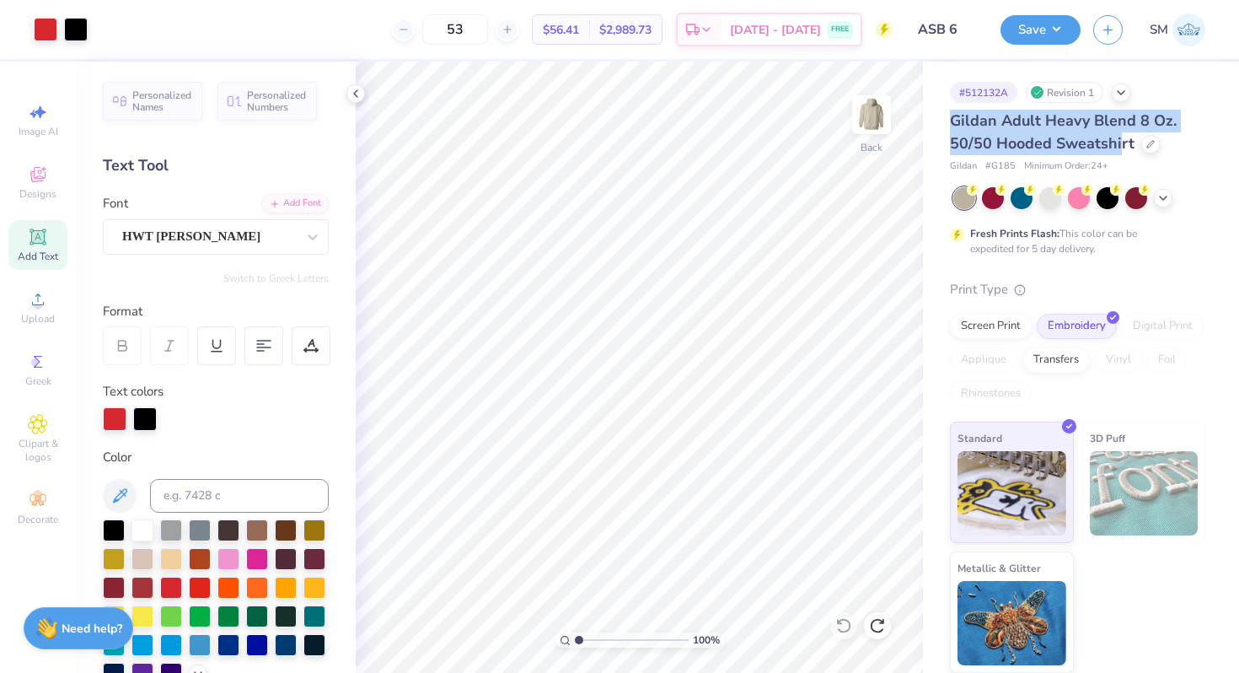
drag, startPoint x: 951, startPoint y: 120, endPoint x: 1118, endPoint y: 147, distance: 168.2
click at [1118, 147] on span "Gildan Adult Heavy Blend 8 Oz. 50/50 Hooded Sweatshirt" at bounding box center [1063, 131] width 227 height 43
copy span "Gildan Adult Heavy Blend 8 Oz. 50/50 Hooded Sweatshi"
click at [1005, 135] on span "Gildan Adult Heavy Blend 8 Oz. 50/50 Hooded Sweatshirt" at bounding box center [1063, 131] width 227 height 43
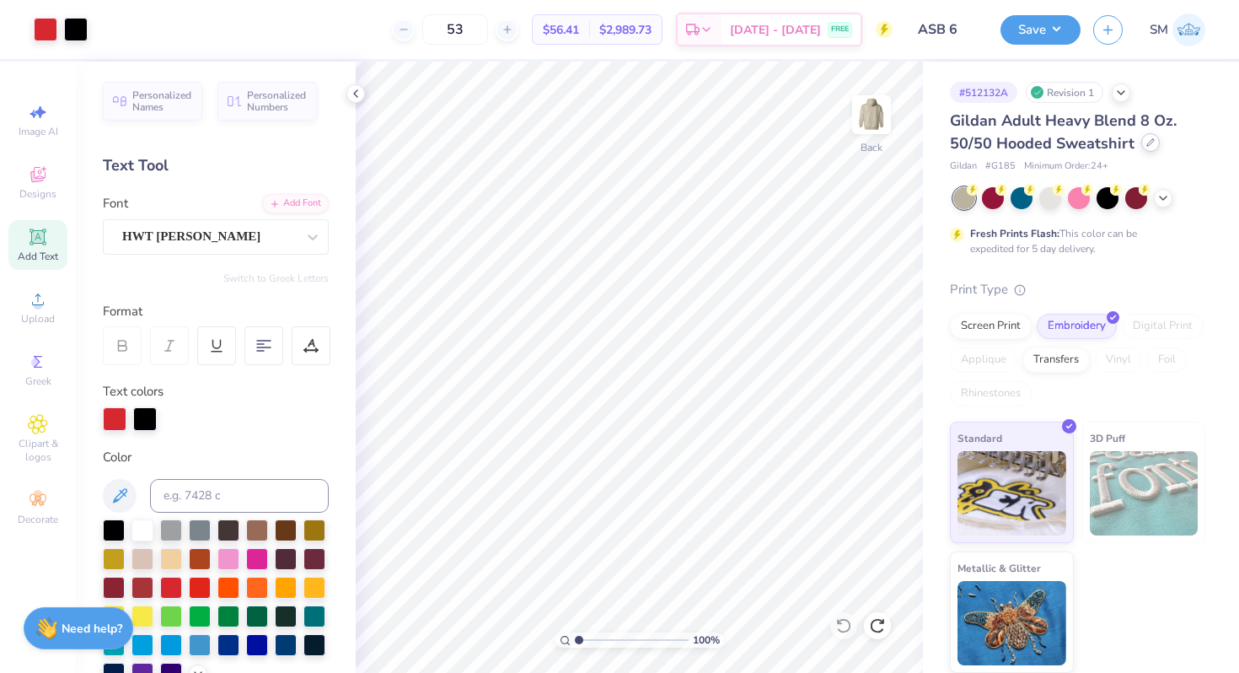
click at [1148, 151] on div at bounding box center [1150, 142] width 19 height 19
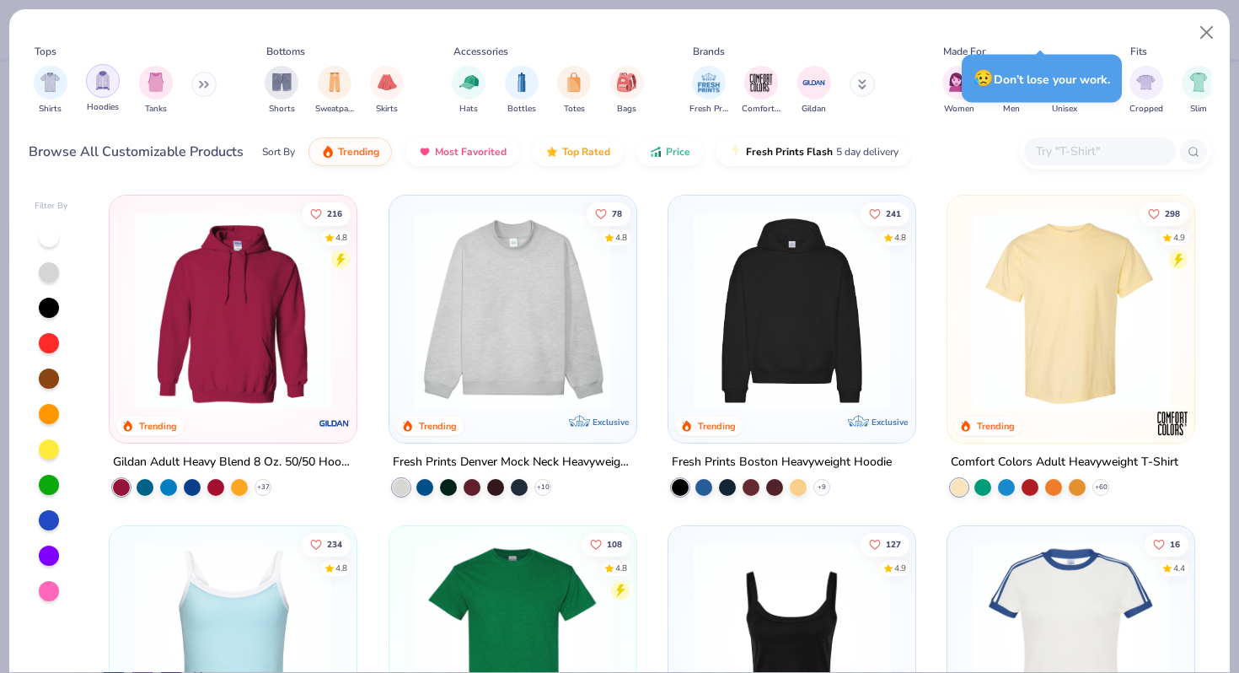
click at [115, 83] on div "filter for Hoodies" at bounding box center [103, 81] width 34 height 34
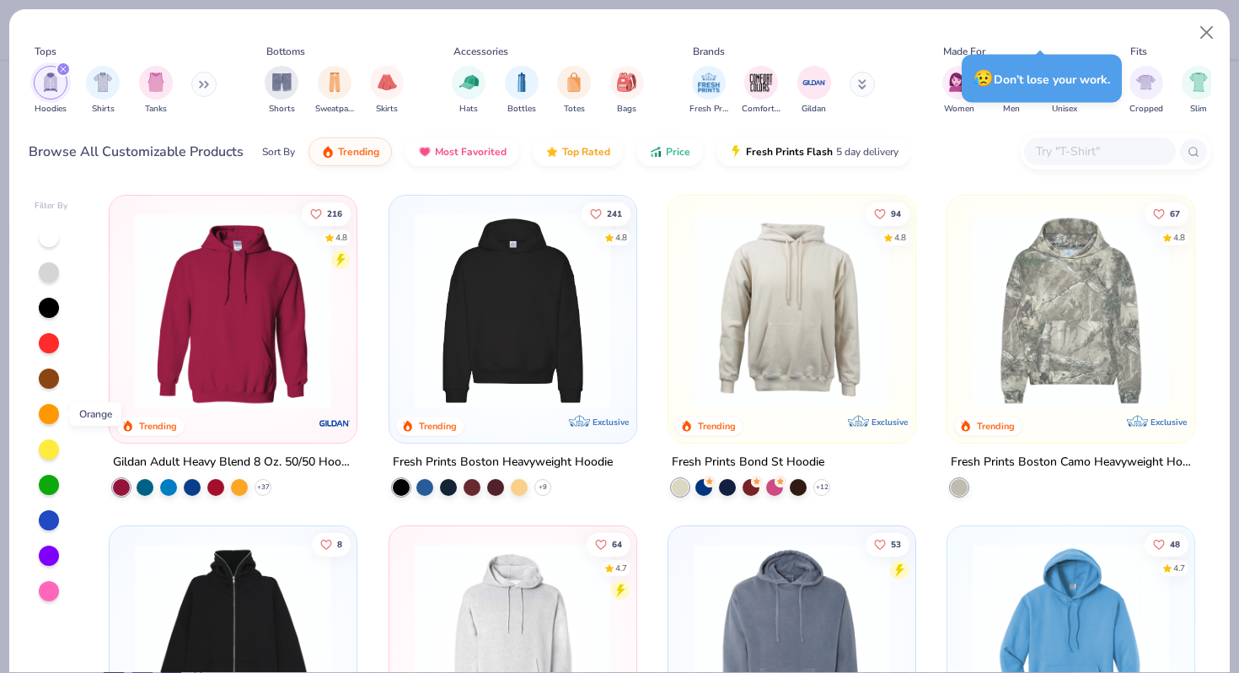
click at [47, 421] on div at bounding box center [49, 414] width 20 height 20
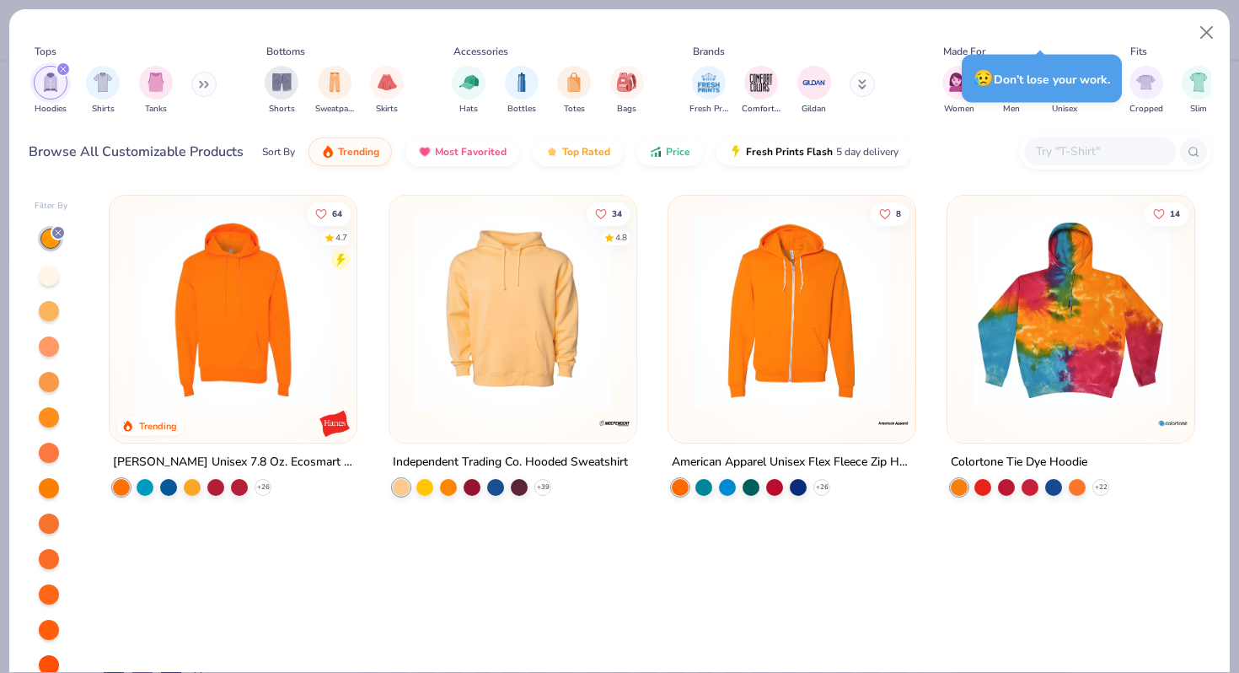
click at [56, 238] on div at bounding box center [58, 232] width 15 height 15
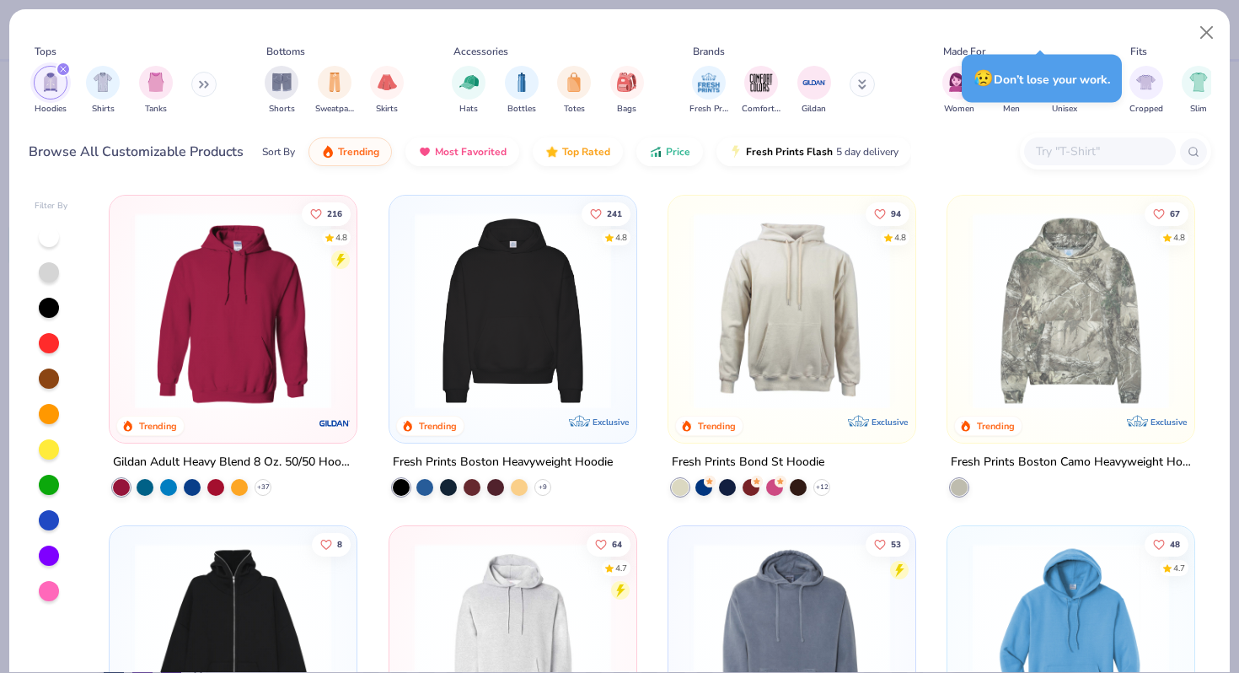
click at [50, 446] on div at bounding box center [49, 449] width 20 height 20
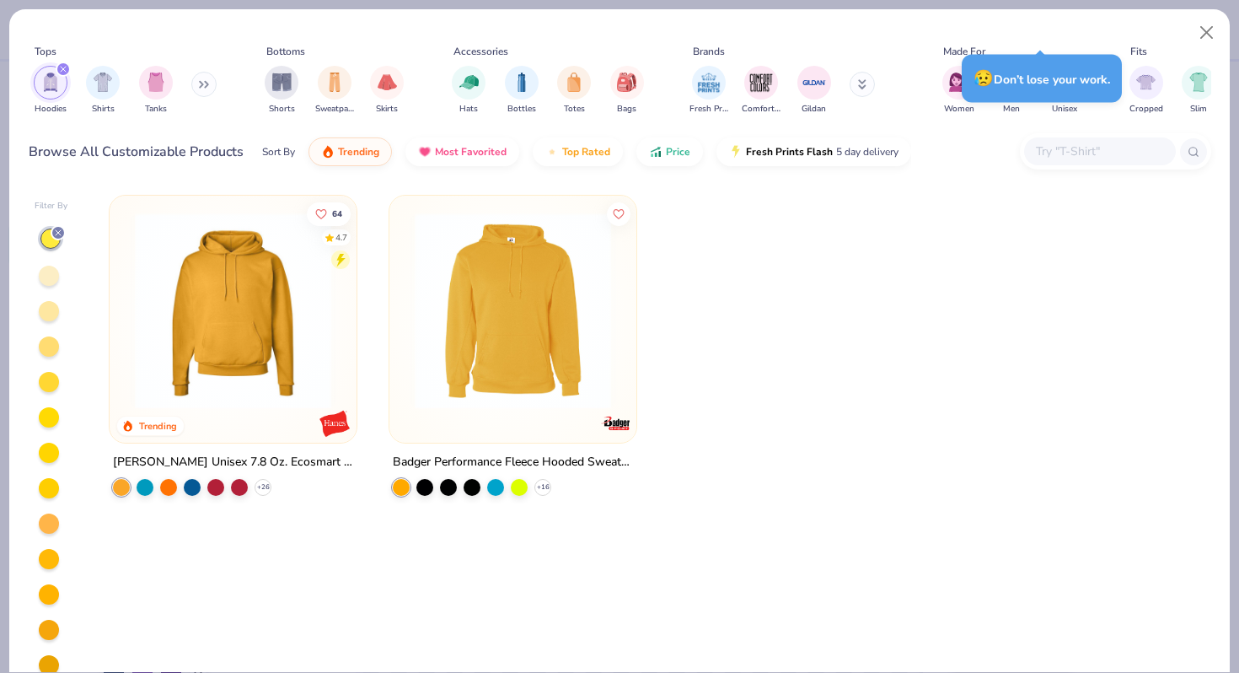
click at [46, 278] on div at bounding box center [49, 275] width 20 height 20
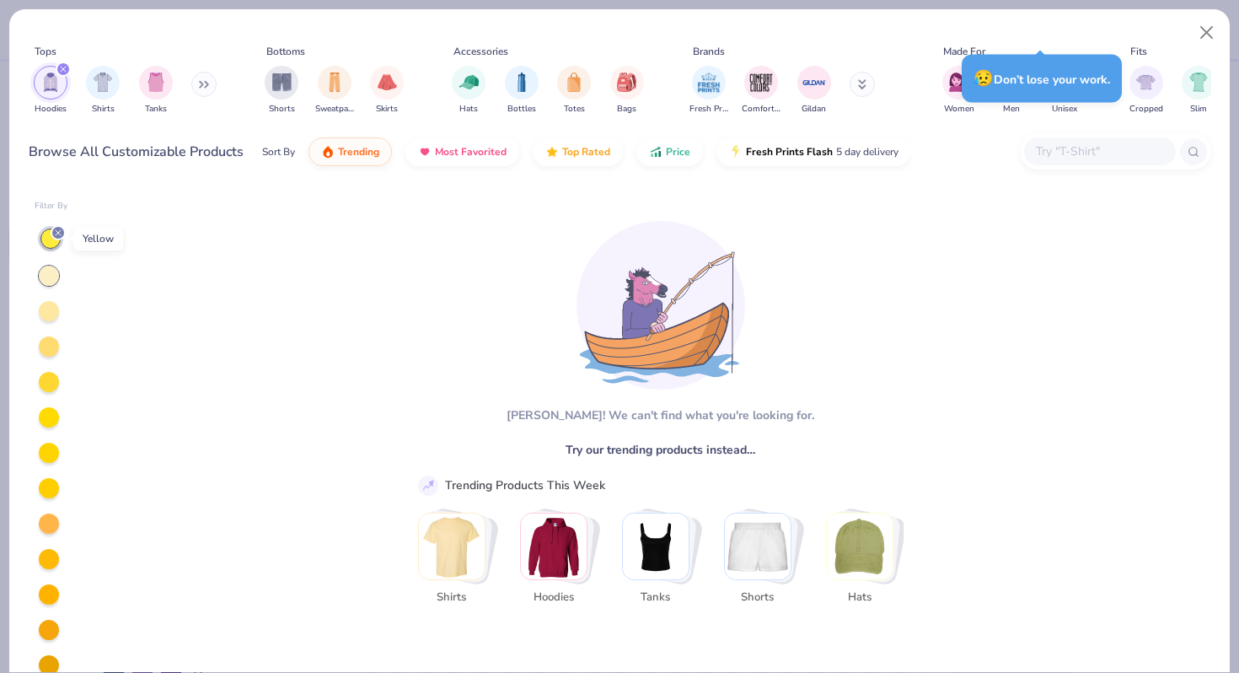
click at [51, 239] on div at bounding box center [50, 238] width 20 height 20
click at [53, 234] on icon at bounding box center [58, 233] width 10 height 10
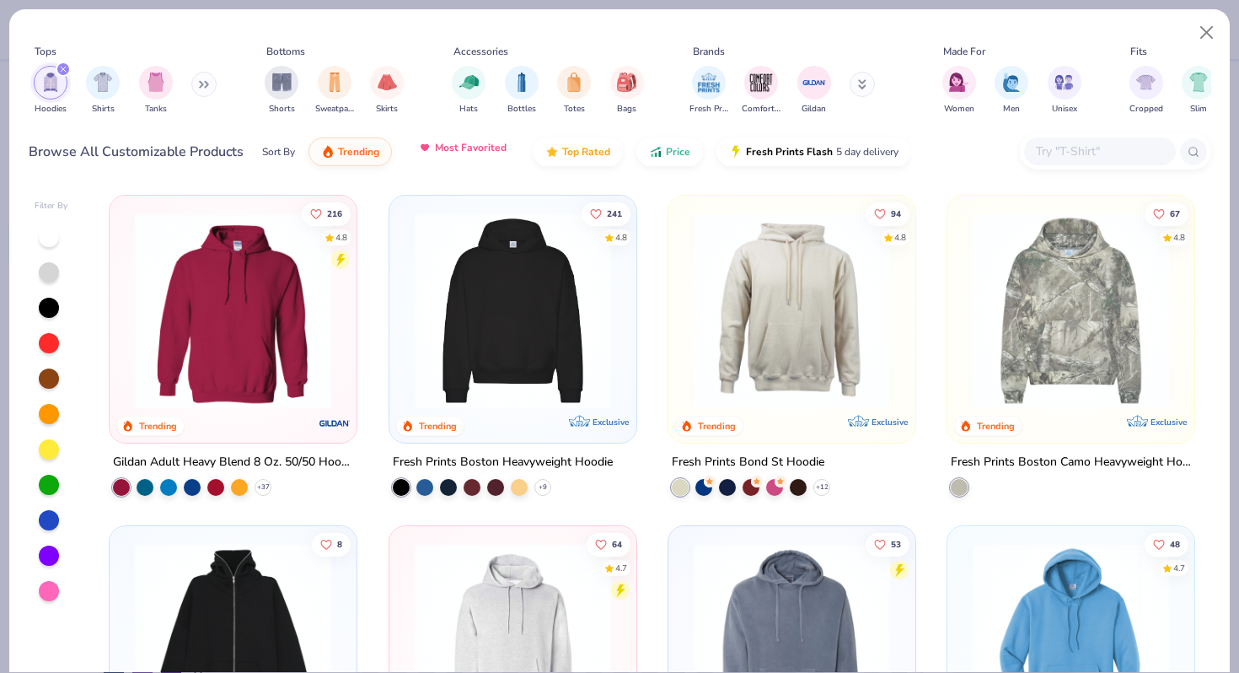
click at [426, 151] on img "button" at bounding box center [424, 147] width 13 height 13
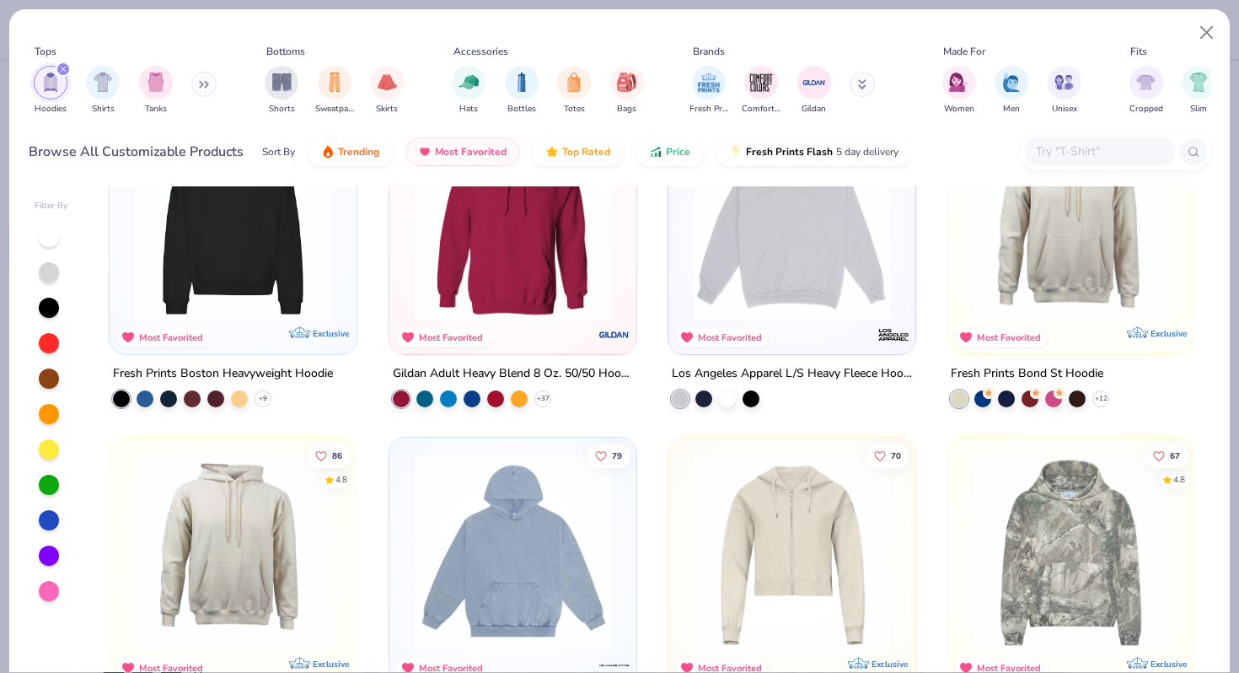
scroll to position [99, 0]
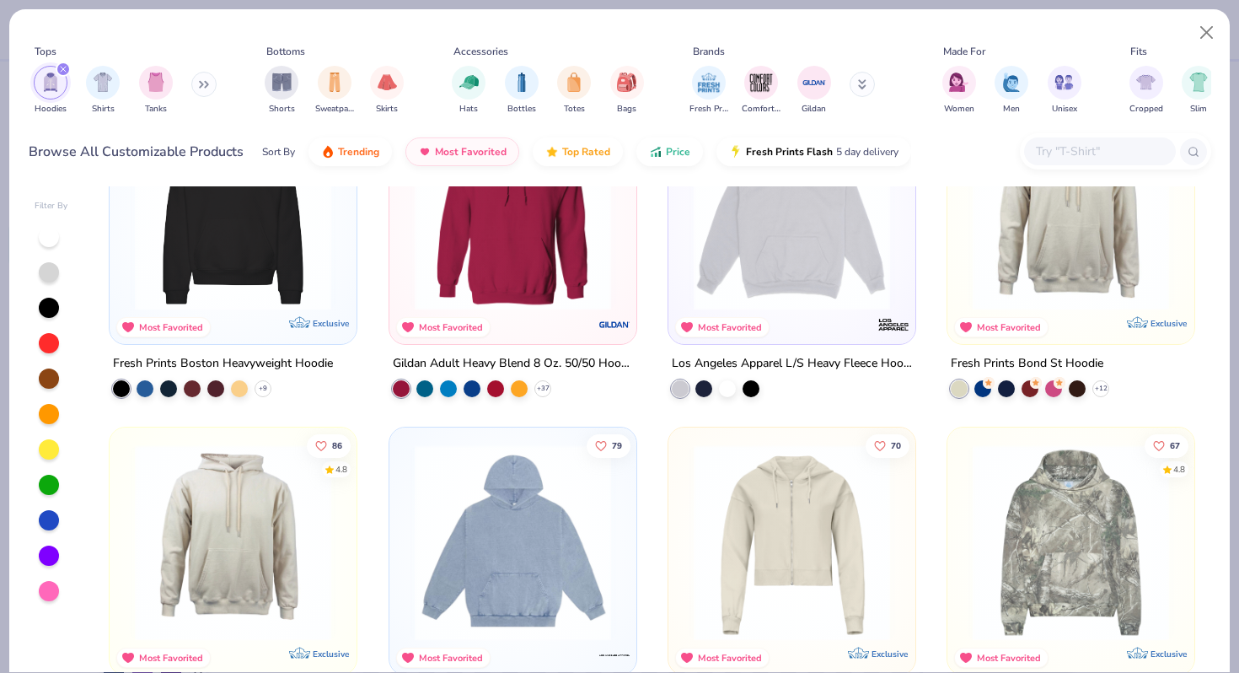
click at [1055, 230] on img at bounding box center [1070, 212] width 213 height 196
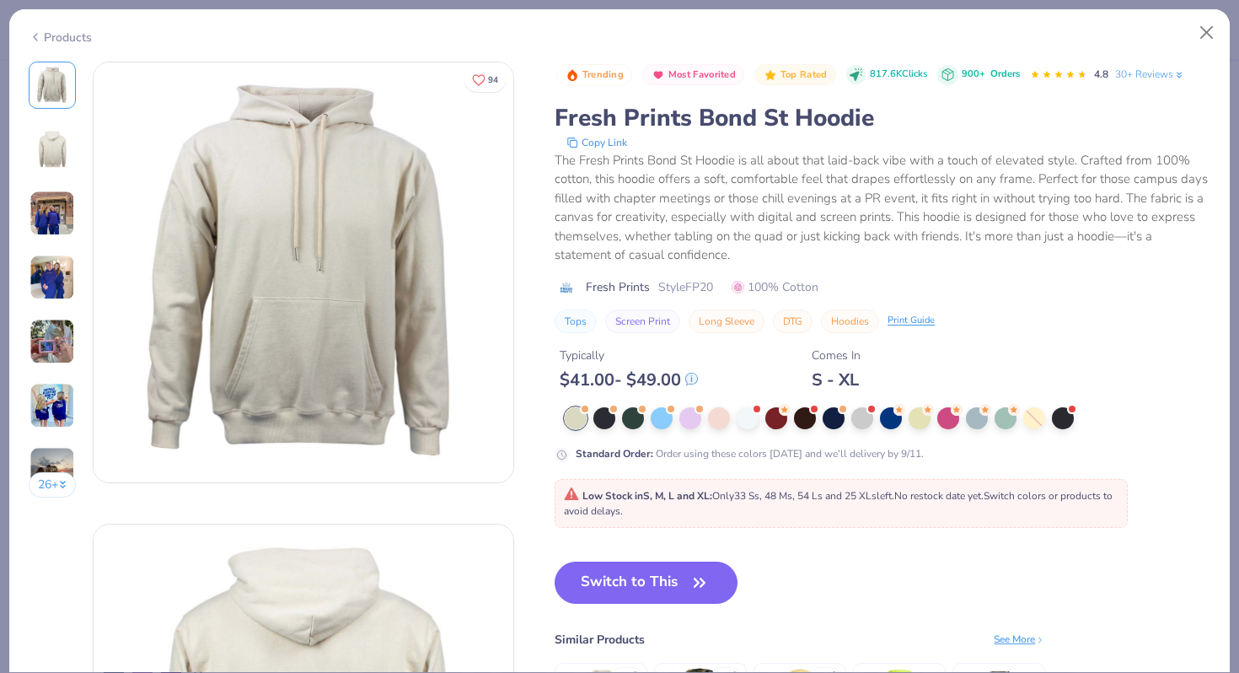
click at [57, 196] on img at bounding box center [52, 213] width 46 height 46
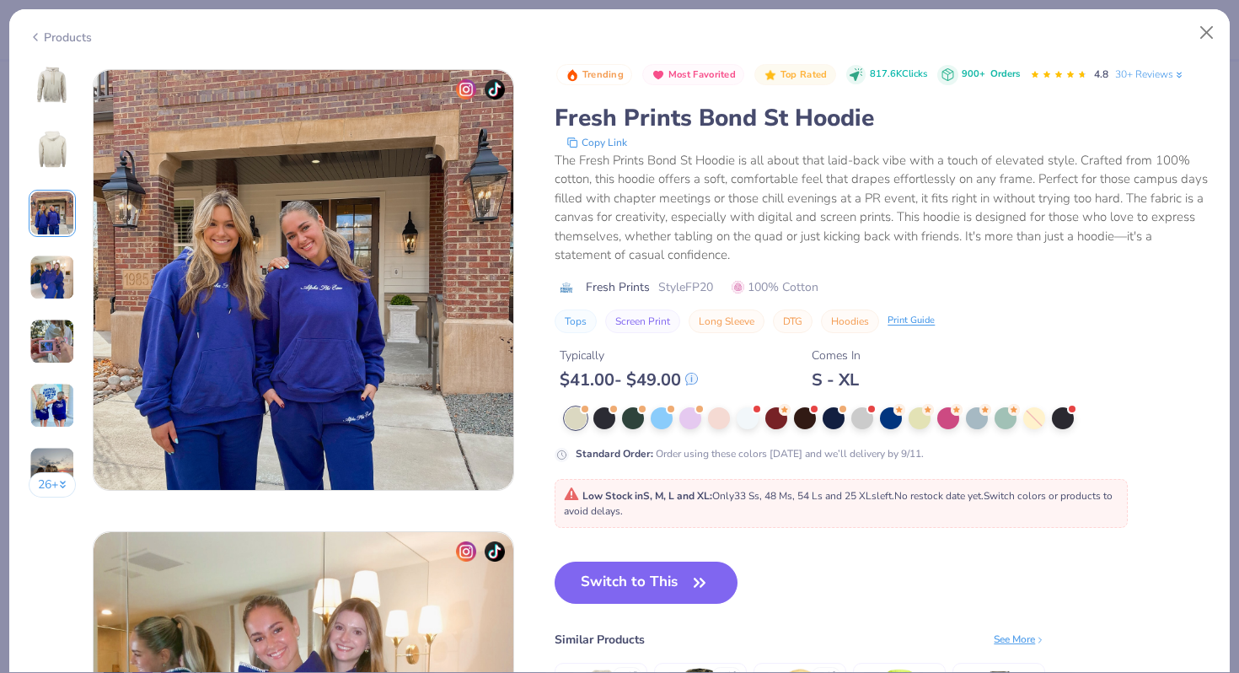
scroll to position [924, 0]
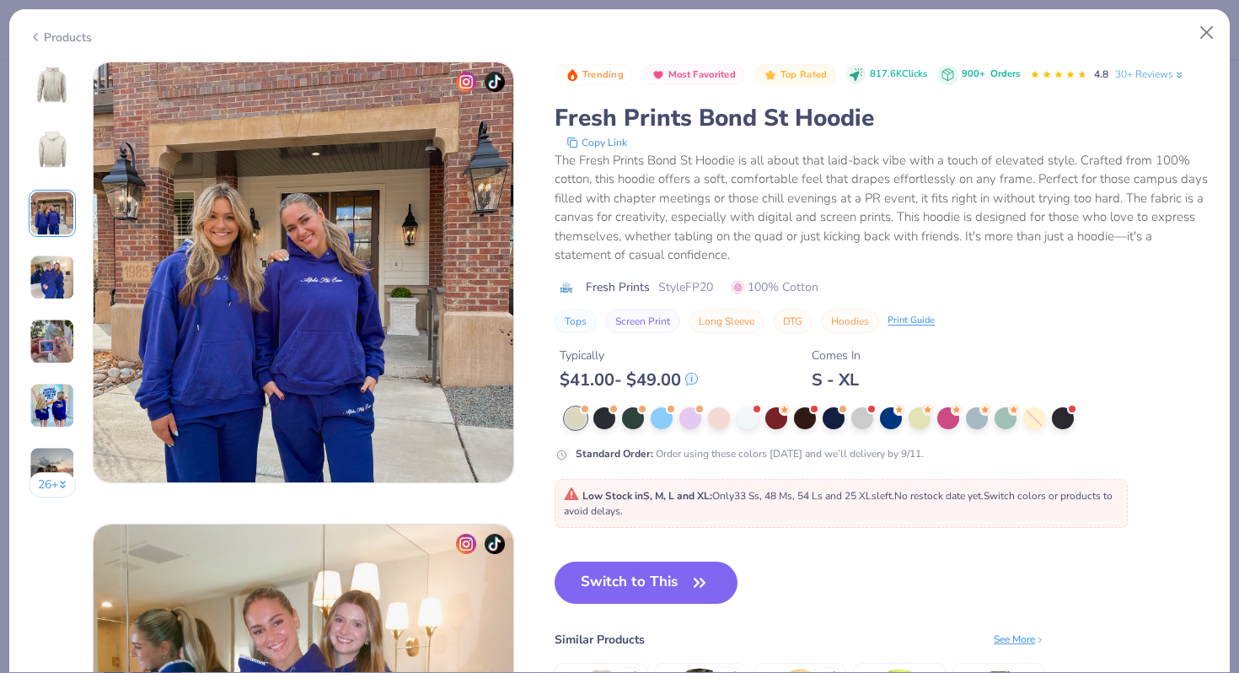
click at [40, 40] on icon at bounding box center [35, 37] width 13 height 20
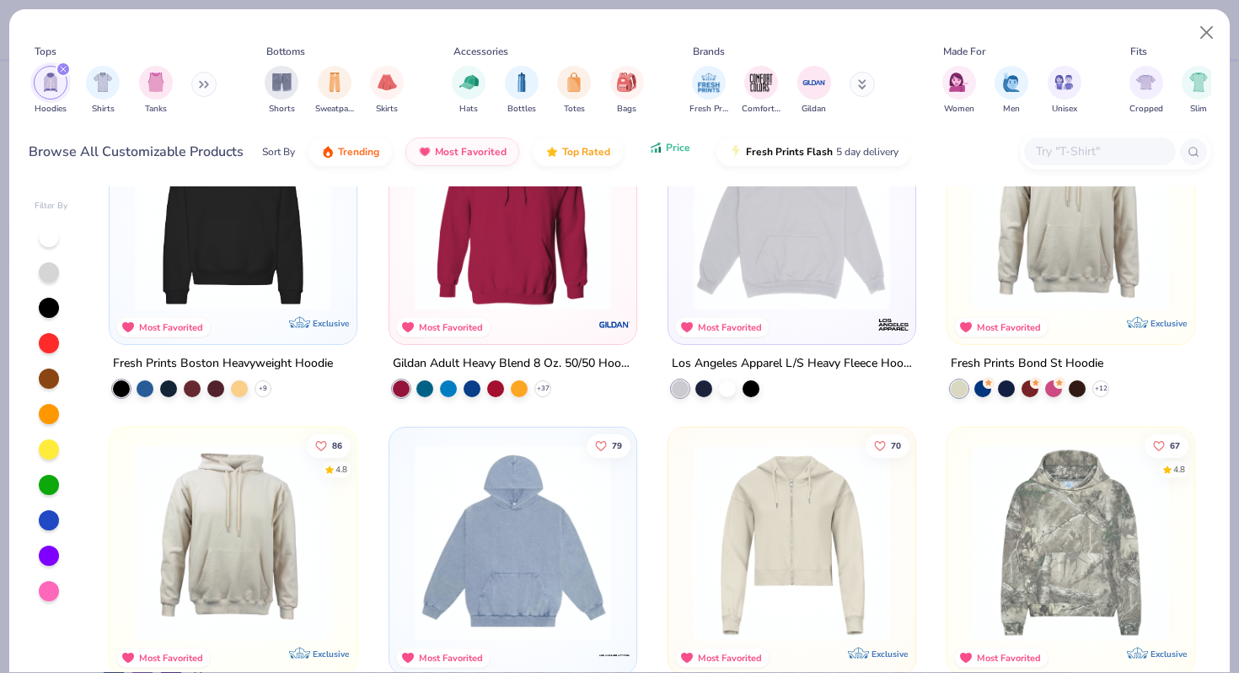
click at [668, 153] on span "Price" at bounding box center [678, 147] width 24 height 13
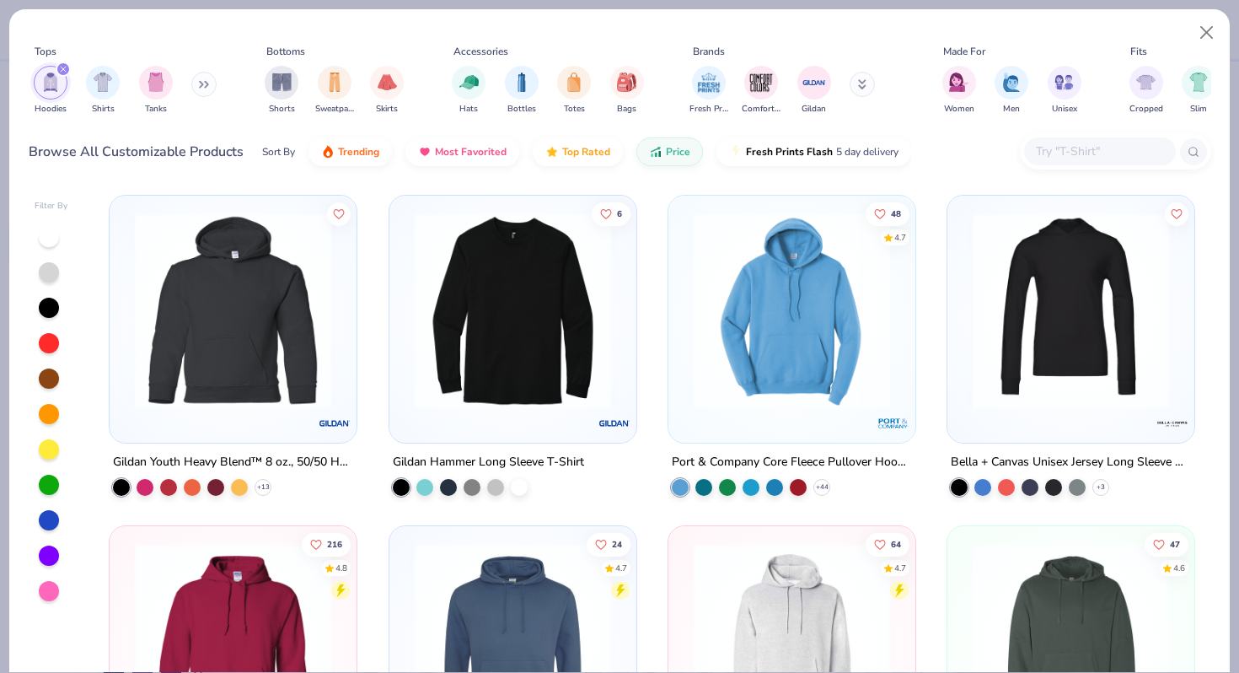
click at [761, 307] on img at bounding box center [791, 310] width 213 height 196
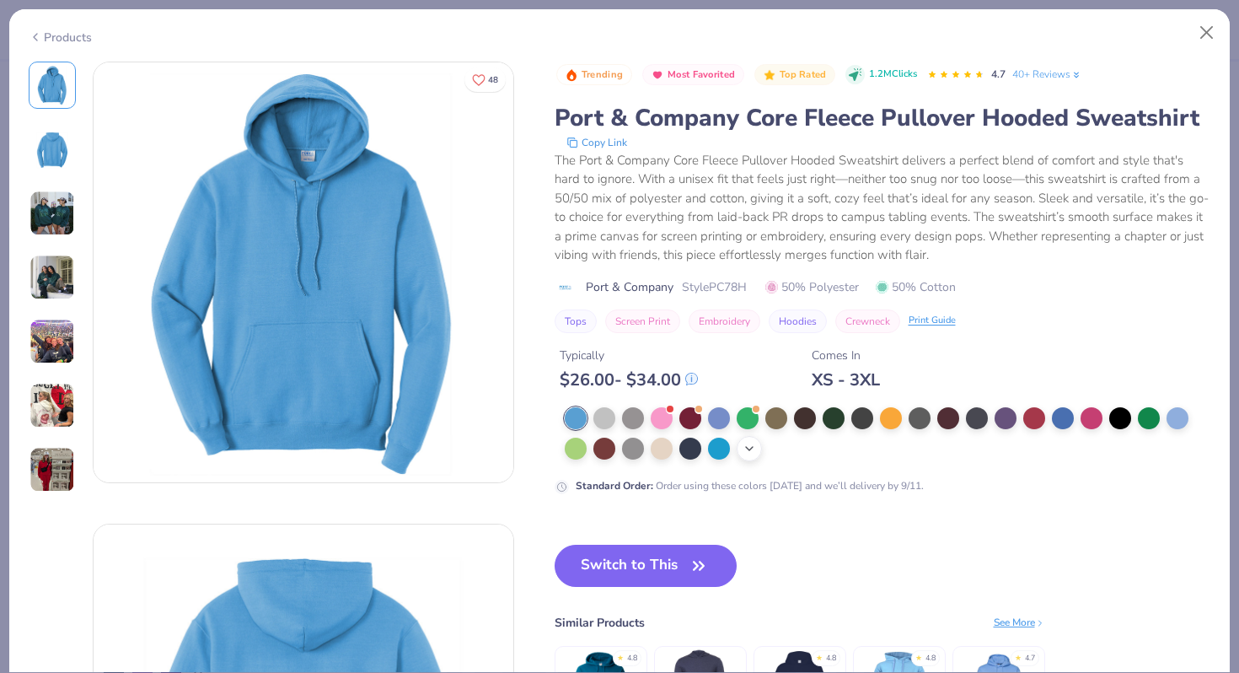
click at [744, 447] on icon at bounding box center [748, 448] width 13 height 13
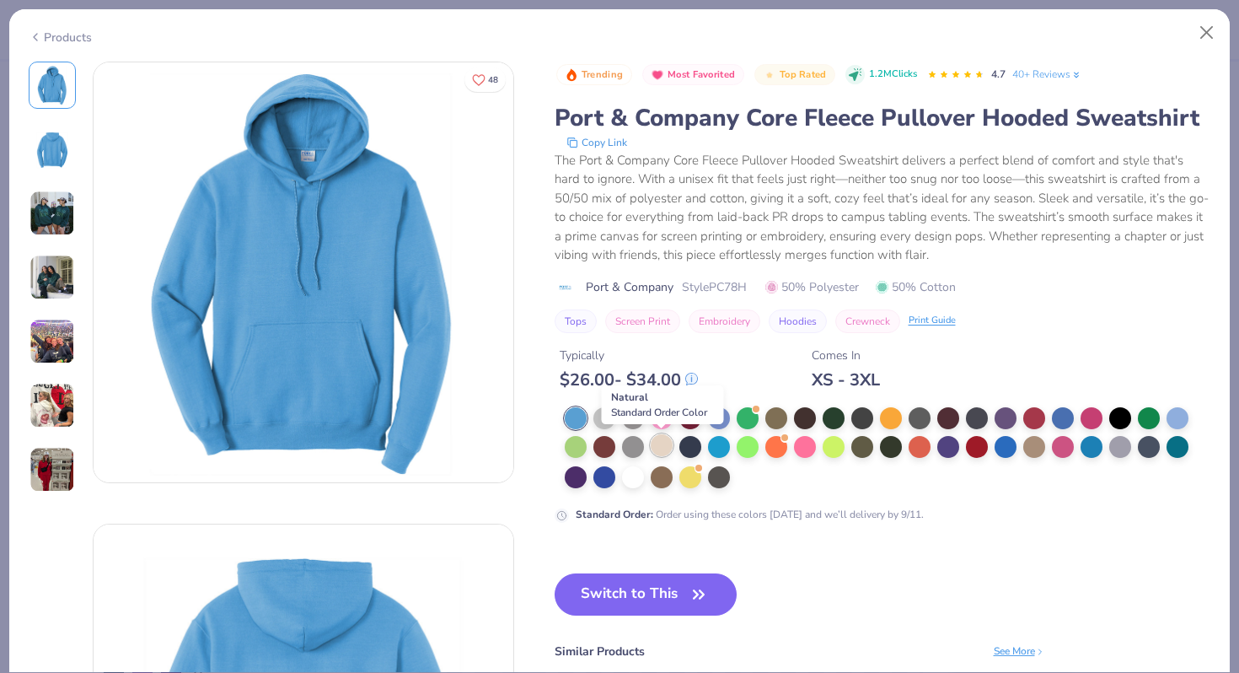
click at [653, 442] on div at bounding box center [662, 445] width 22 height 22
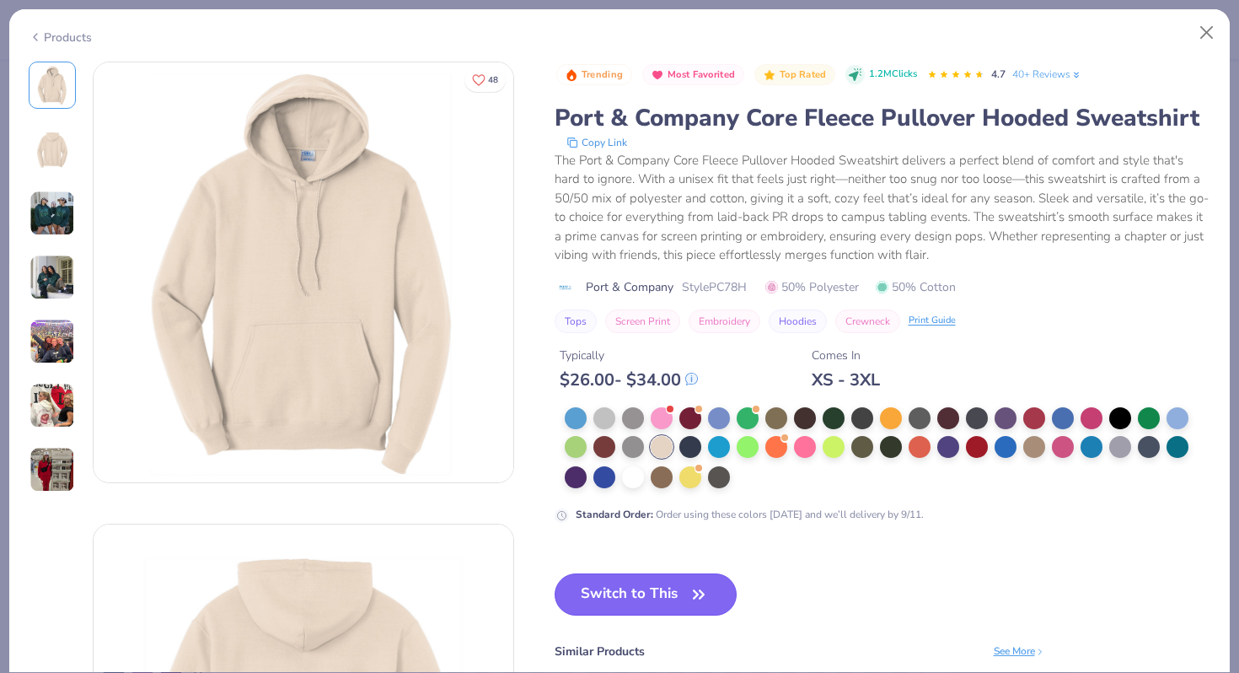
click at [657, 584] on button "Switch to This" at bounding box center [646, 594] width 183 height 42
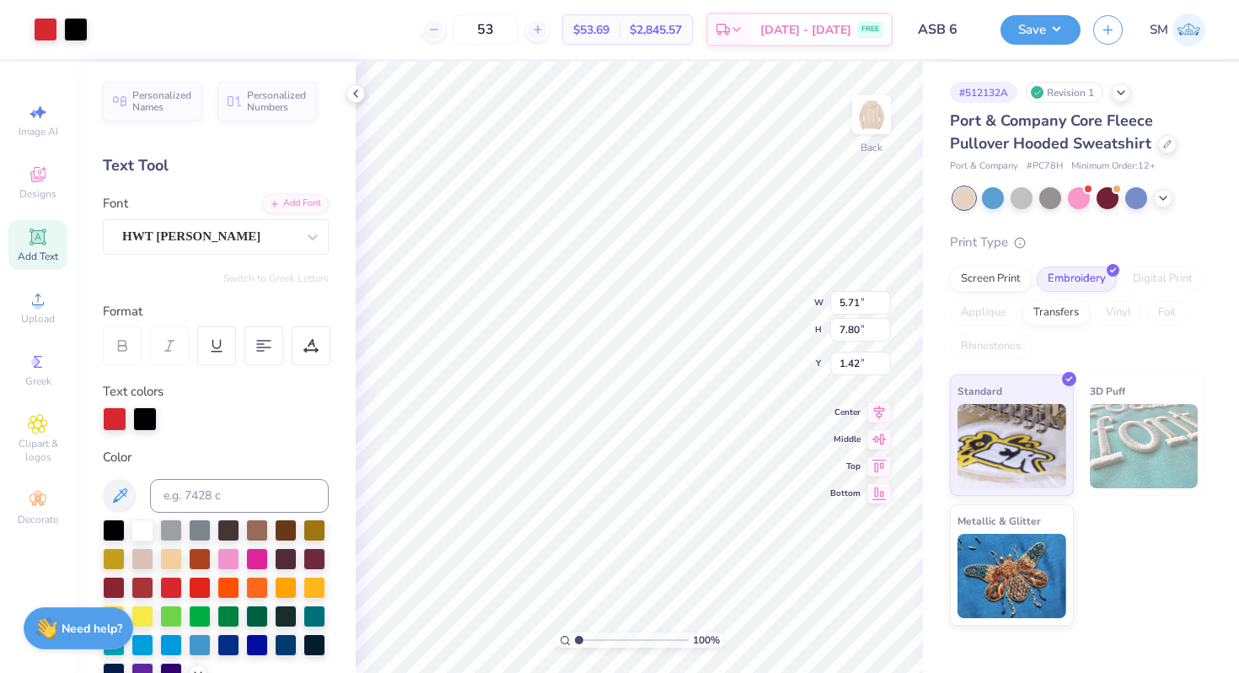
type input "1.67"
type input "5.43"
type input "7.41"
type input "3.00"
type input "5.08"
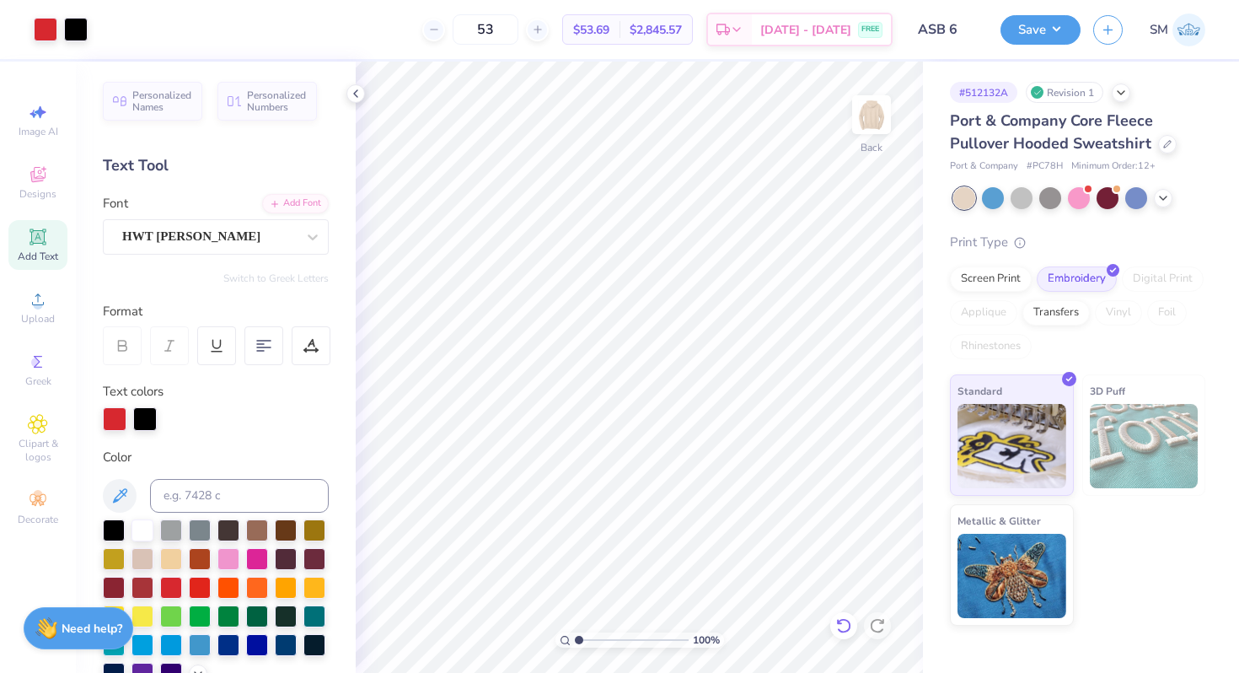
click at [834, 623] on div at bounding box center [843, 625] width 27 height 27
type input "0.50"
type input "1.50"
type input "10.39"
type input "9.47"
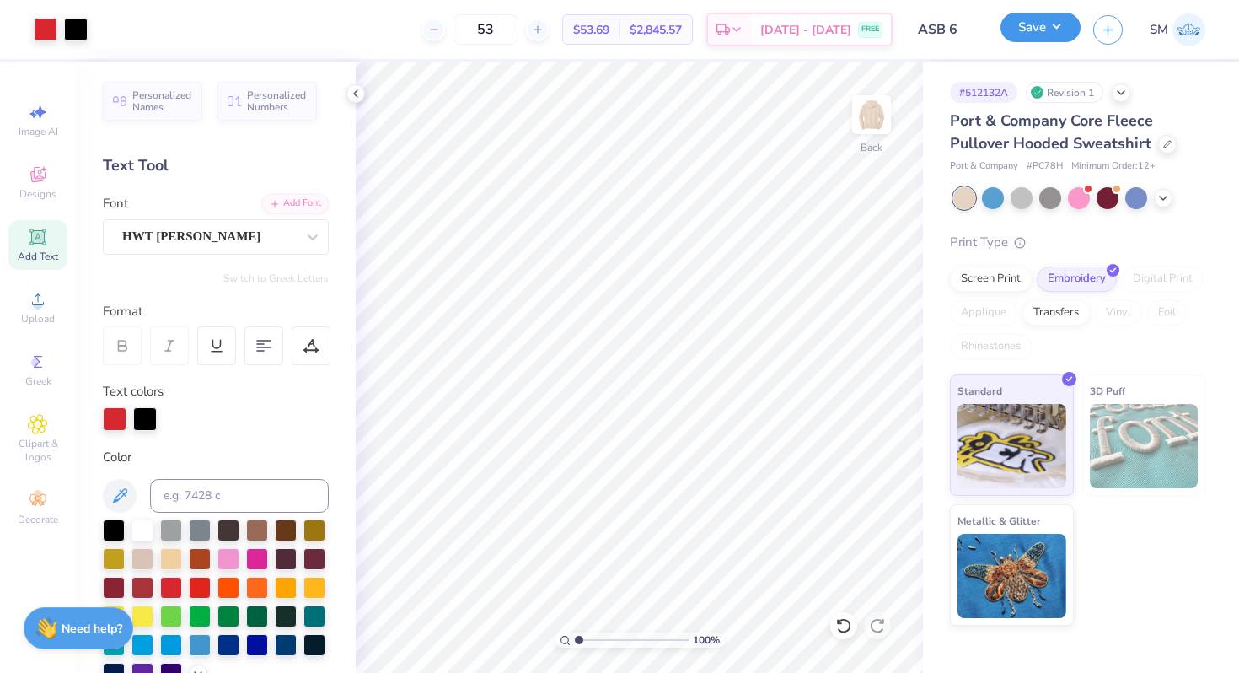
click at [1025, 39] on button "Save" at bounding box center [1040, 27] width 80 height 29
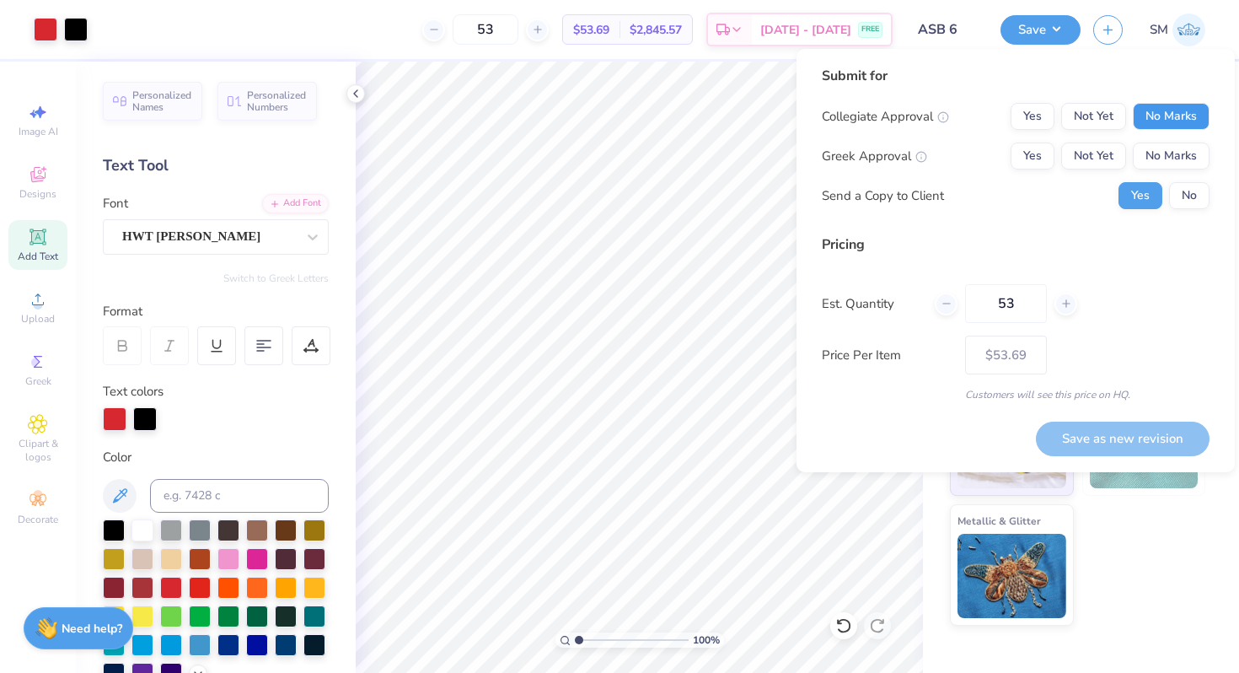
click at [1158, 115] on button "No Marks" at bounding box center [1171, 116] width 77 height 27
click at [1168, 152] on button "No Marks" at bounding box center [1171, 155] width 77 height 27
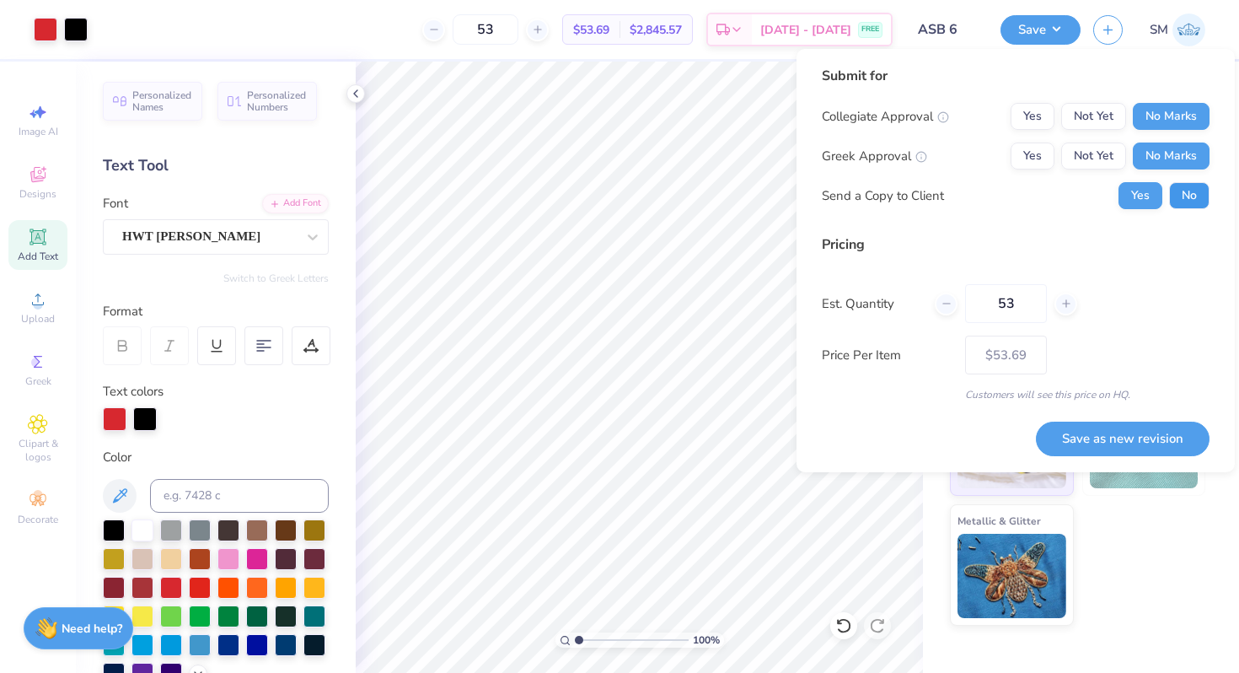
click at [1185, 182] on button "No" at bounding box center [1189, 195] width 40 height 27
click at [1107, 441] on button "Save as new revision" at bounding box center [1123, 438] width 174 height 35
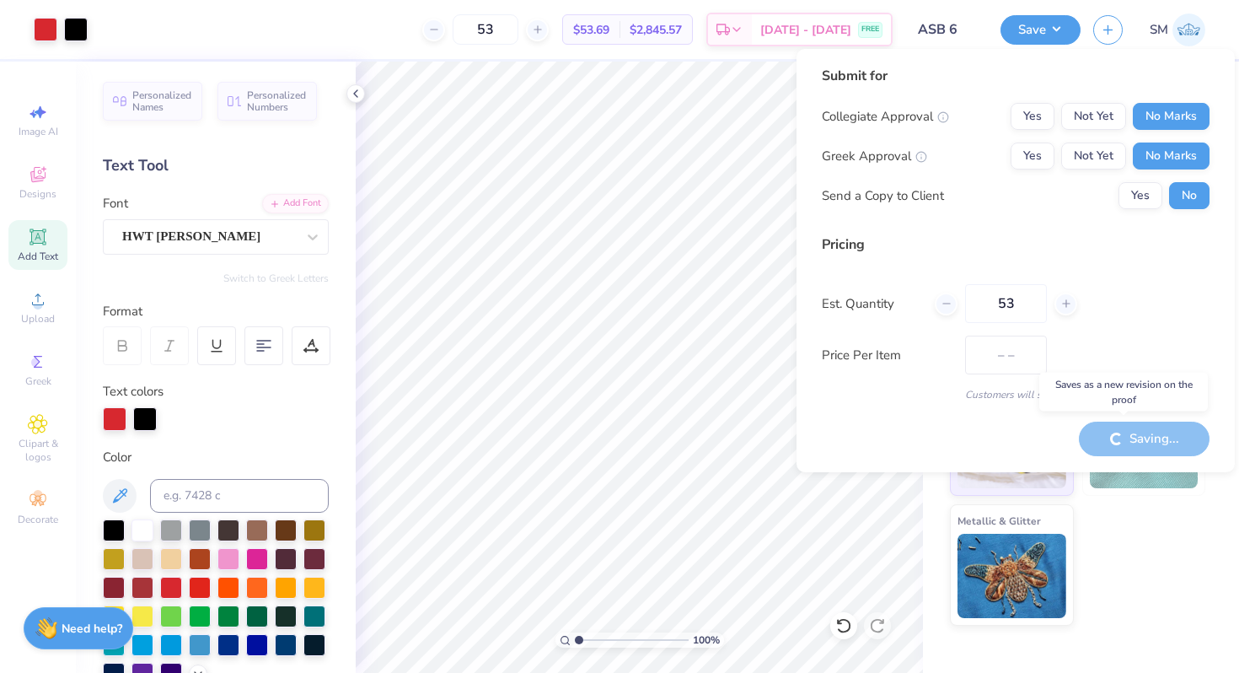
type input "$53.69"
